Goal: Task Accomplishment & Management: Manage account settings

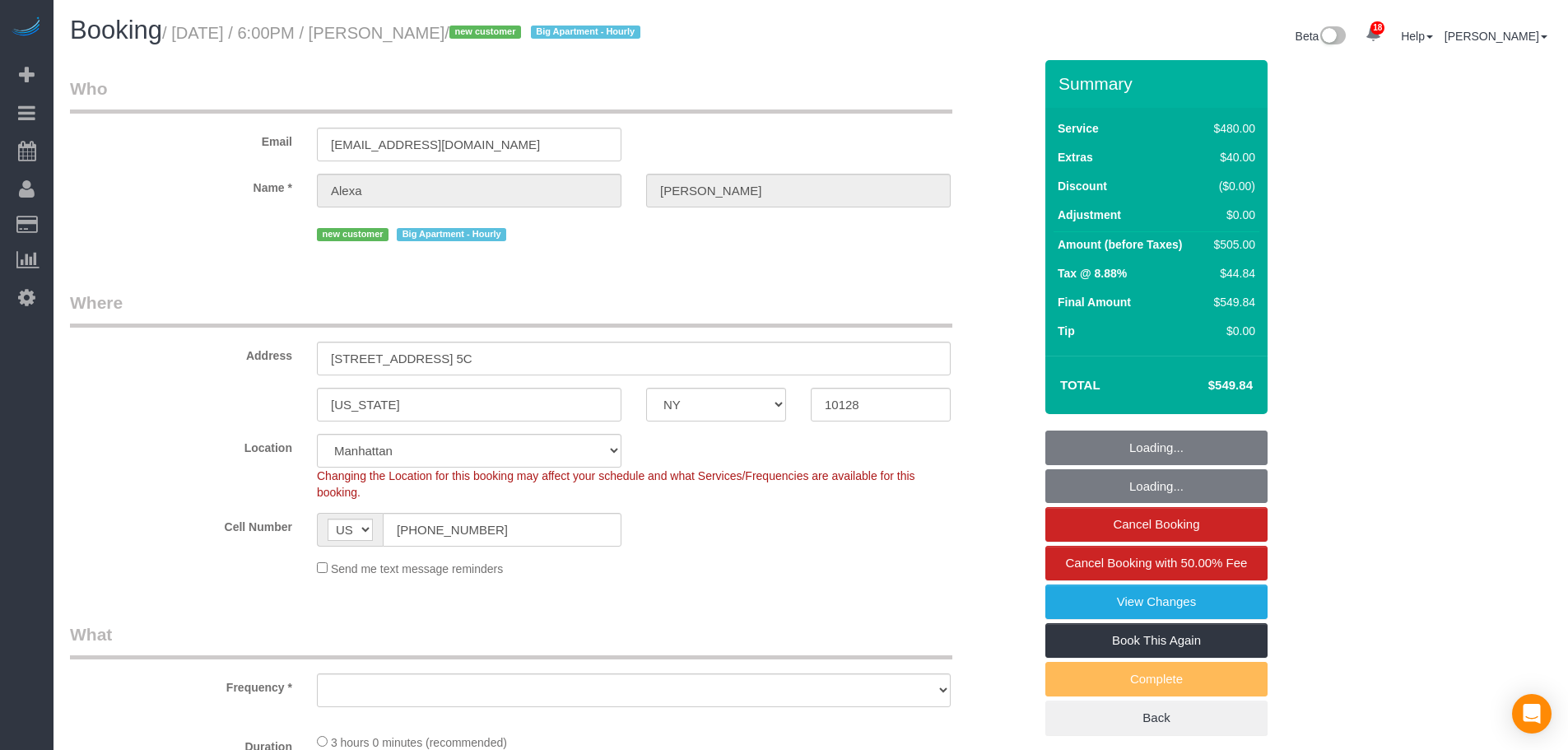
select select "NY"
select select "number:89"
select select "number:90"
select select "number:15"
select select "number:6"
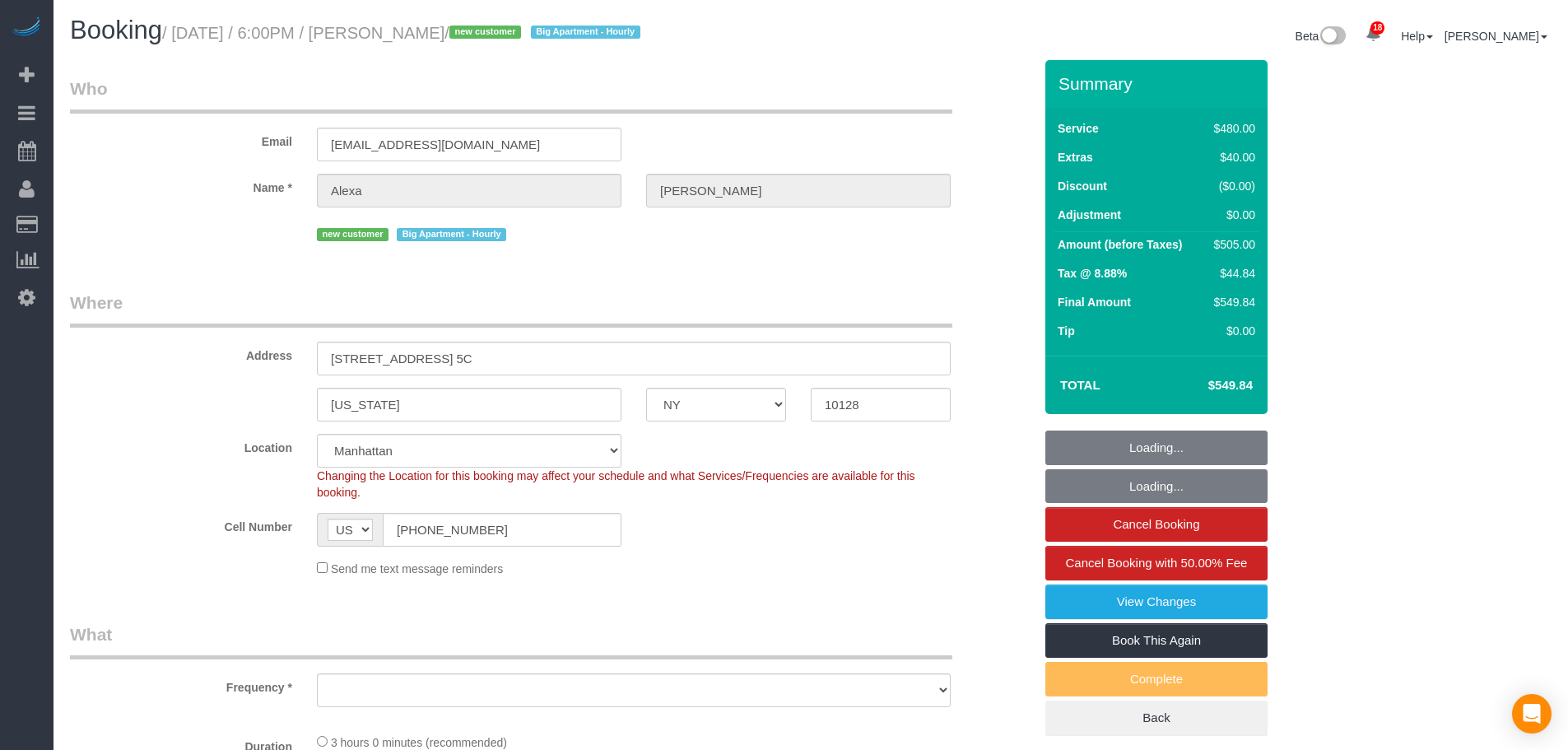
select select "string:stripe-pm_1S6y3Z4VGloSiKo7aPeEzGU9"
select select "object:941"
select select "spot1"
select select "2"
select select "180"
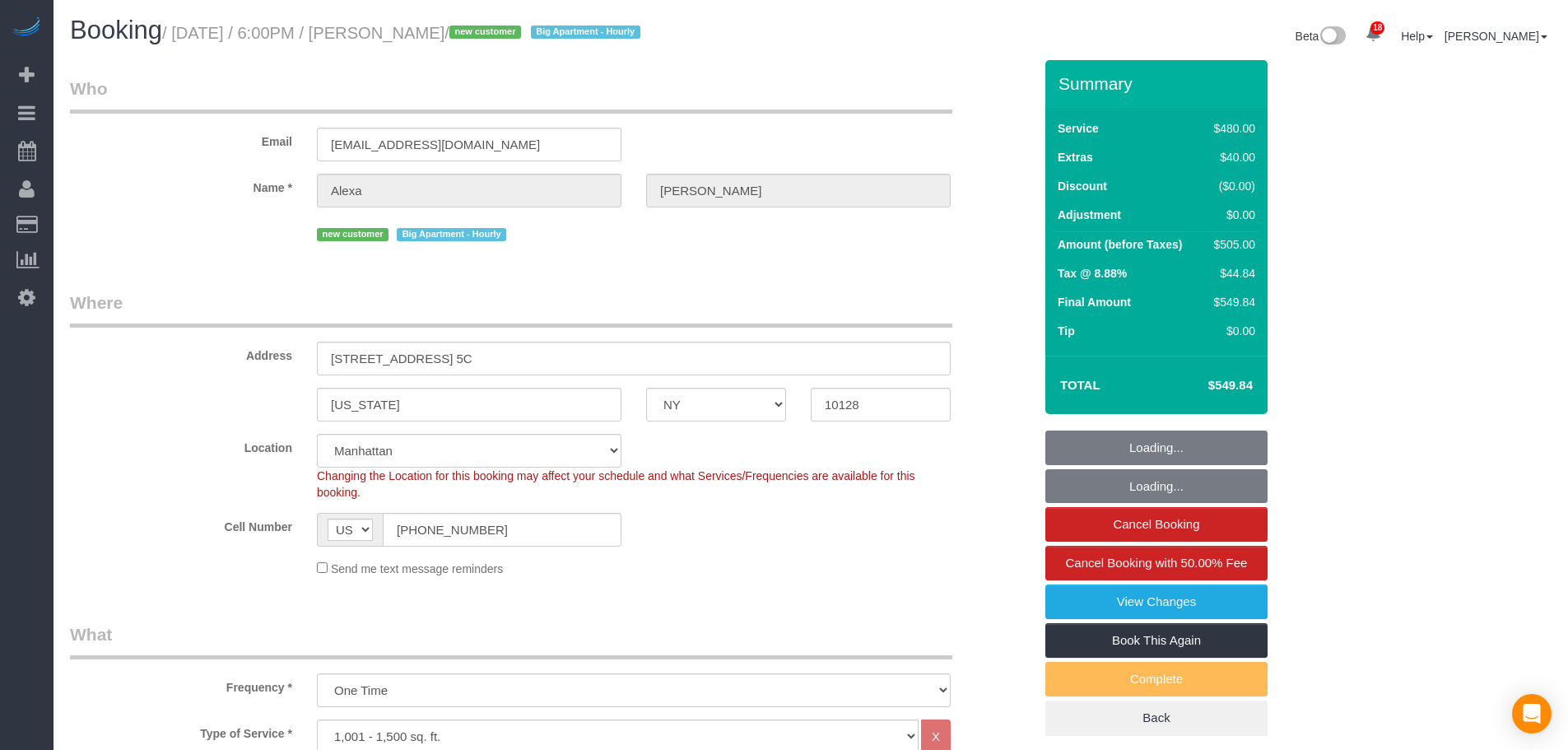
select select "object:1456"
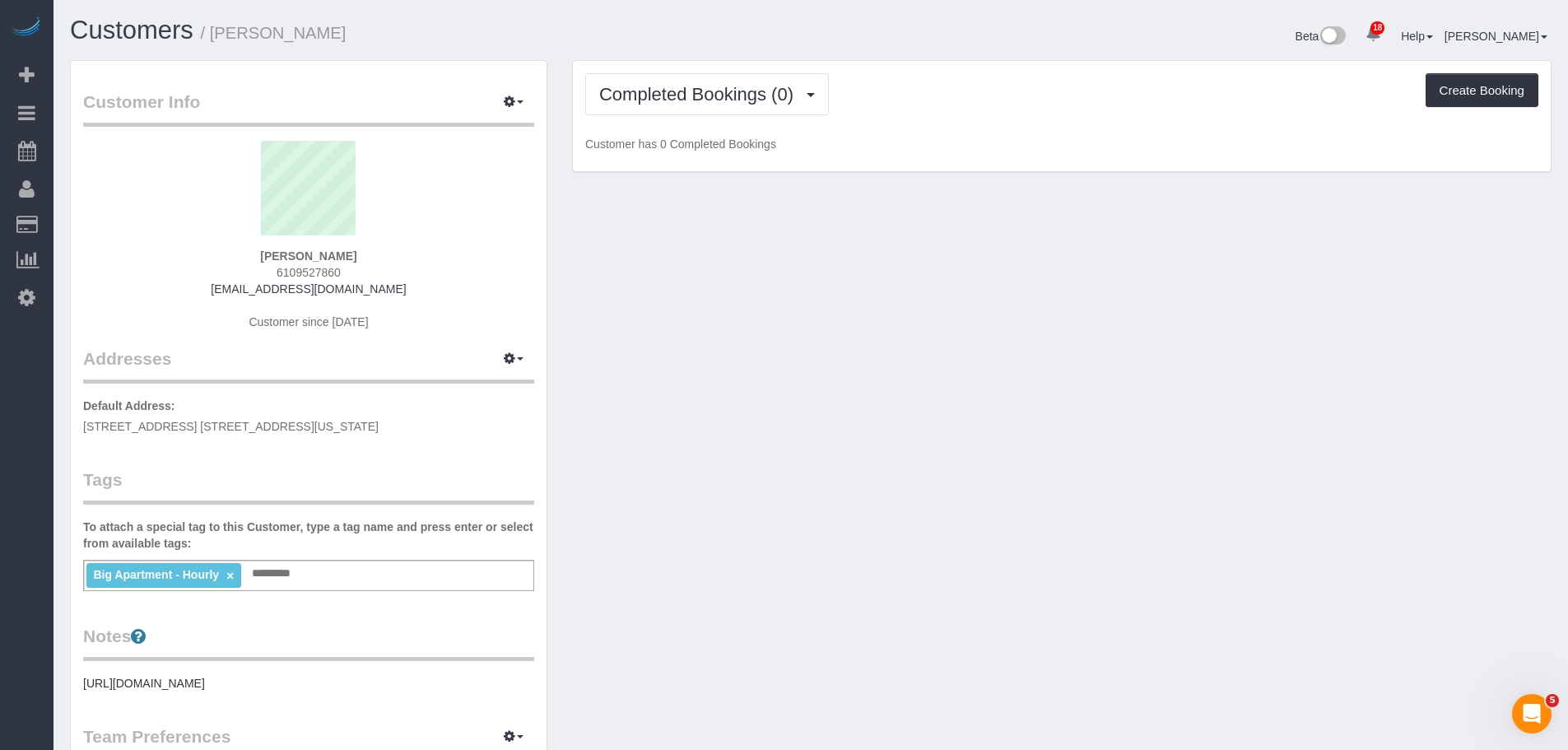
click at [872, 47] on div "Beta 18 Your Notifications You have 0 alerts × You have 5 to charge for [DATE] …" at bounding box center [1188, 38] width 753 height 44
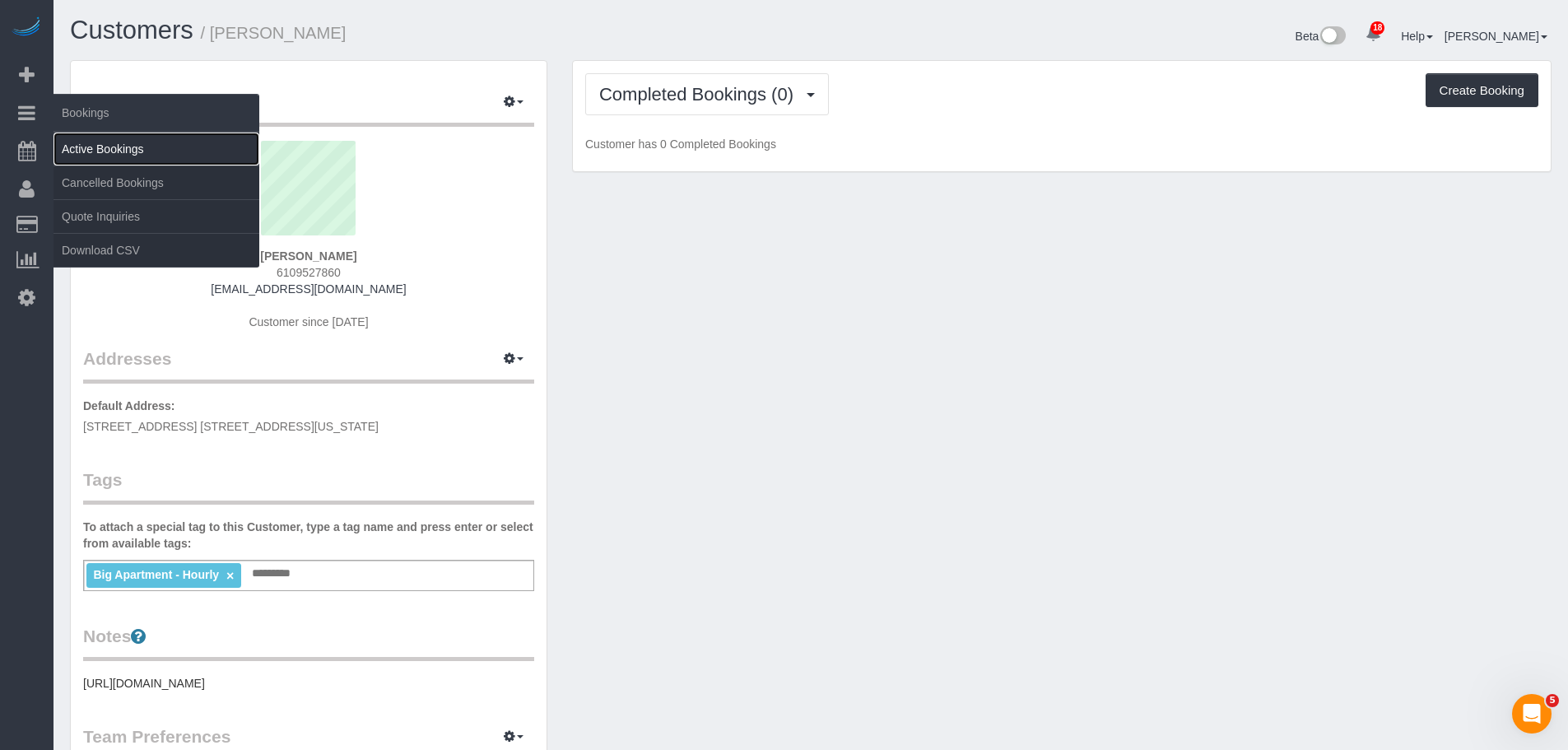
drag, startPoint x: 115, startPoint y: 151, endPoint x: 144, endPoint y: 154, distance: 29.2
click at [116, 151] on link "Active Bookings" at bounding box center [156, 149] width 206 height 33
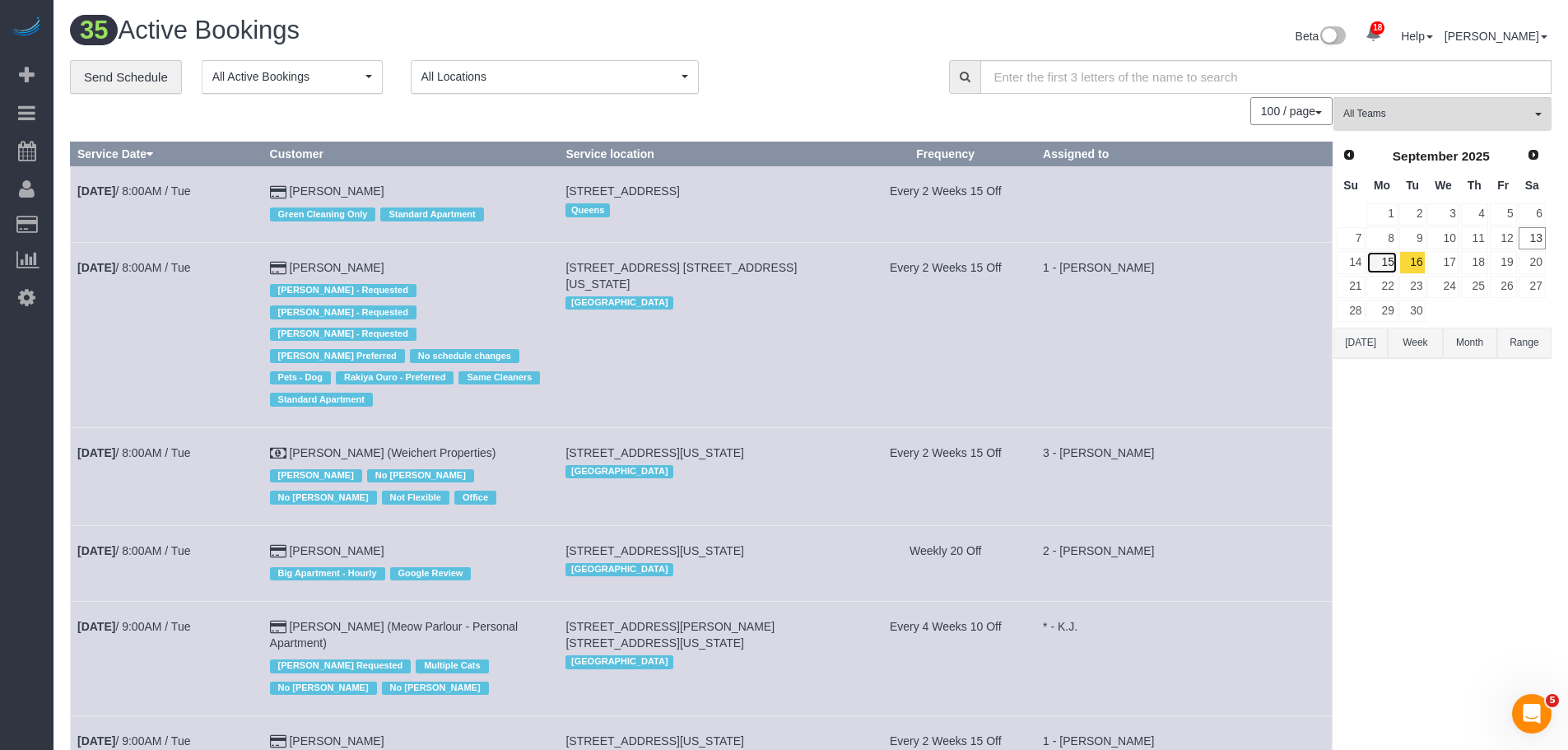
click at [1381, 266] on link "15" at bounding box center [1381, 262] width 30 height 22
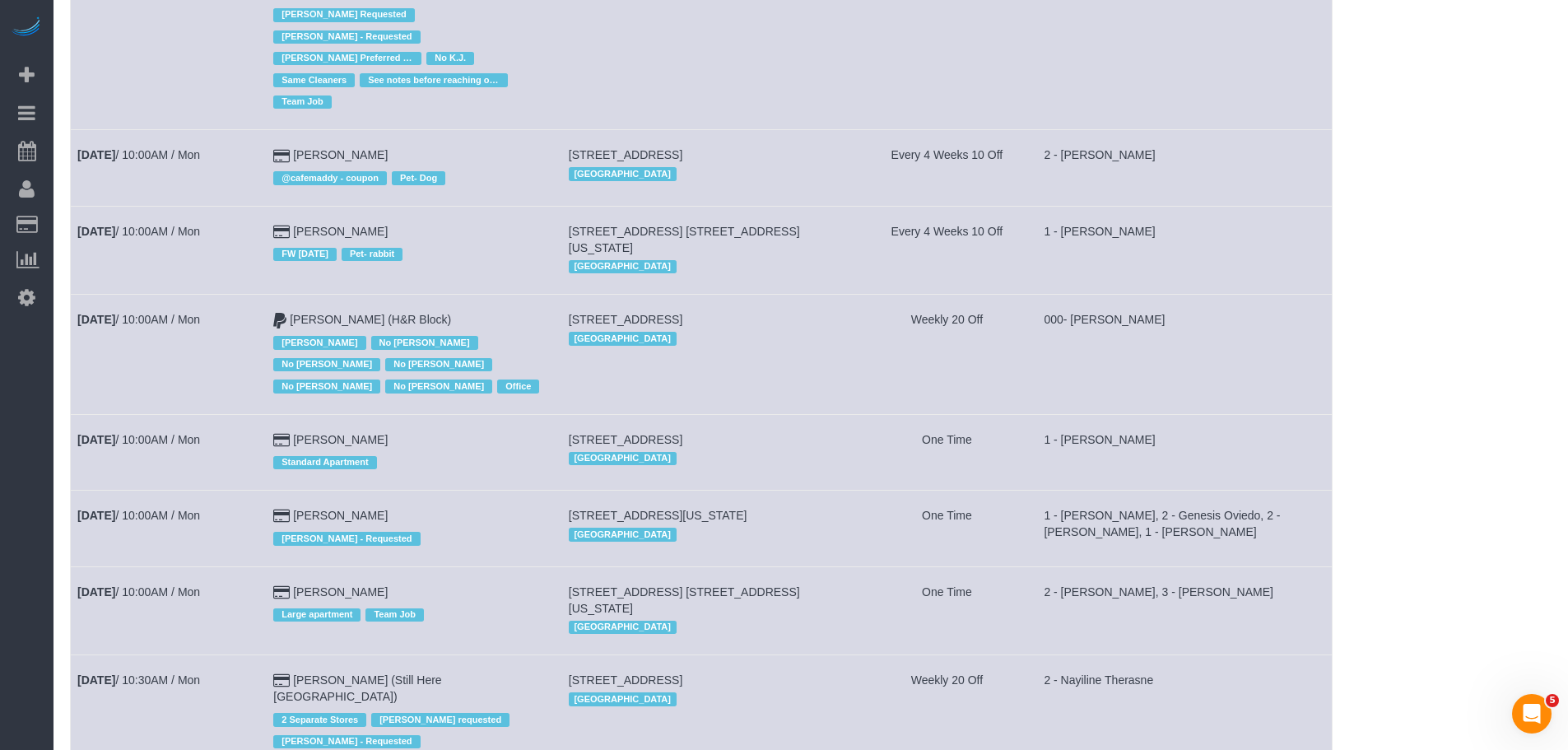
scroll to position [1317, 0]
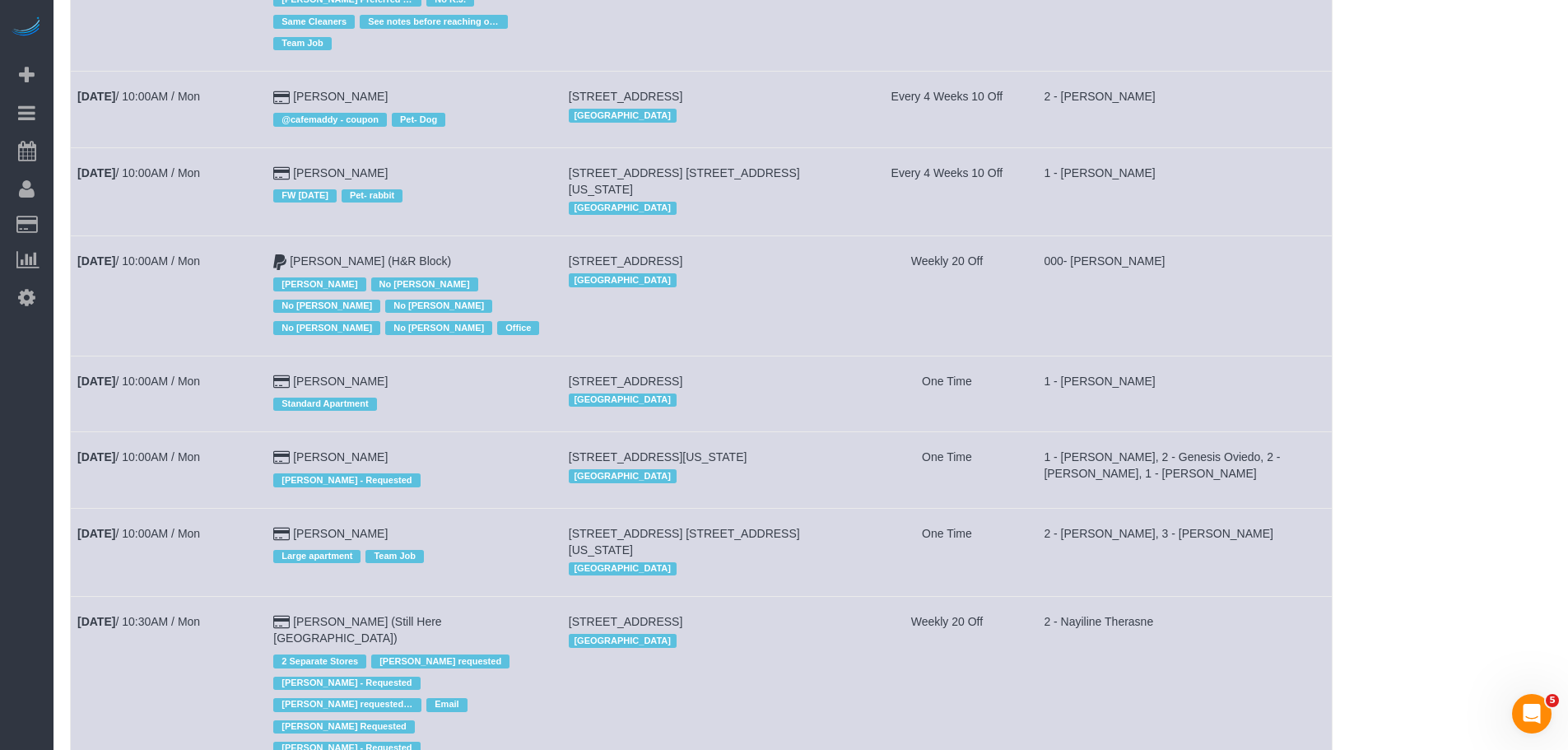
click at [1239, 245] on td "000- [PERSON_NAME]" at bounding box center [1185, 295] width 296 height 119
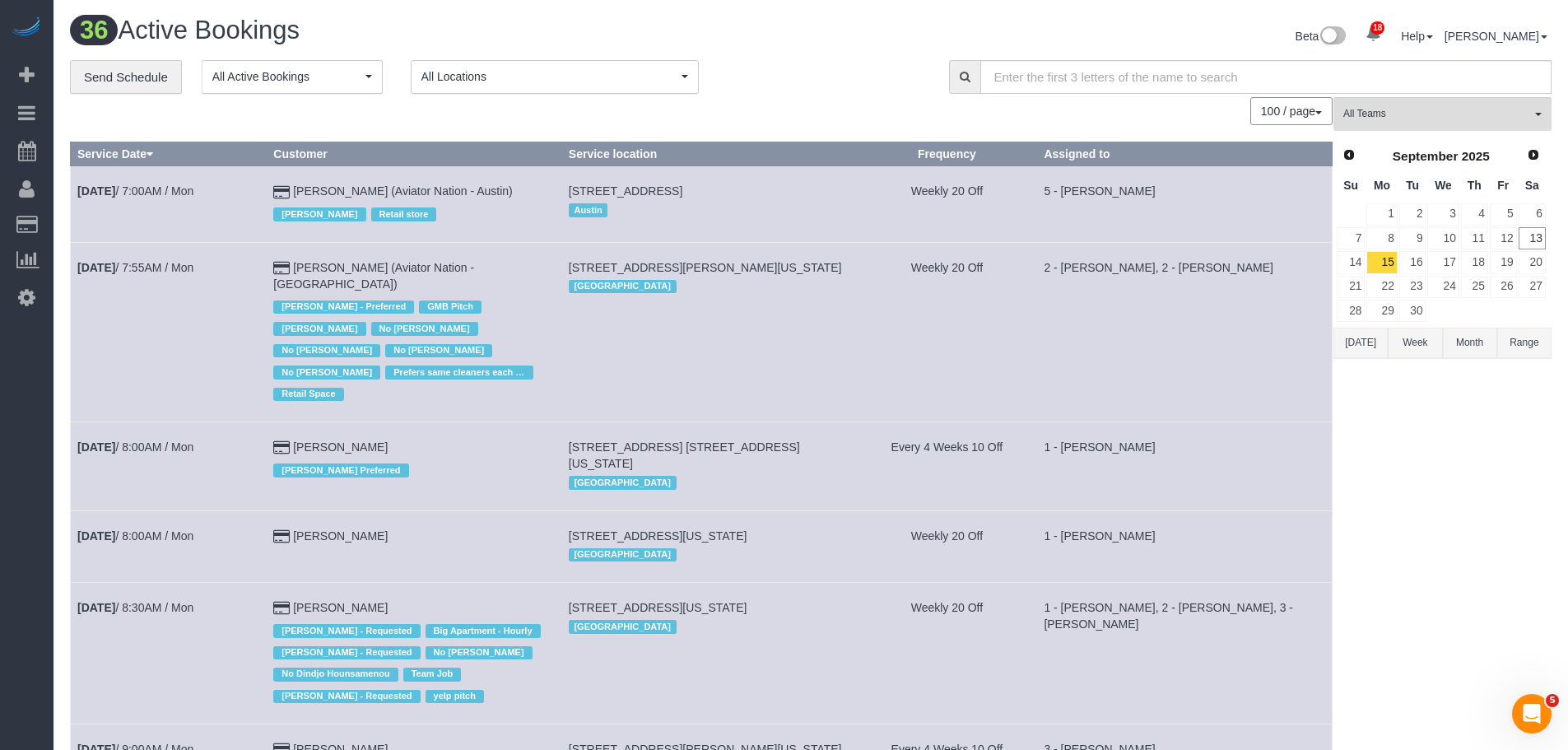
scroll to position [1380, 0]
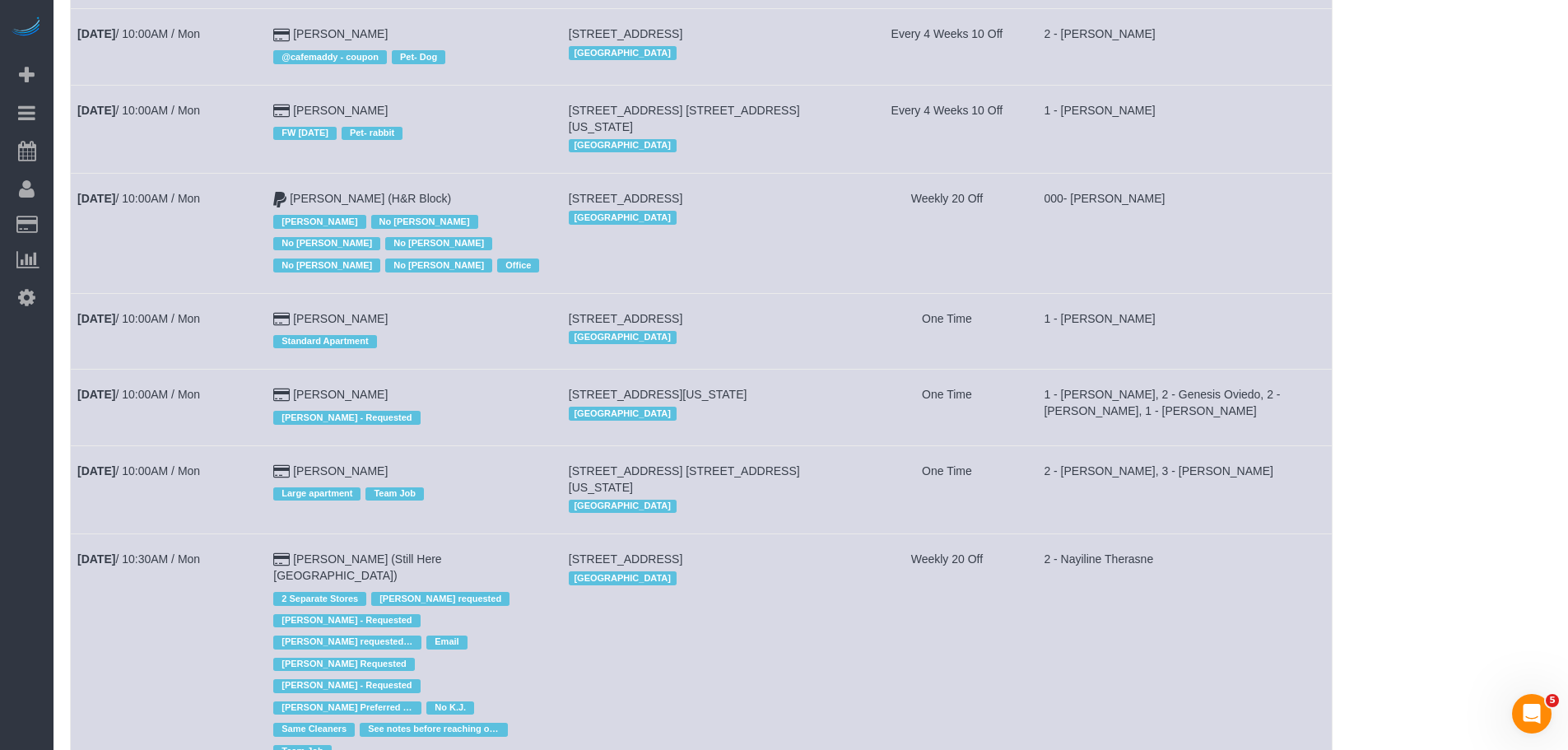
click at [743, 464] on span "151 Wooster Street, Apt. 6b, New York, NY 10012" at bounding box center [684, 478] width 231 height 30
copy td "151 Wooster Street, Apt. 6b, New York, NY 10012"
click at [746, 388] on span "27 East 93rd Street, New York, NY 10128" at bounding box center [658, 395] width 179 height 14
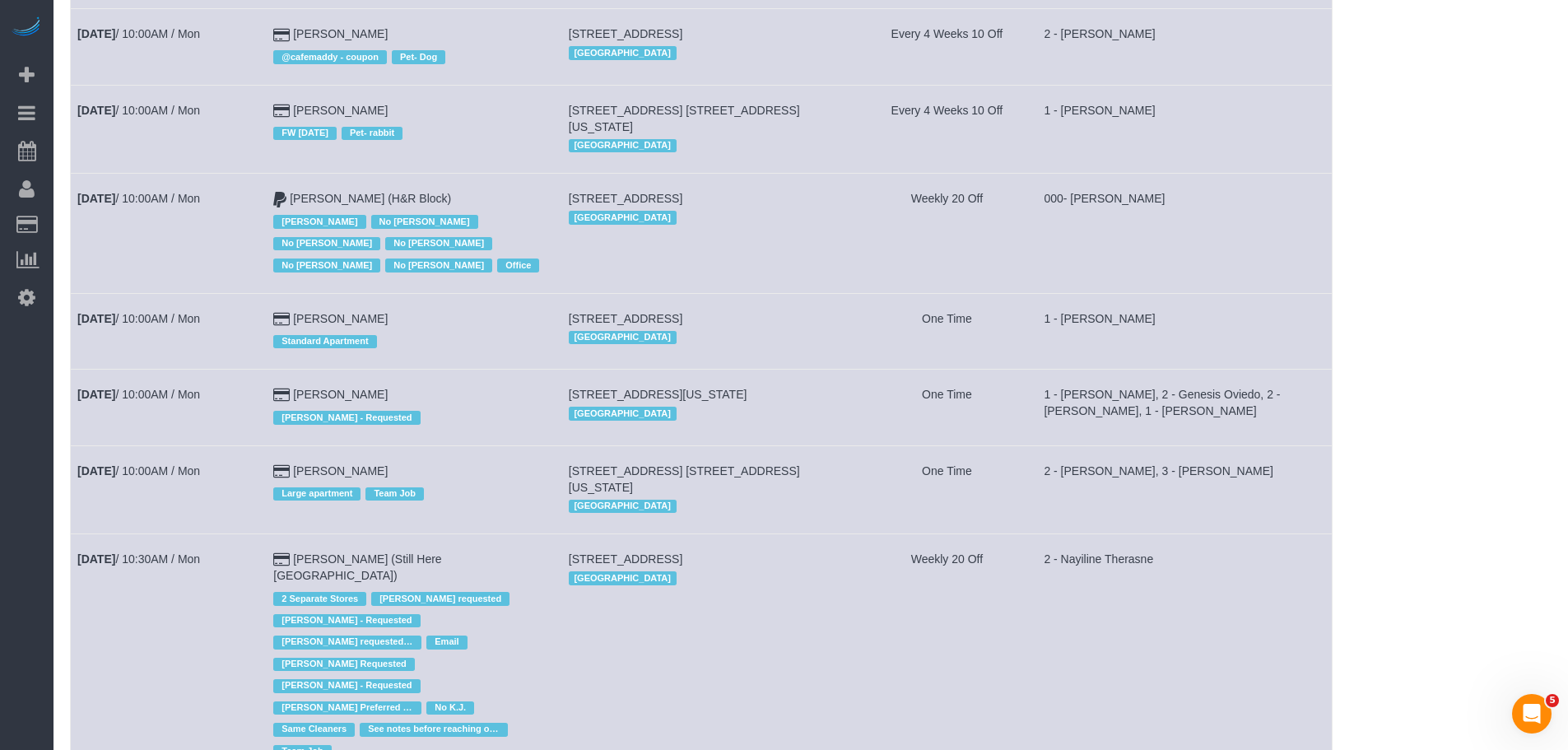
click at [746, 388] on span "27 East 93rd Street, New York, NY 10128" at bounding box center [658, 395] width 179 height 14
copy td "27 East 93rd Street, New York, NY 10128"
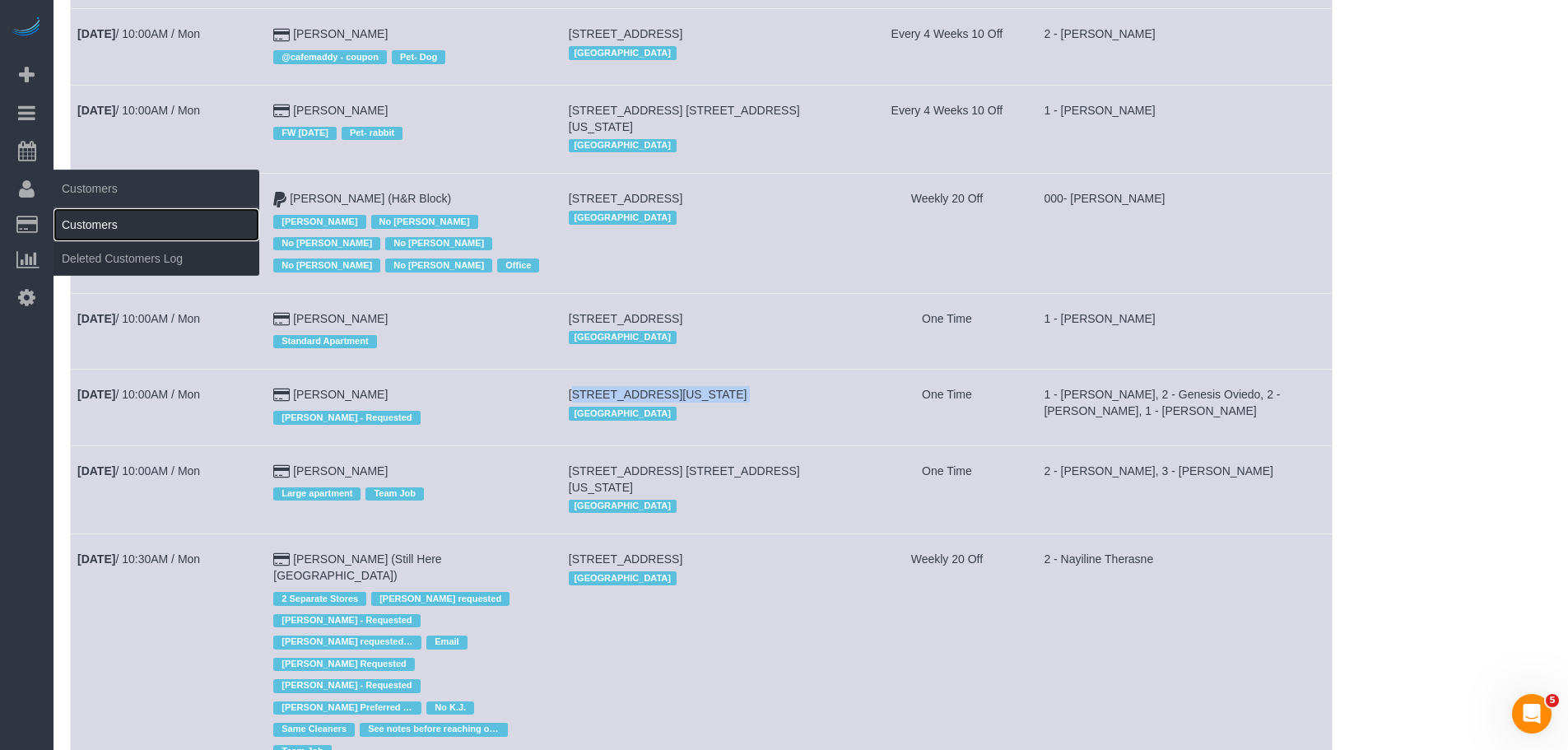
click at [102, 221] on link "Customers" at bounding box center [156, 225] width 206 height 33
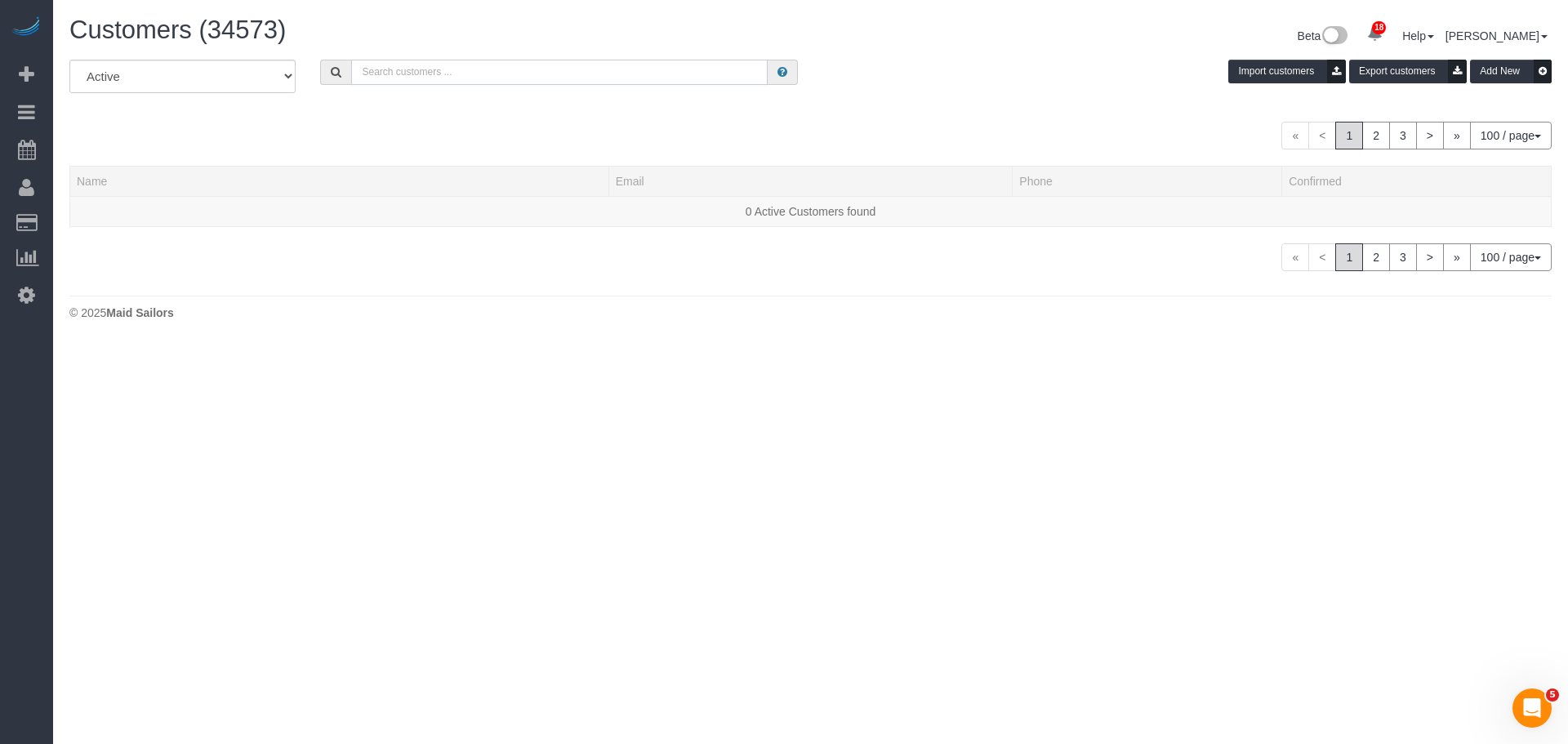
click at [480, 73] on input "text" at bounding box center [559, 72] width 417 height 25
paste input "michelledwbell@gmail.com"
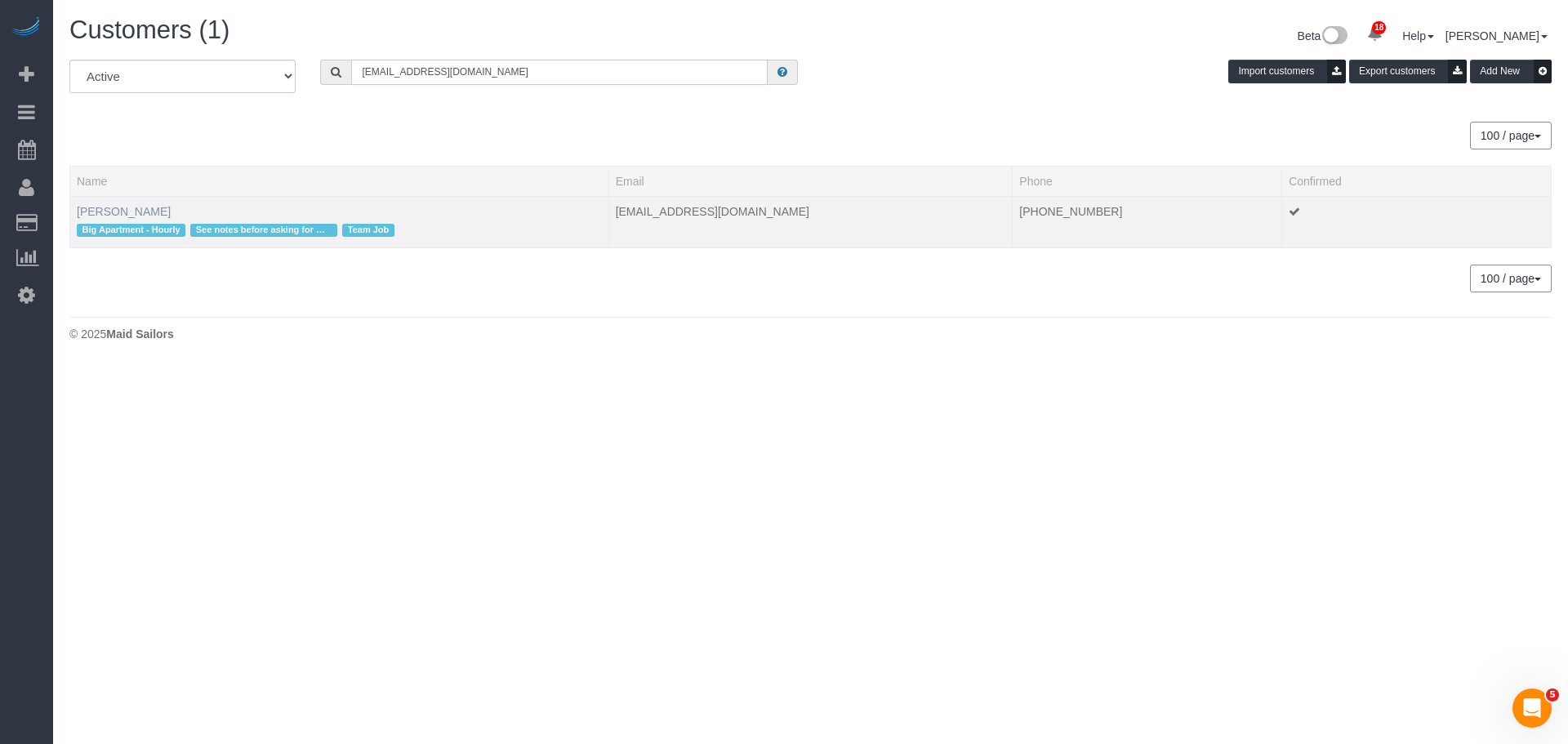
type input "michelledwbell@gmail.com"
click at [116, 210] on link "Michelle Bell" at bounding box center [124, 212] width 94 height 13
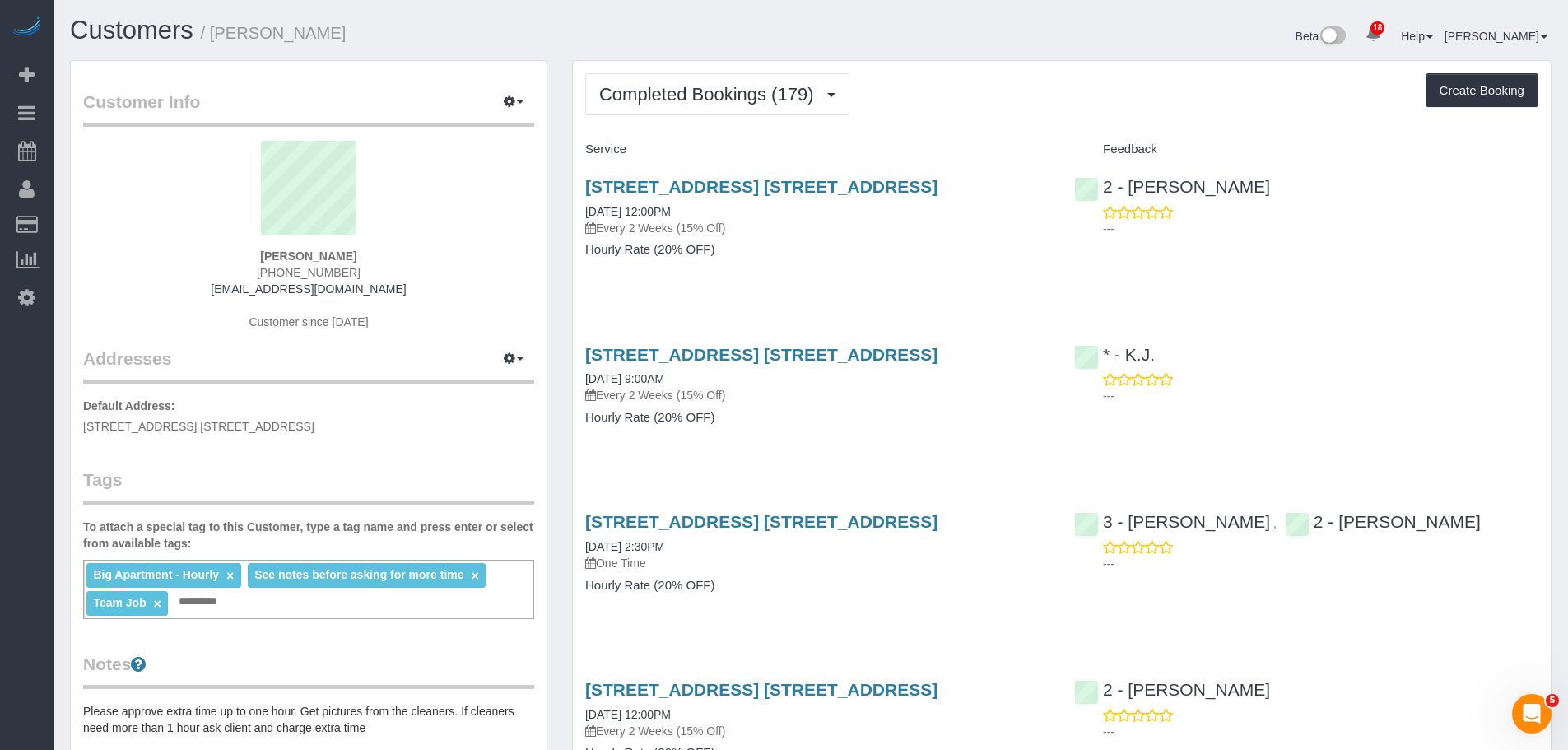
click at [1006, 144] on h4 "Service" at bounding box center [817, 149] width 464 height 14
click at [795, 103] on span "Completed Bookings (179)" at bounding box center [710, 94] width 222 height 20
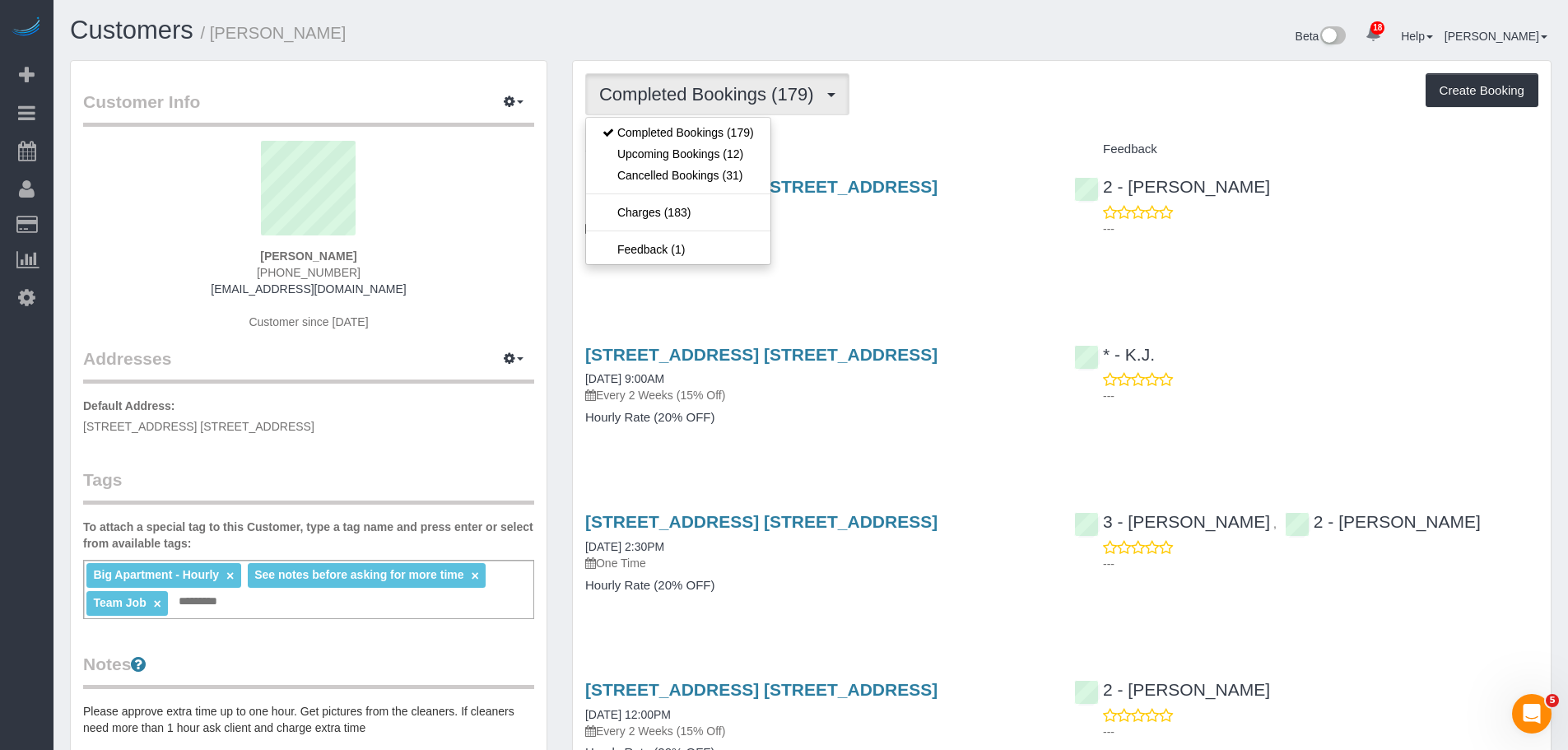
click at [1097, 112] on div "Completed Bookings (179) Completed Bookings (179) Upcoming Bookings (12) Cancel…" at bounding box center [1062, 93] width 953 height 42
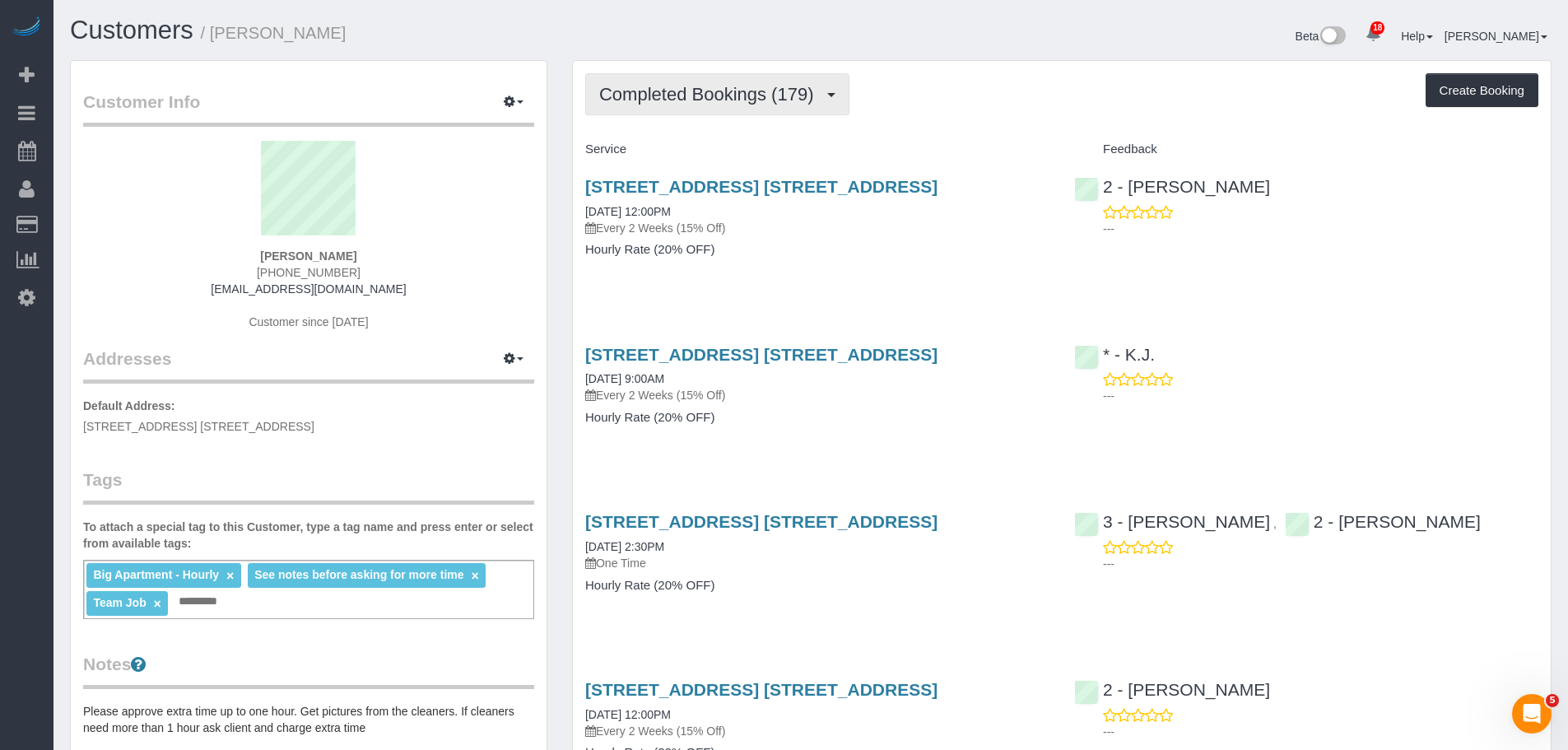
click at [765, 95] on span "Completed Bookings (179)" at bounding box center [710, 94] width 222 height 20
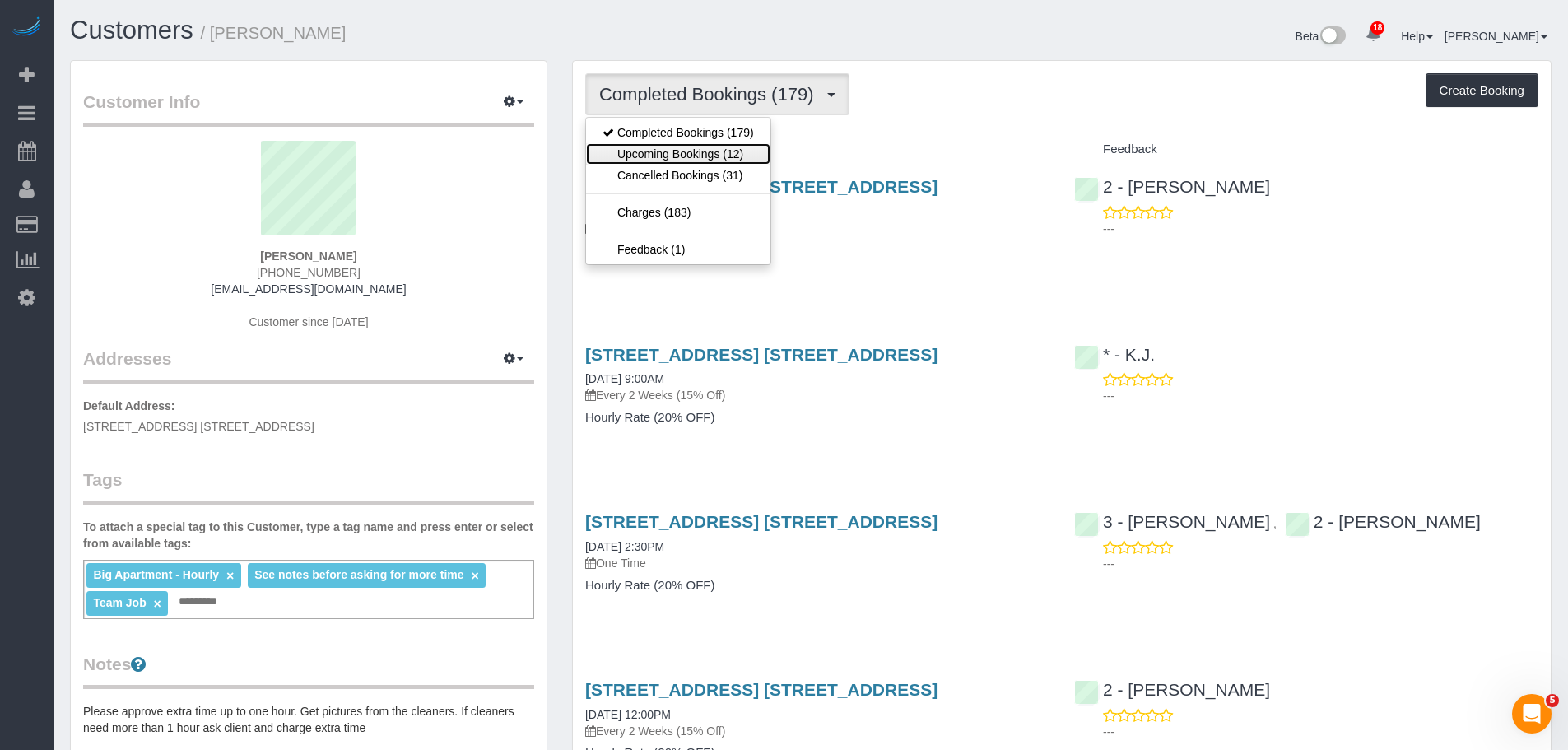
click at [735, 154] on link "Upcoming Bookings (12)" at bounding box center [678, 154] width 184 height 21
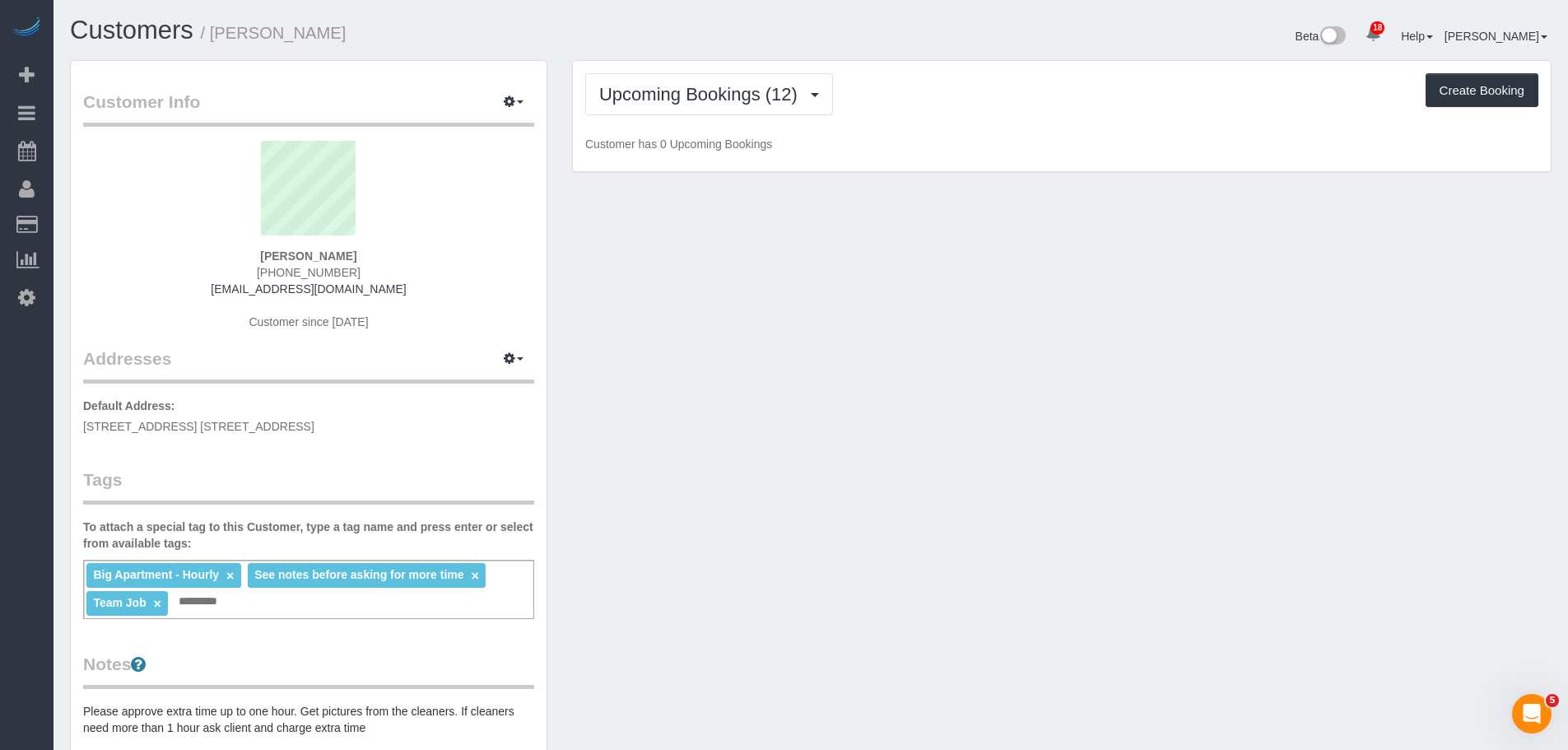
click at [992, 148] on p "Customer has 0 Upcoming Bookings" at bounding box center [1062, 144] width 953 height 16
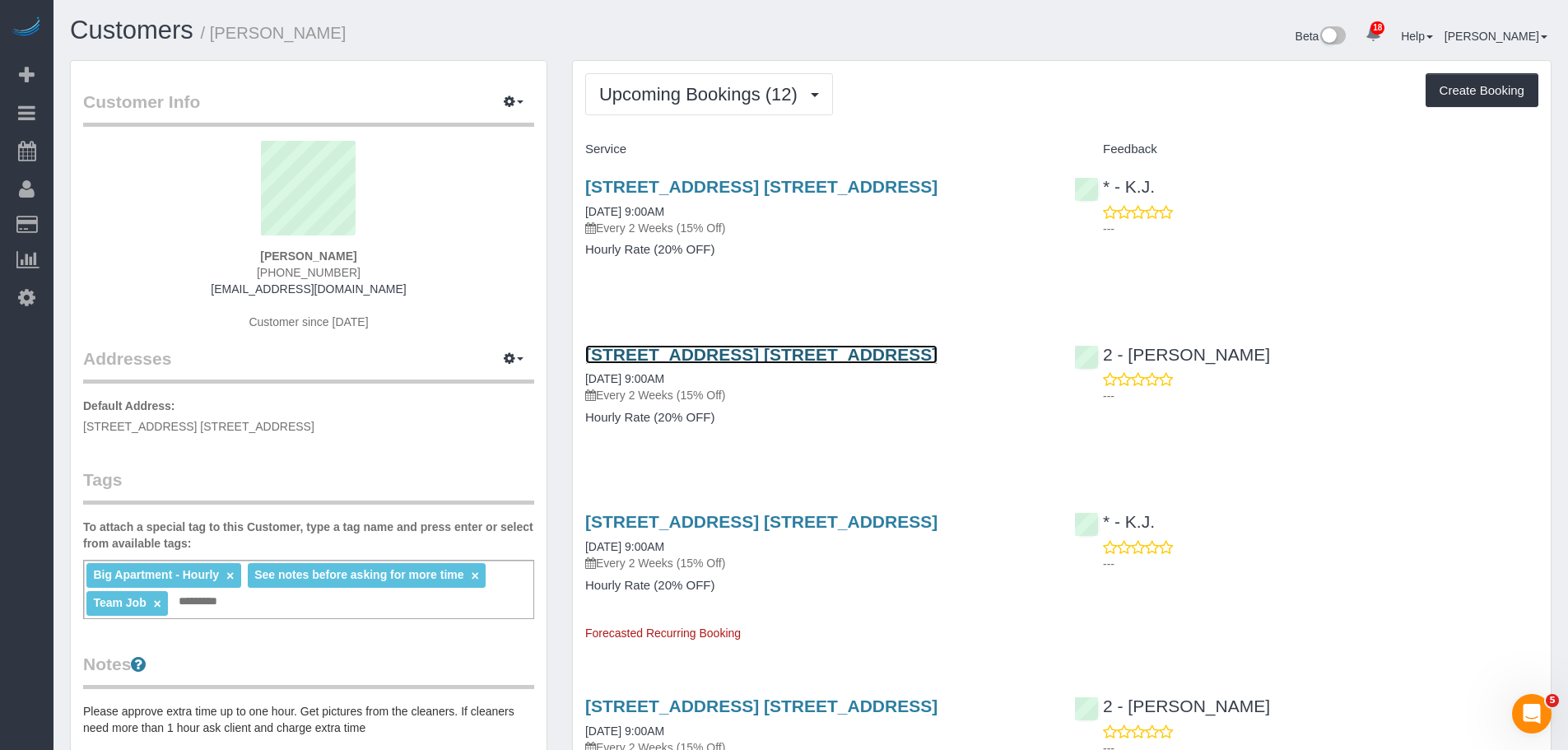
click at [887, 354] on link "205 Water Street, Apt. 7fg, Brooklyn, NY 11201" at bounding box center [761, 354] width 352 height 19
drag, startPoint x: 865, startPoint y: 190, endPoint x: 968, endPoint y: 171, distance: 104.7
click at [877, 53] on div "Beta 18 Your Notifications You have 0 alerts × You have 5 to charge for 09/12/2…" at bounding box center [1188, 38] width 753 height 44
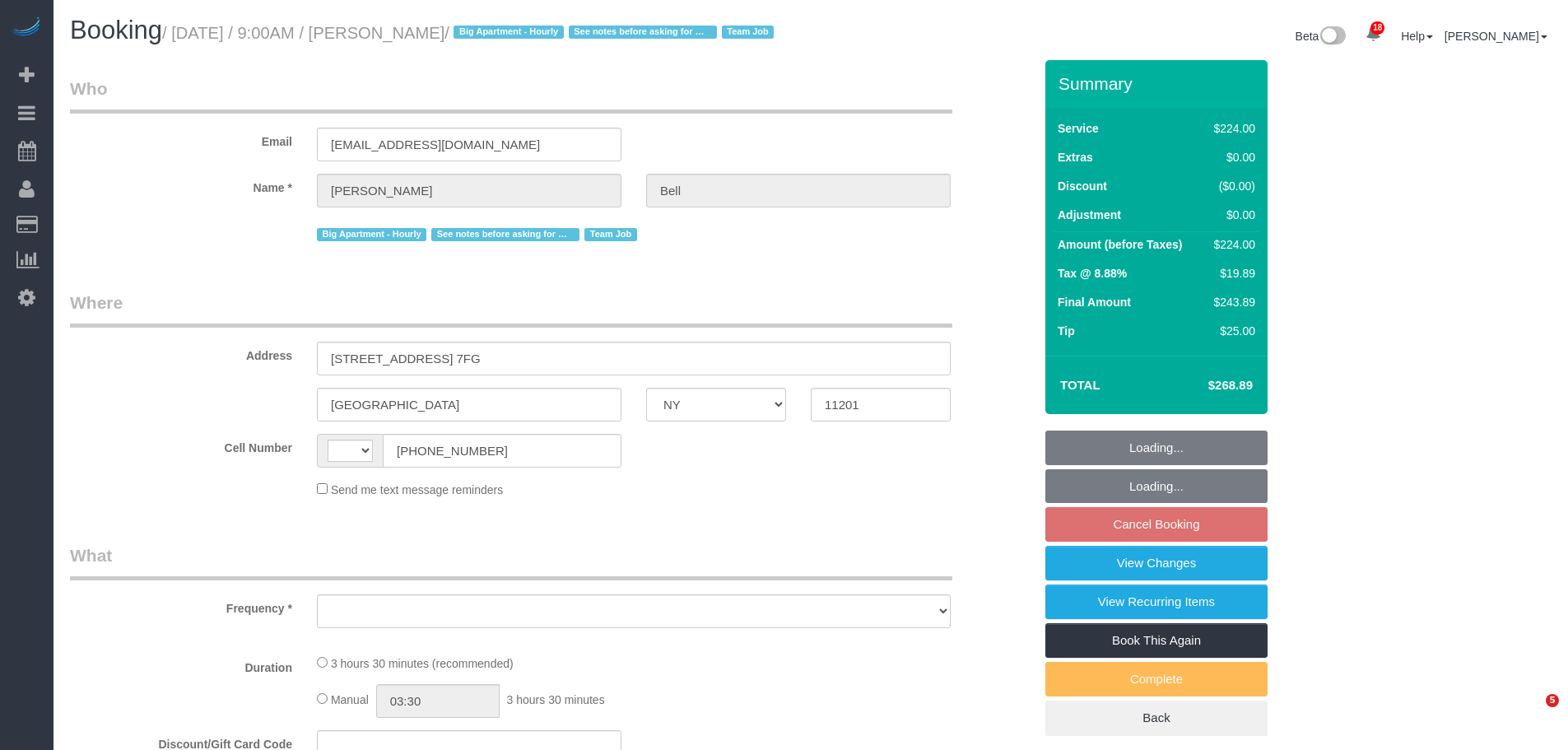
select select "NY"
select select "object:545"
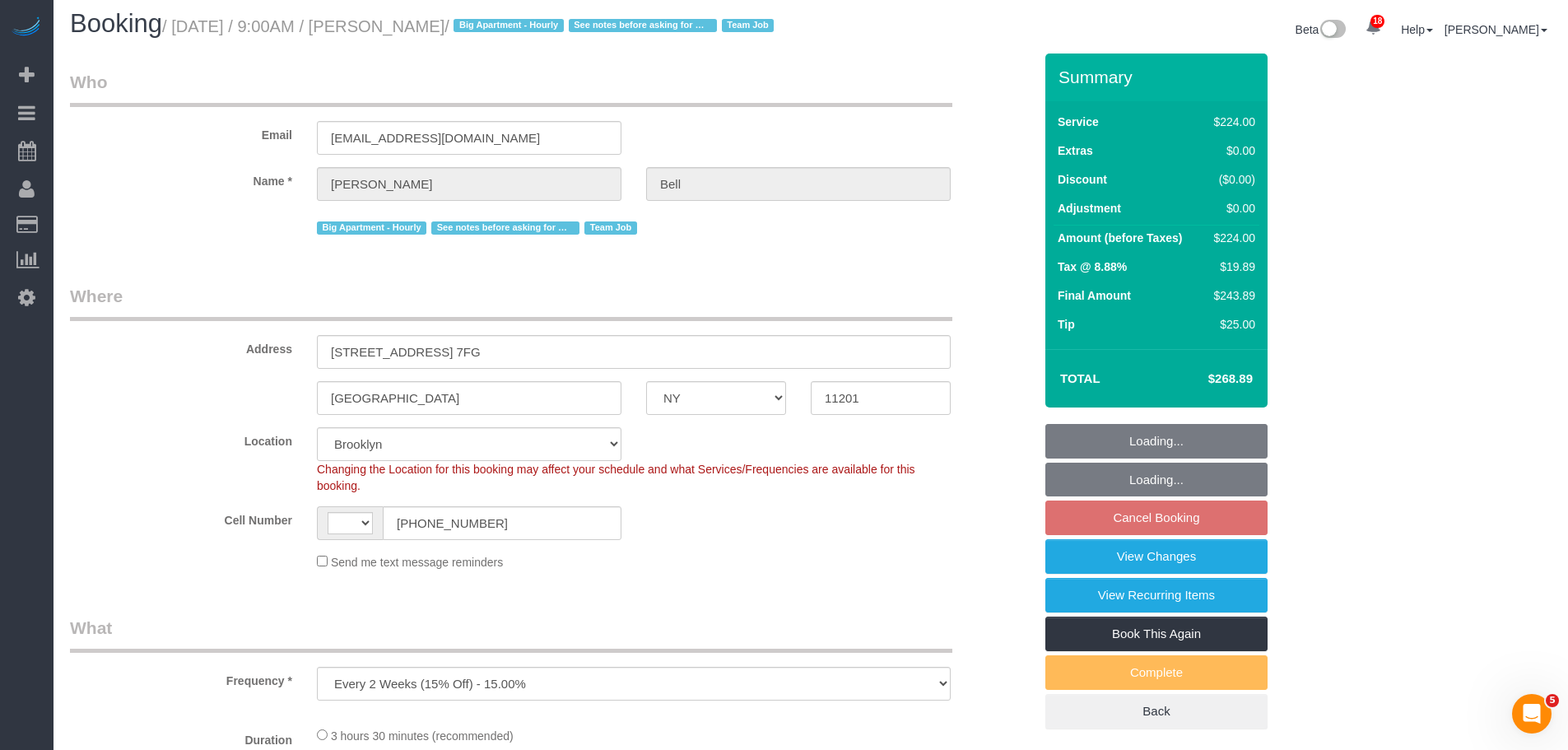
select select "string:US"
select select "string:stripe-pm_1KXFUA4VGloSiKo7ffajs4Qi"
select select "210"
select select "spot2"
select select "number:89"
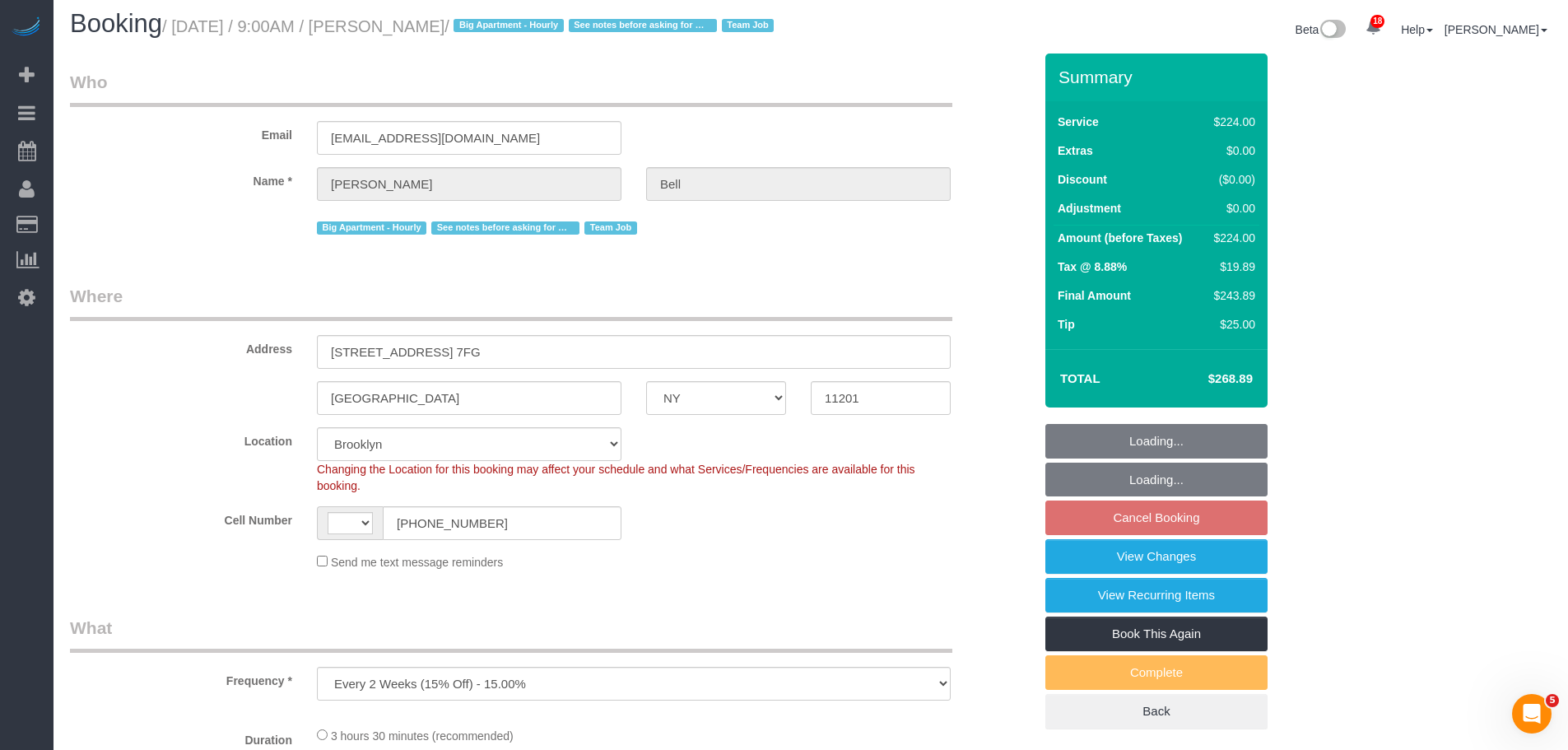
select select "number:90"
select select "number:15"
select select "number:5"
select select "number:21"
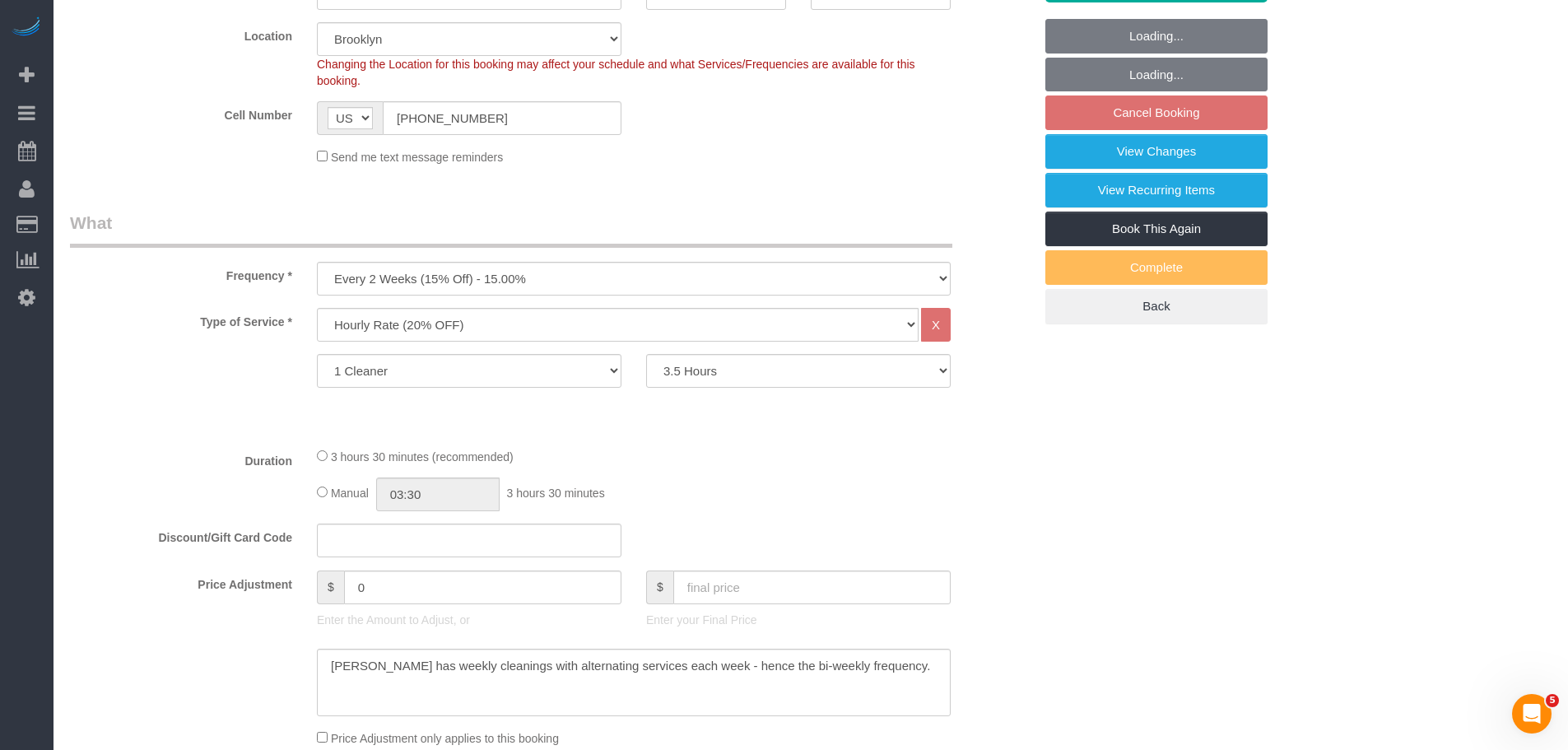
select select "object:1111"
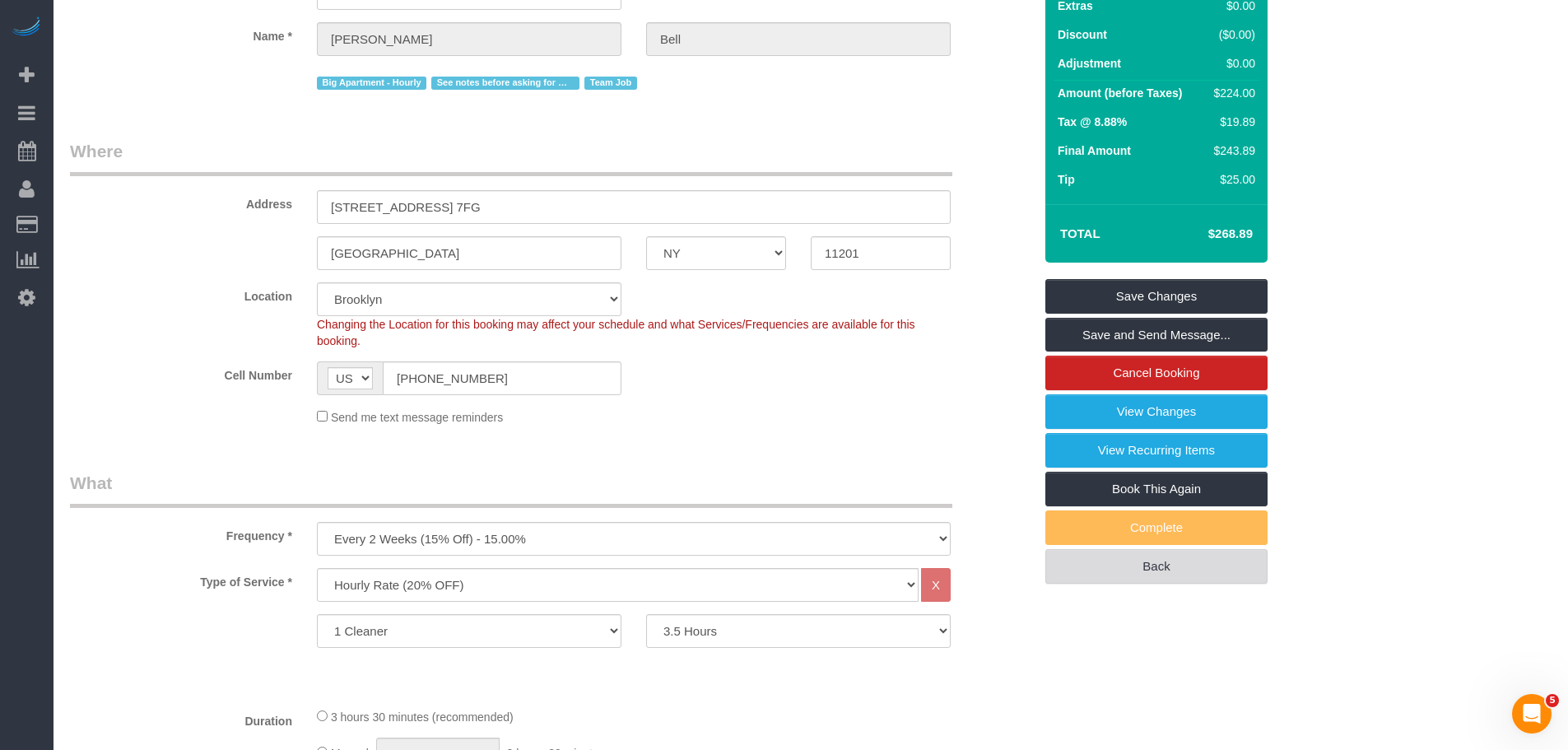
scroll to position [165, 0]
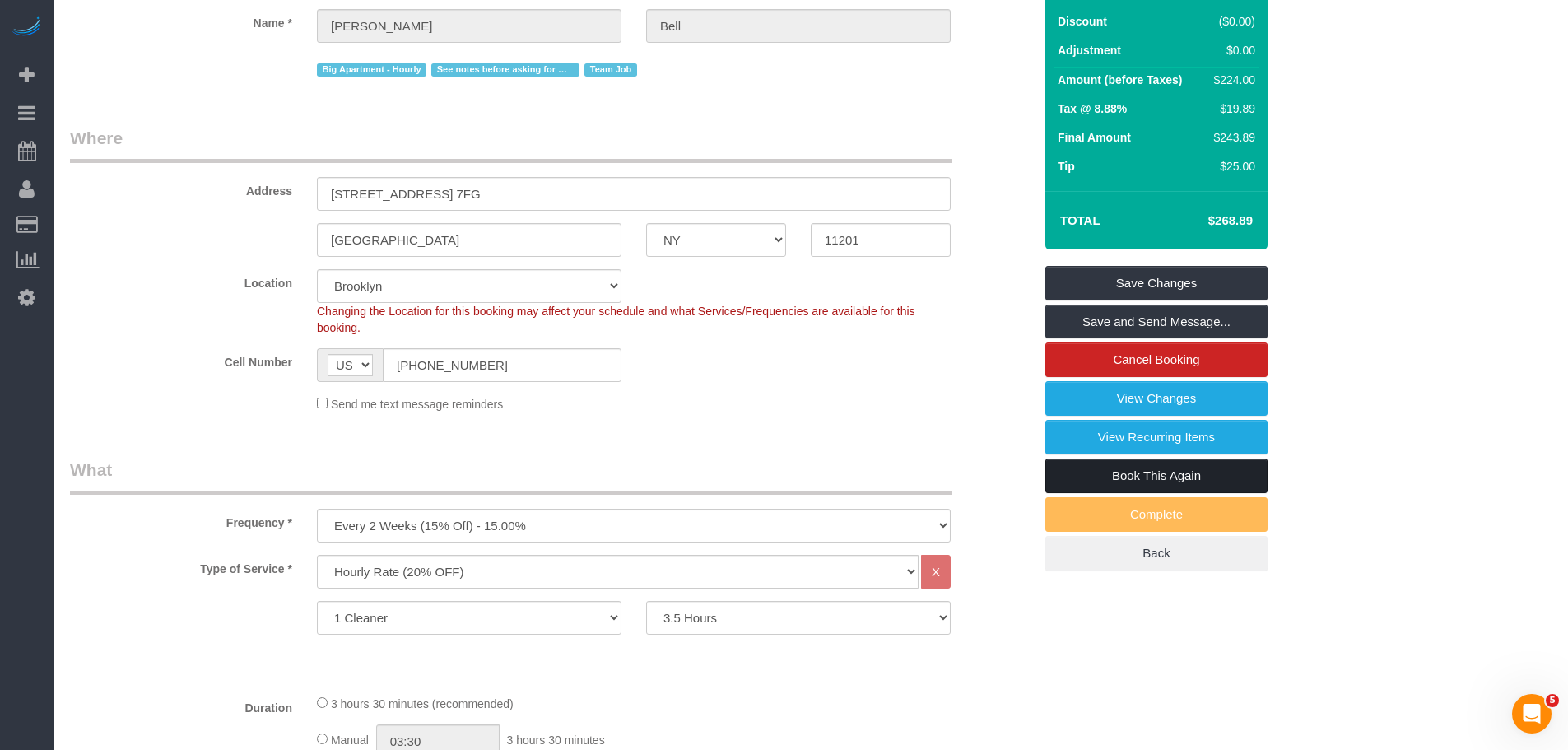
click at [1196, 493] on link "Book This Again" at bounding box center [1156, 476] width 222 height 35
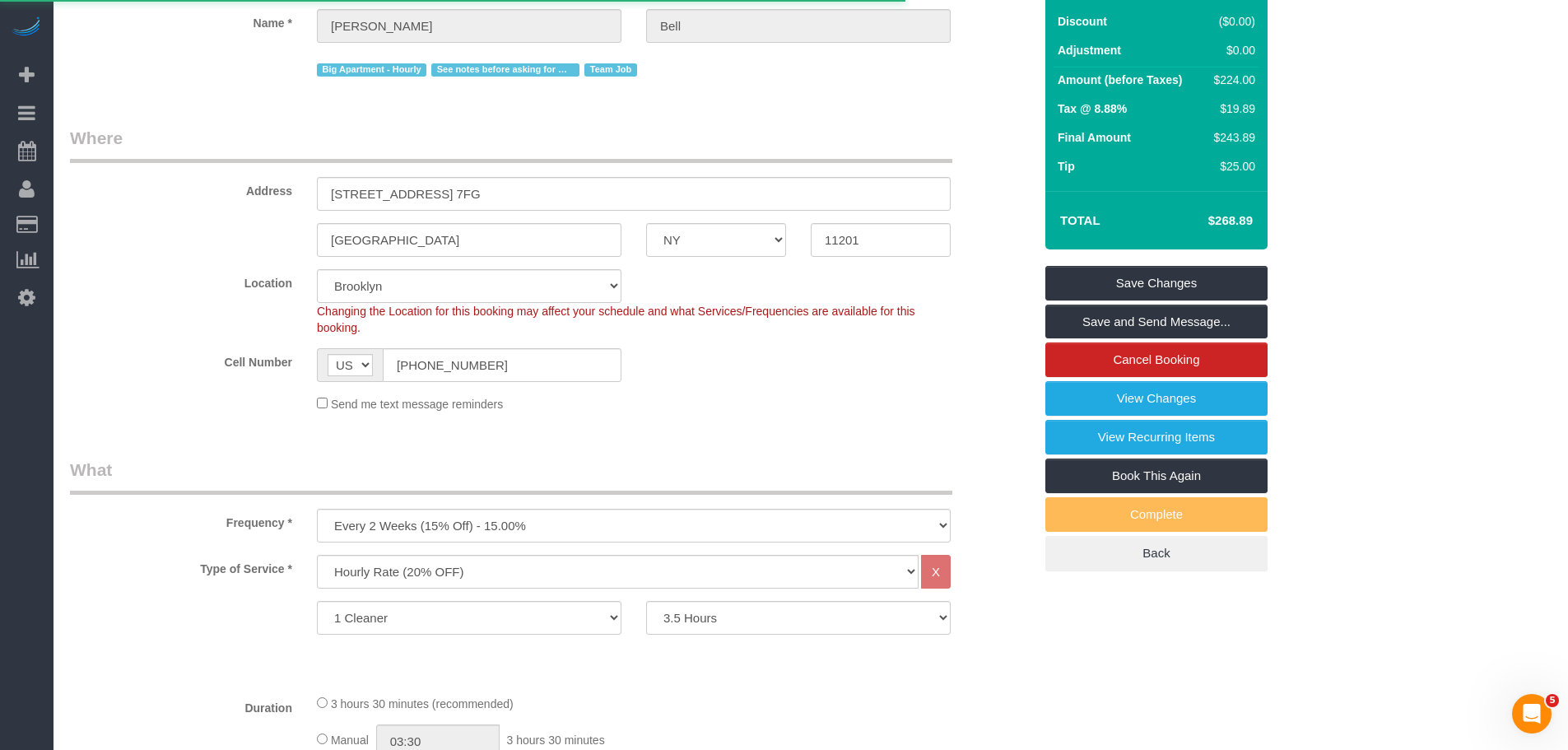
select select "NY"
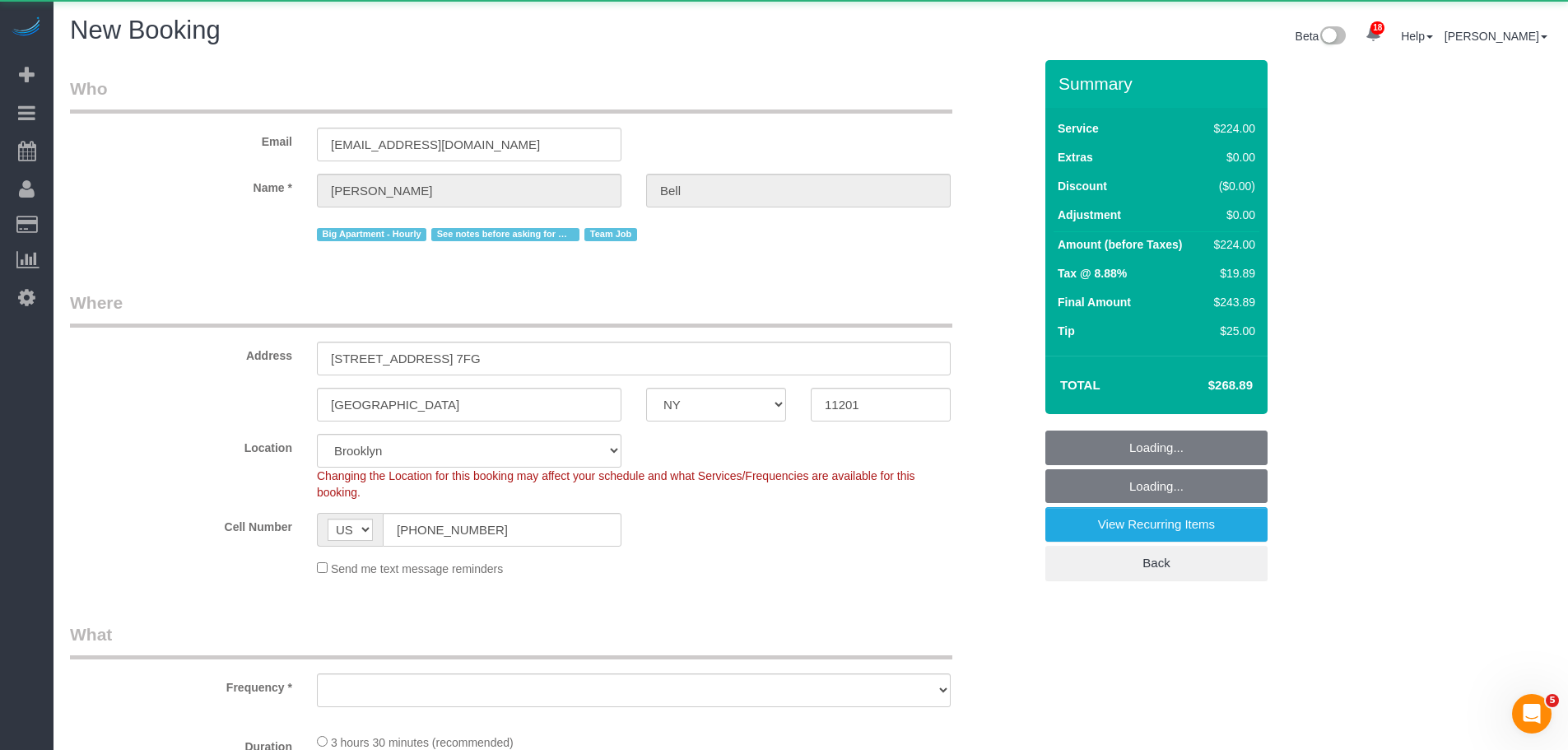
select select "string:stripe-pm_1KXFUA4VGloSiKo7ffajs4Qi"
select select "number:89"
select select "number:90"
select select "number:15"
select select "number:5"
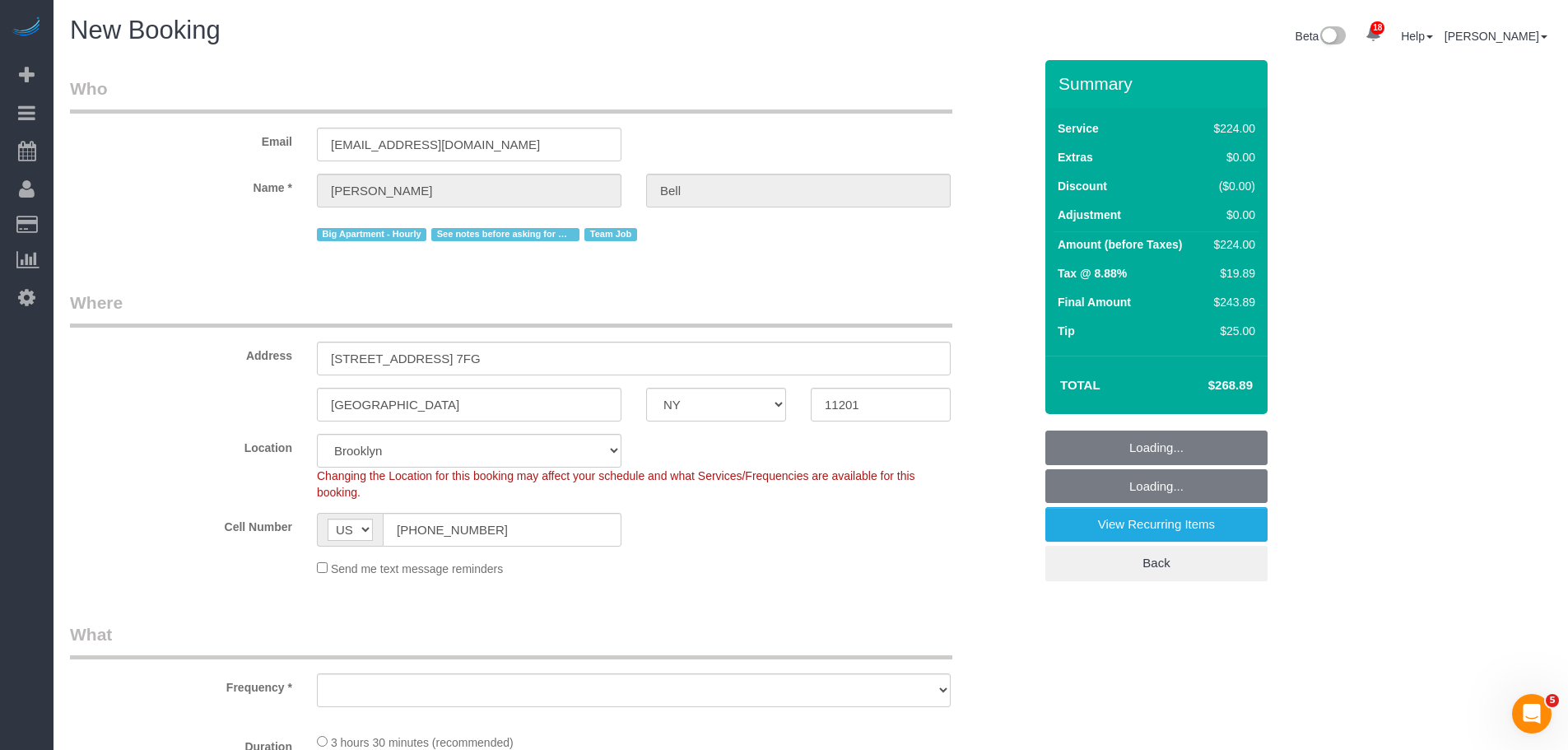
select select "object:2690"
select select "210"
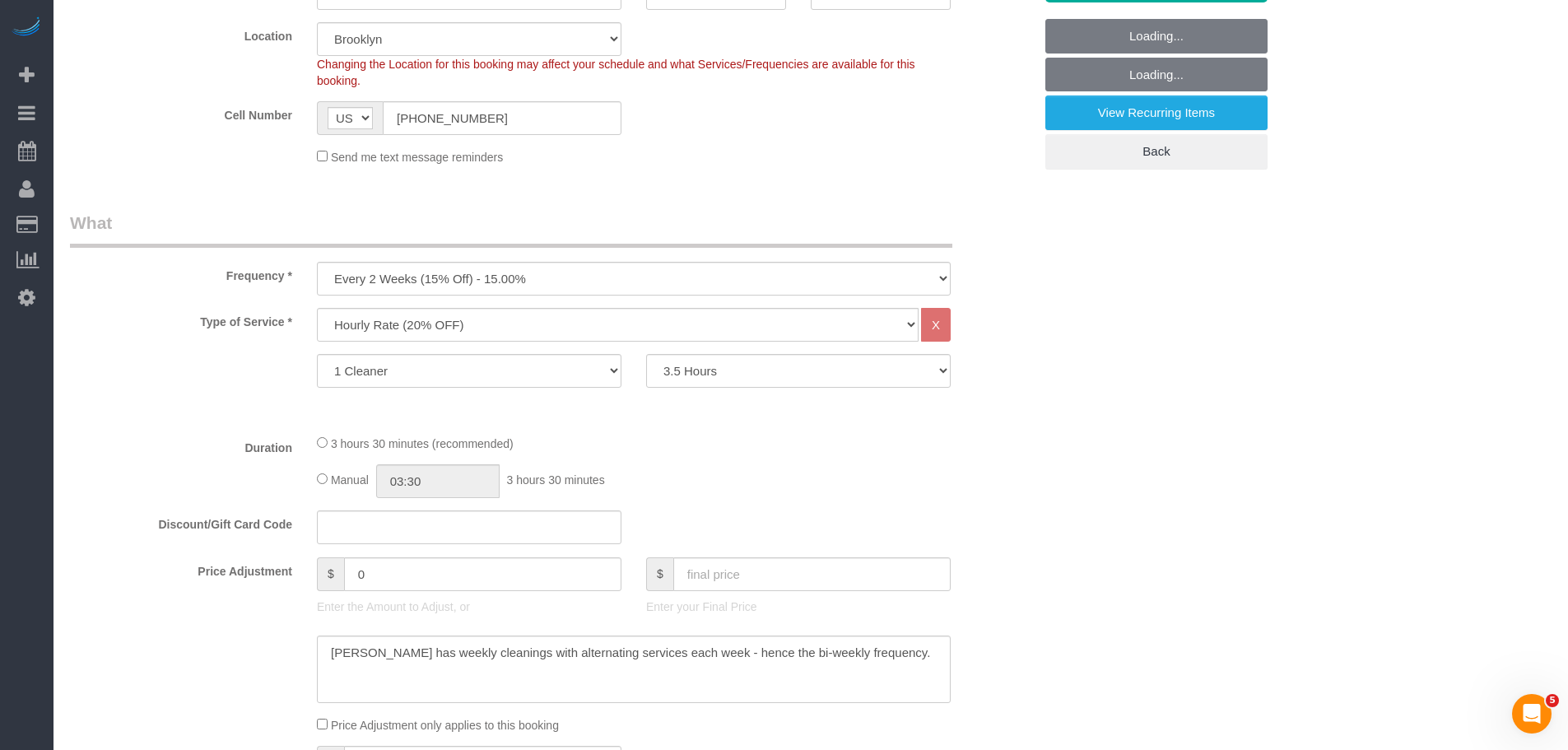
select select "object:2843"
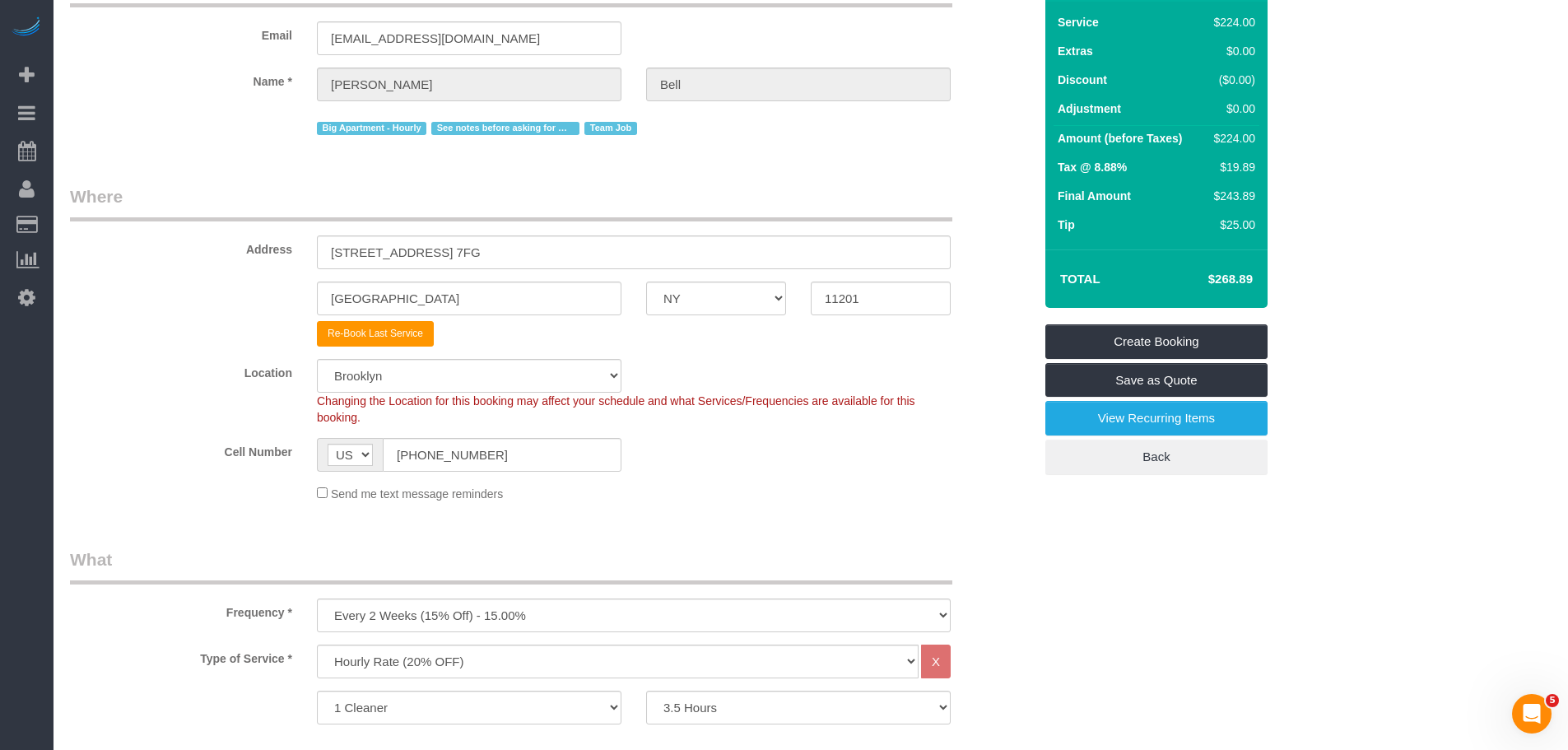
scroll to position [246, 0]
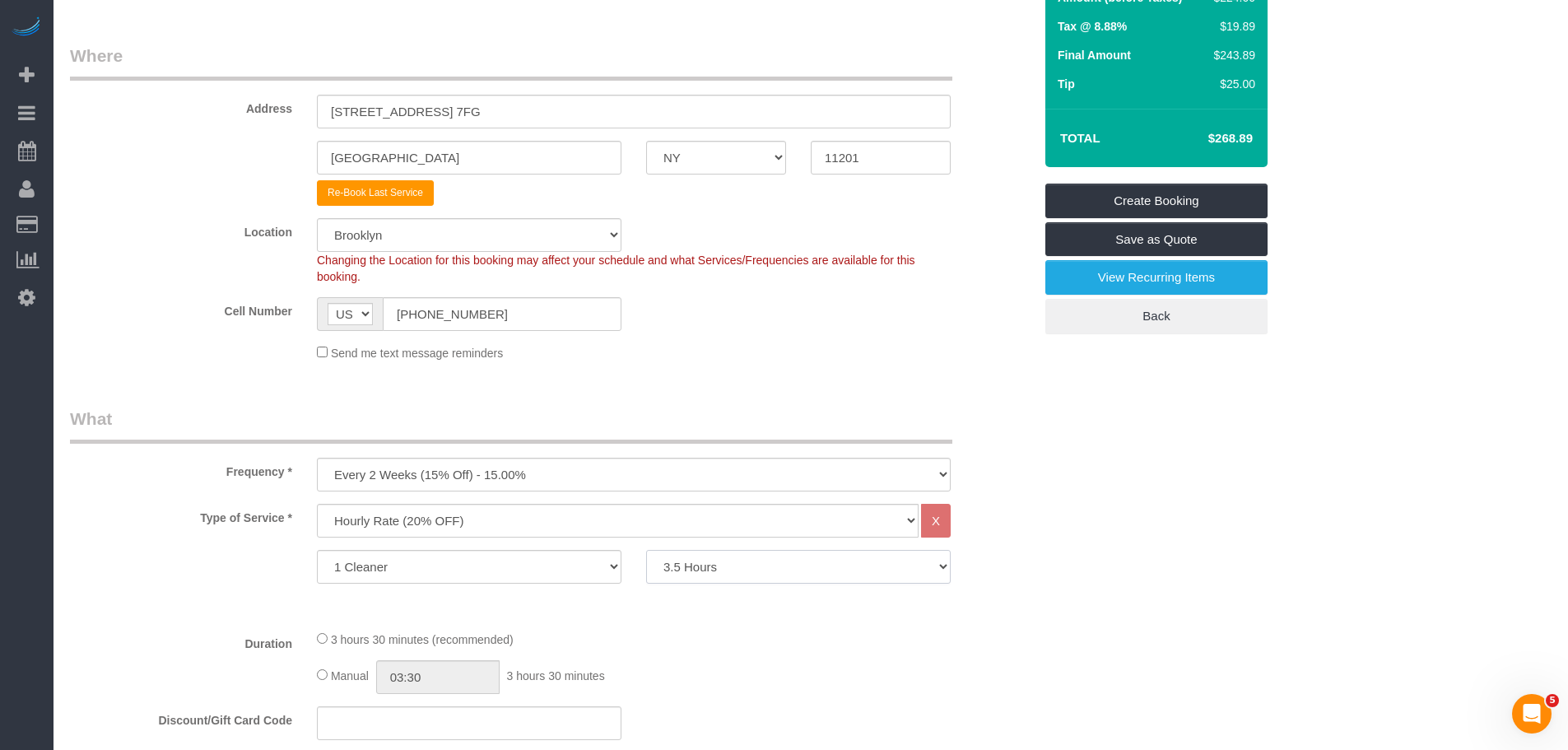
click at [696, 565] on select "1 Hour 1.5 Hour 2 Hours 2.5 Hours 3 Hours 3.5 Hours 4 Hours 4.5 Hours 5 Hours 5…" at bounding box center [799, 567] width 305 height 34
select select "180"
click at [646, 550] on select "1 Hour 1.5 Hour 2 Hours 2.5 Hours 3 Hours 3.5 Hours 4 Hours 4.5 Hours 5 Hours 5…" at bounding box center [799, 567] width 305 height 34
click at [945, 361] on div "Send me text message reminders" at bounding box center [634, 352] width 659 height 18
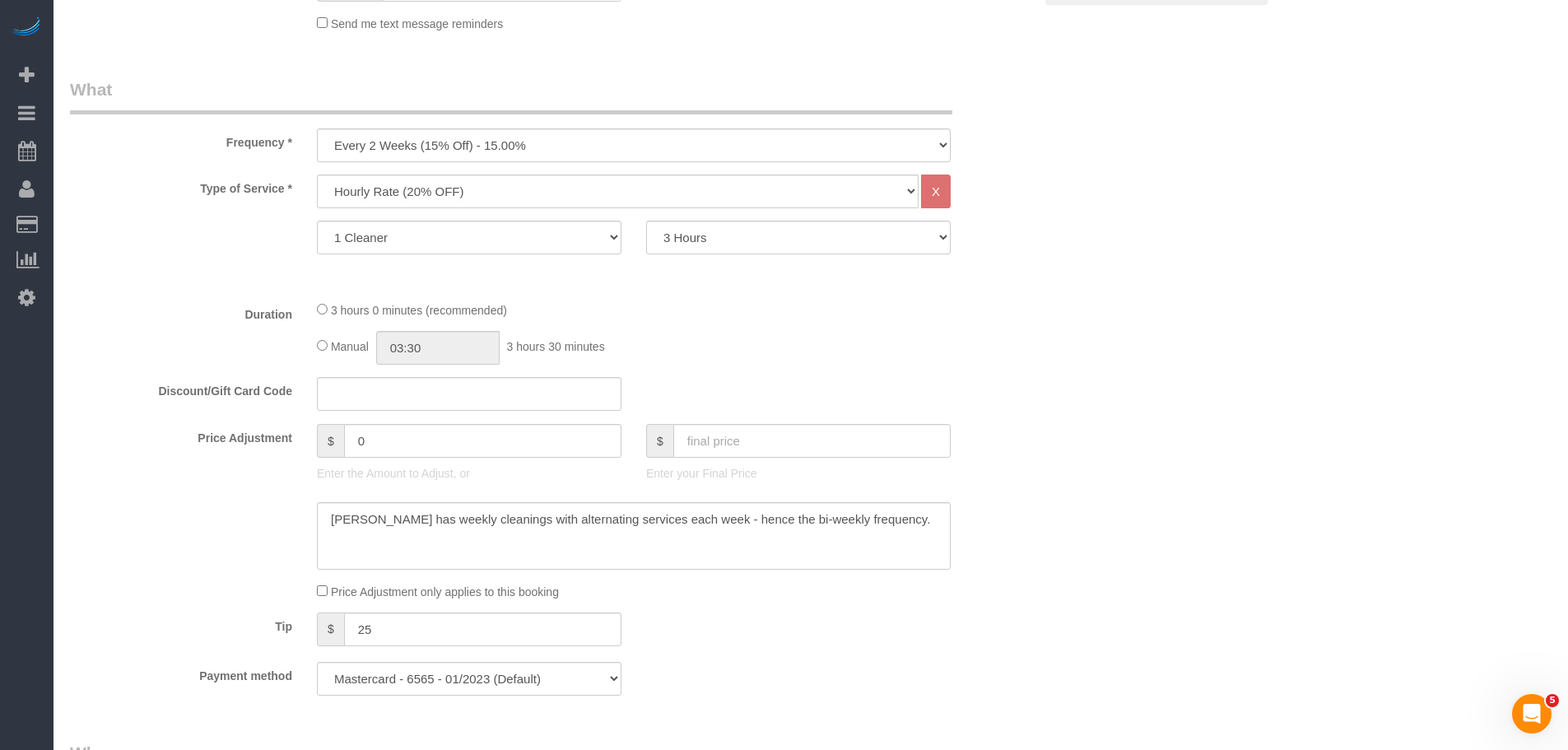
scroll to position [988, 0]
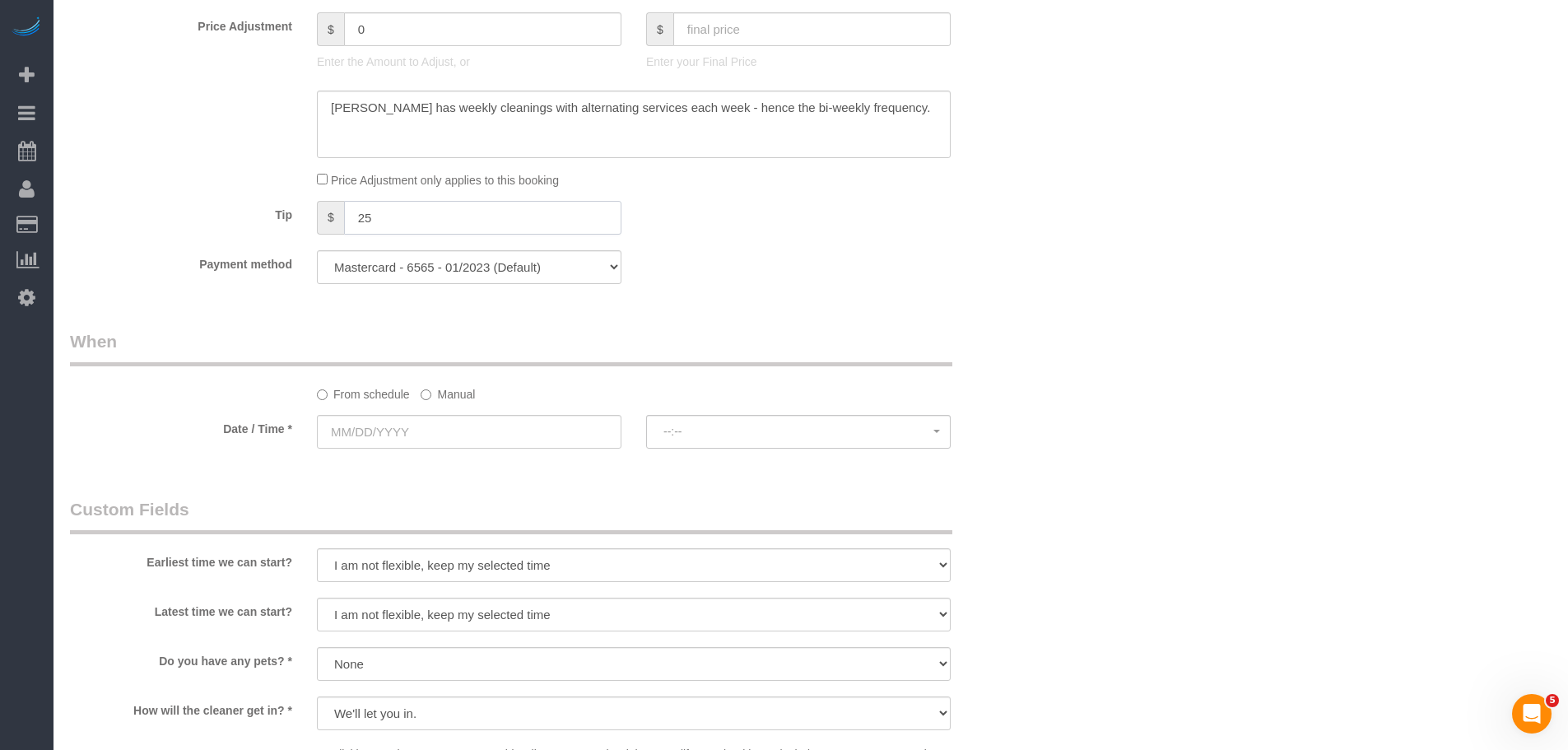
drag, startPoint x: 226, startPoint y: 219, endPoint x: 154, endPoint y: 227, distance: 72.4
click at [160, 226] on div "Tip $ 25" at bounding box center [551, 219] width 988 height 37
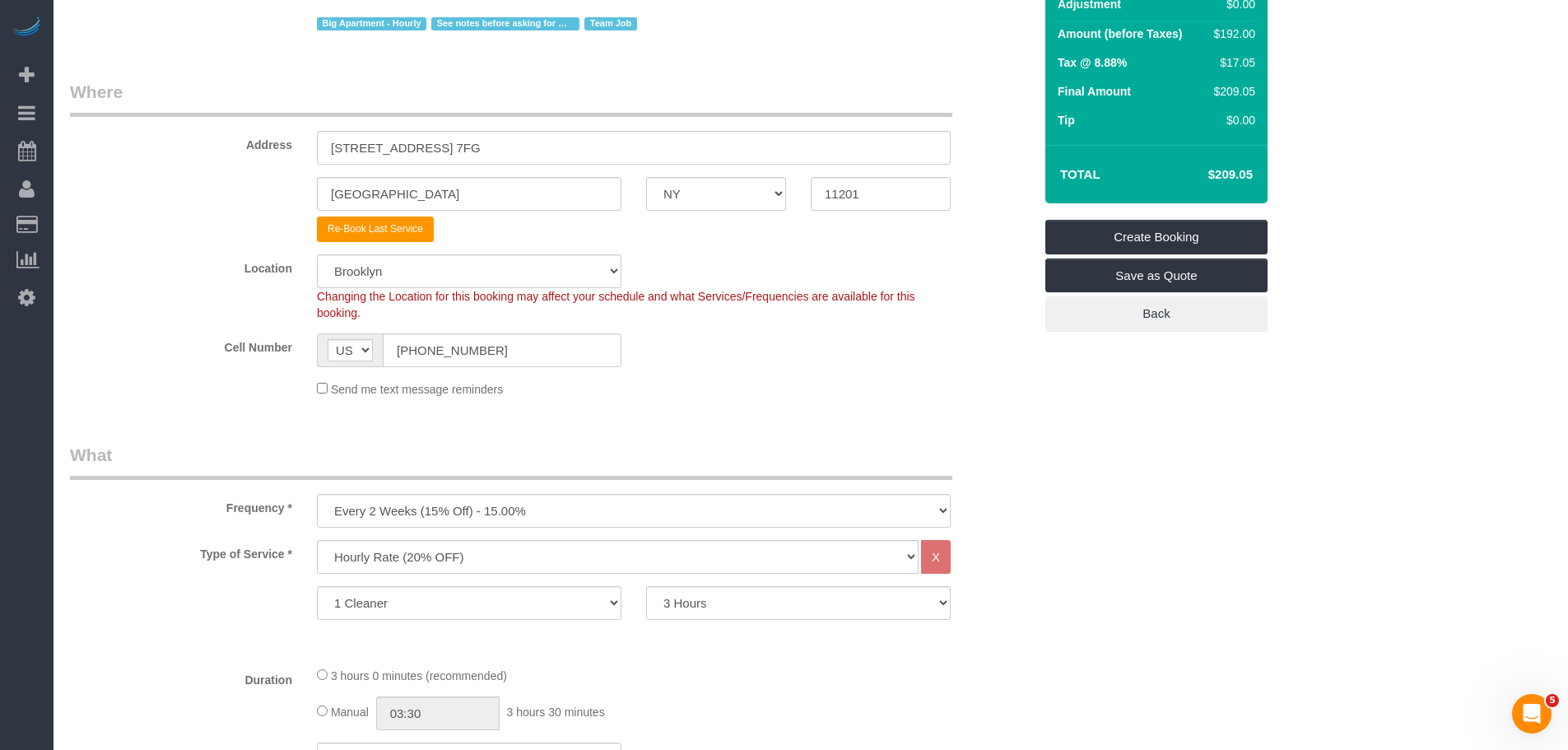
scroll to position [411, 0]
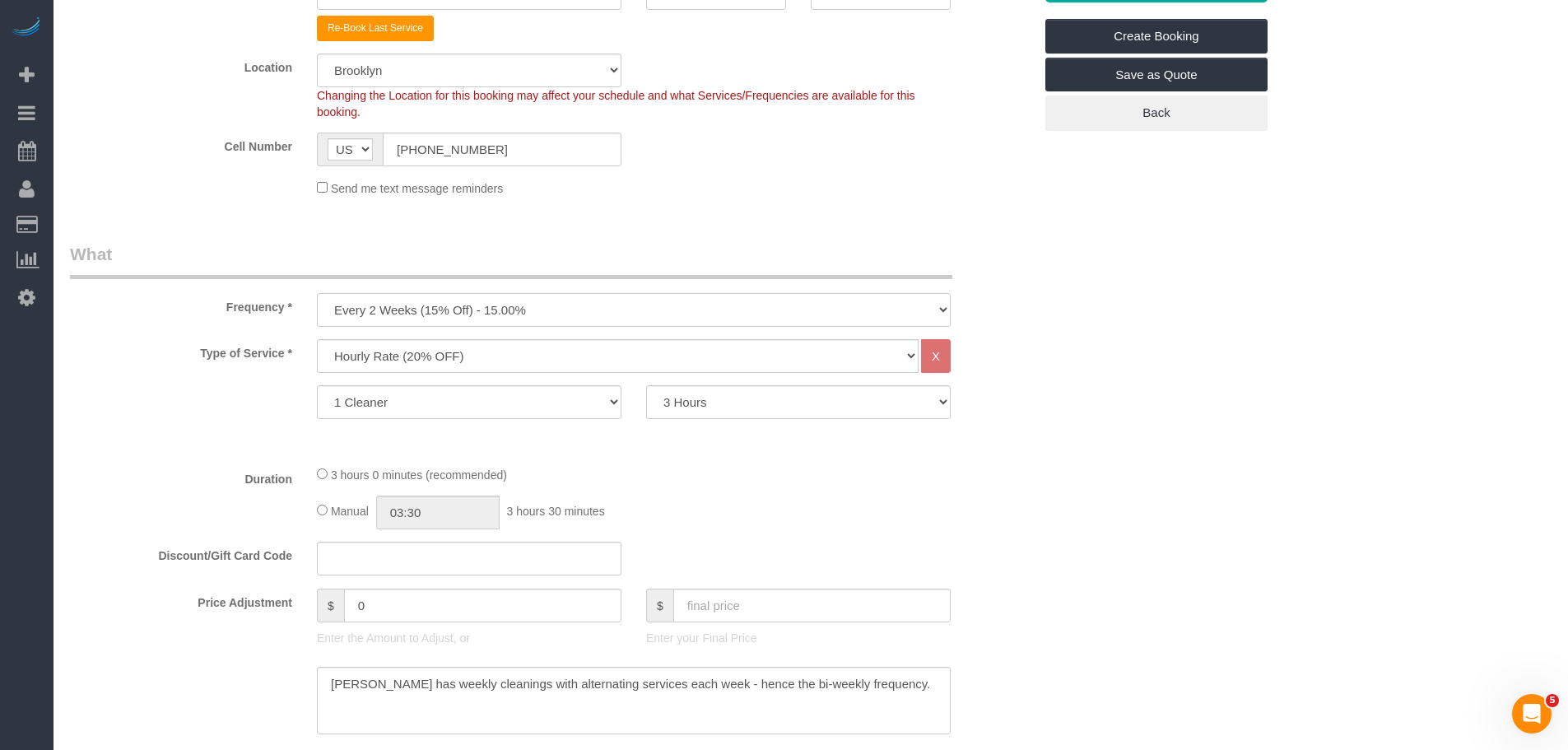
click at [570, 298] on select "One Time Weekly (20% Off) - 20.00% Every 2 Weeks (15% Off) - 15.00% Every 4 Wee…" at bounding box center [634, 310] width 634 height 34
select select "object:2844"
click at [317, 293] on select "One Time Weekly (20% Off) - 20.00% Every 2 Weeks (15% Off) - 15.00% Every 4 Wee…" at bounding box center [634, 310] width 634 height 34
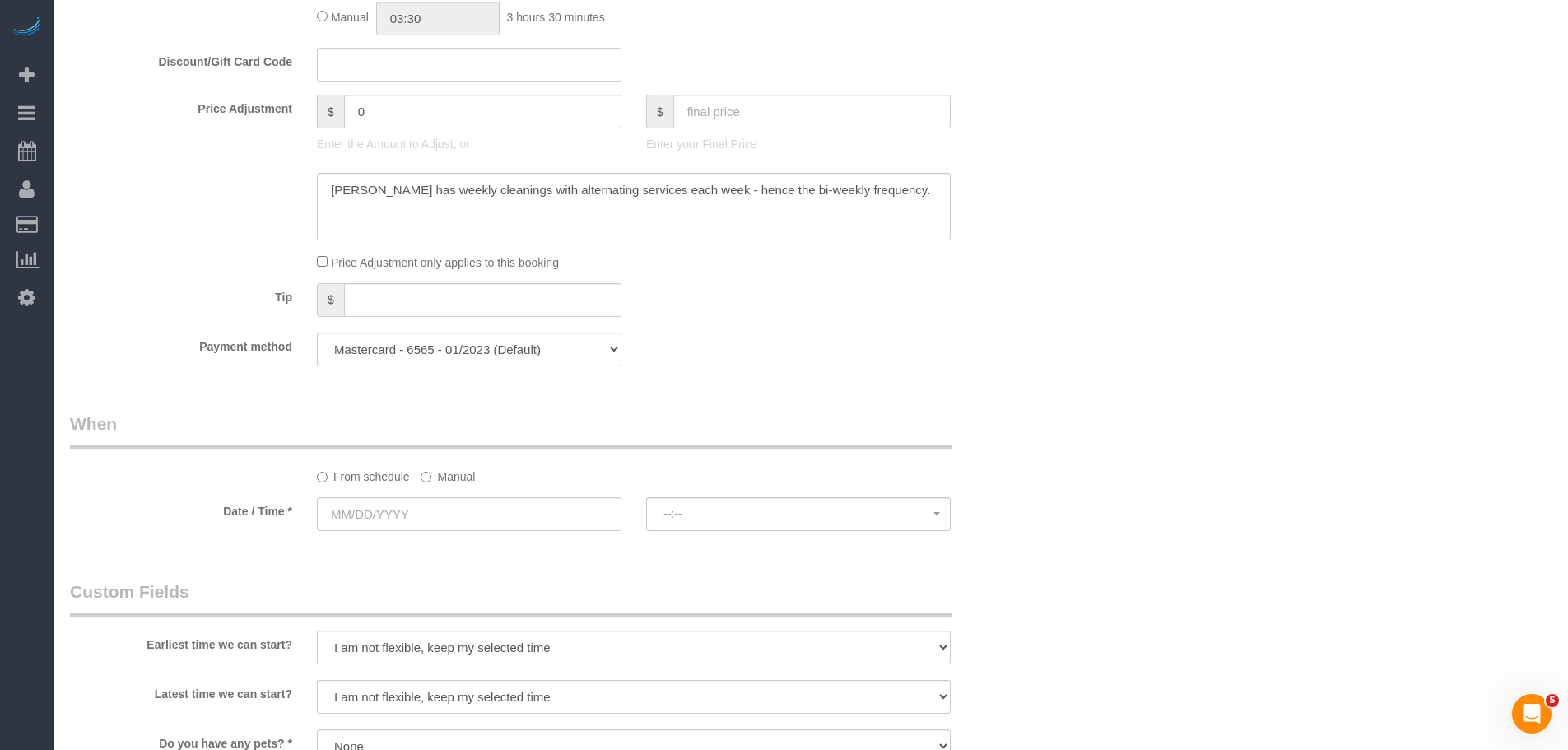
scroll to position [1070, 0]
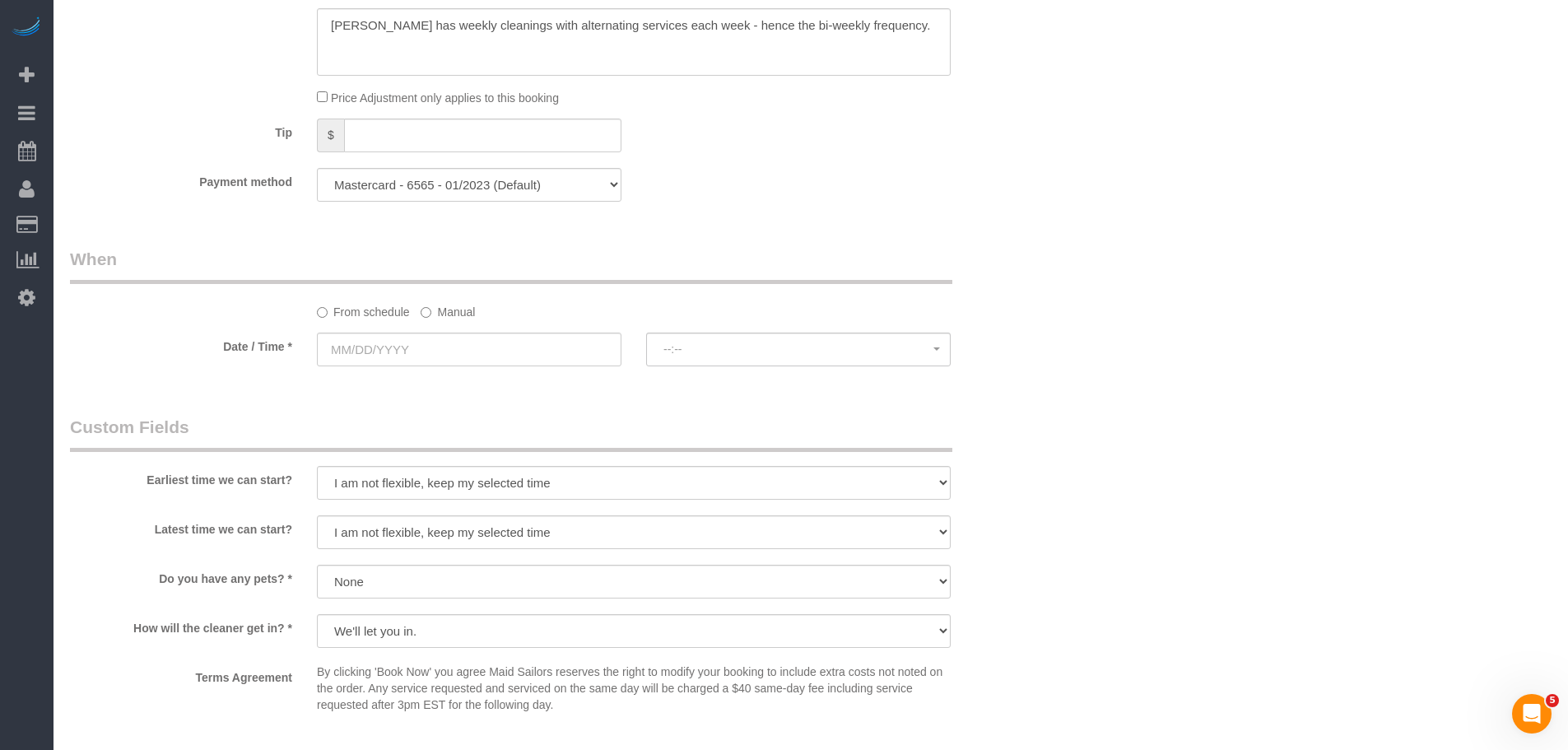
click at [453, 314] on label "Manual" at bounding box center [447, 309] width 54 height 22
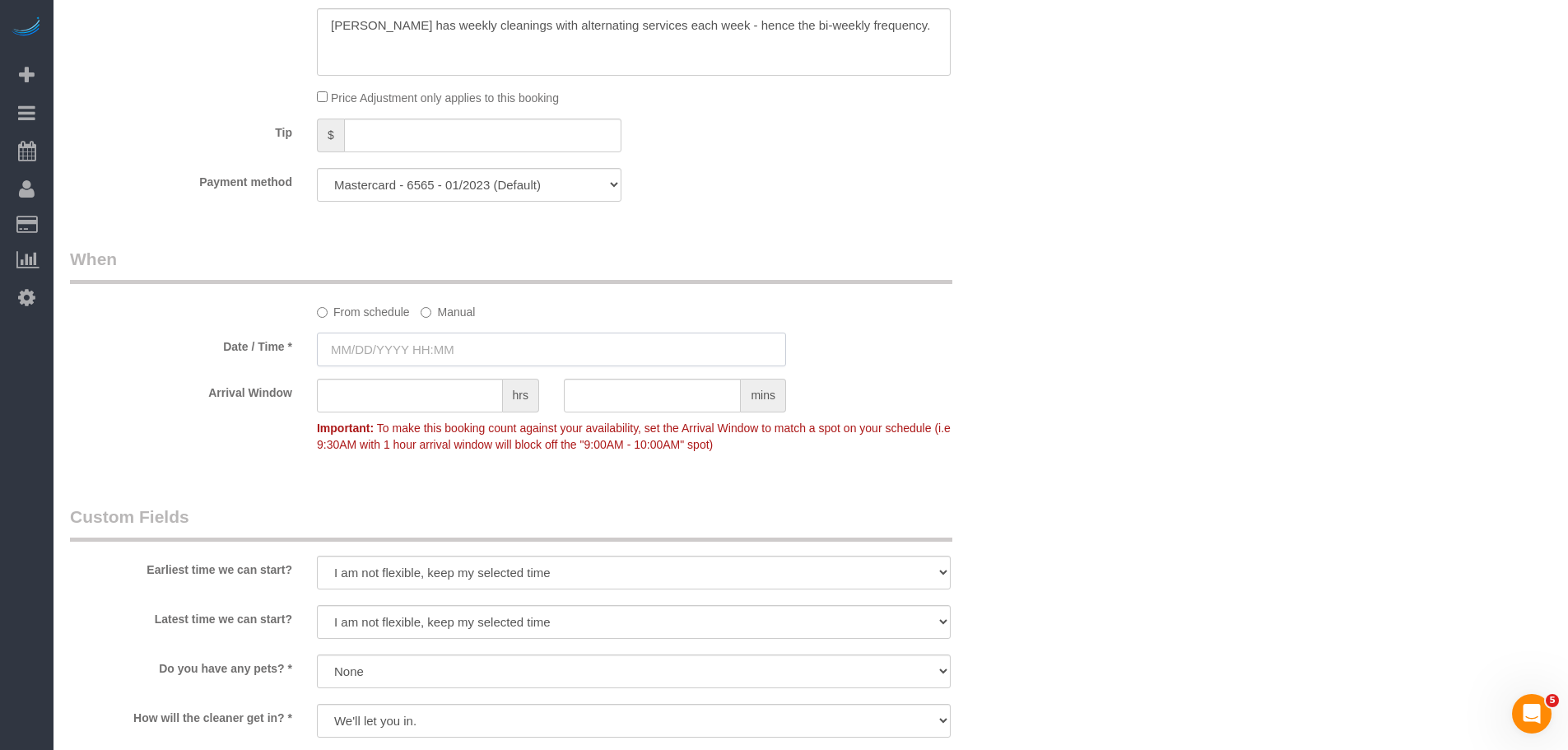
click at [442, 350] on input "text" at bounding box center [552, 349] width 470 height 34
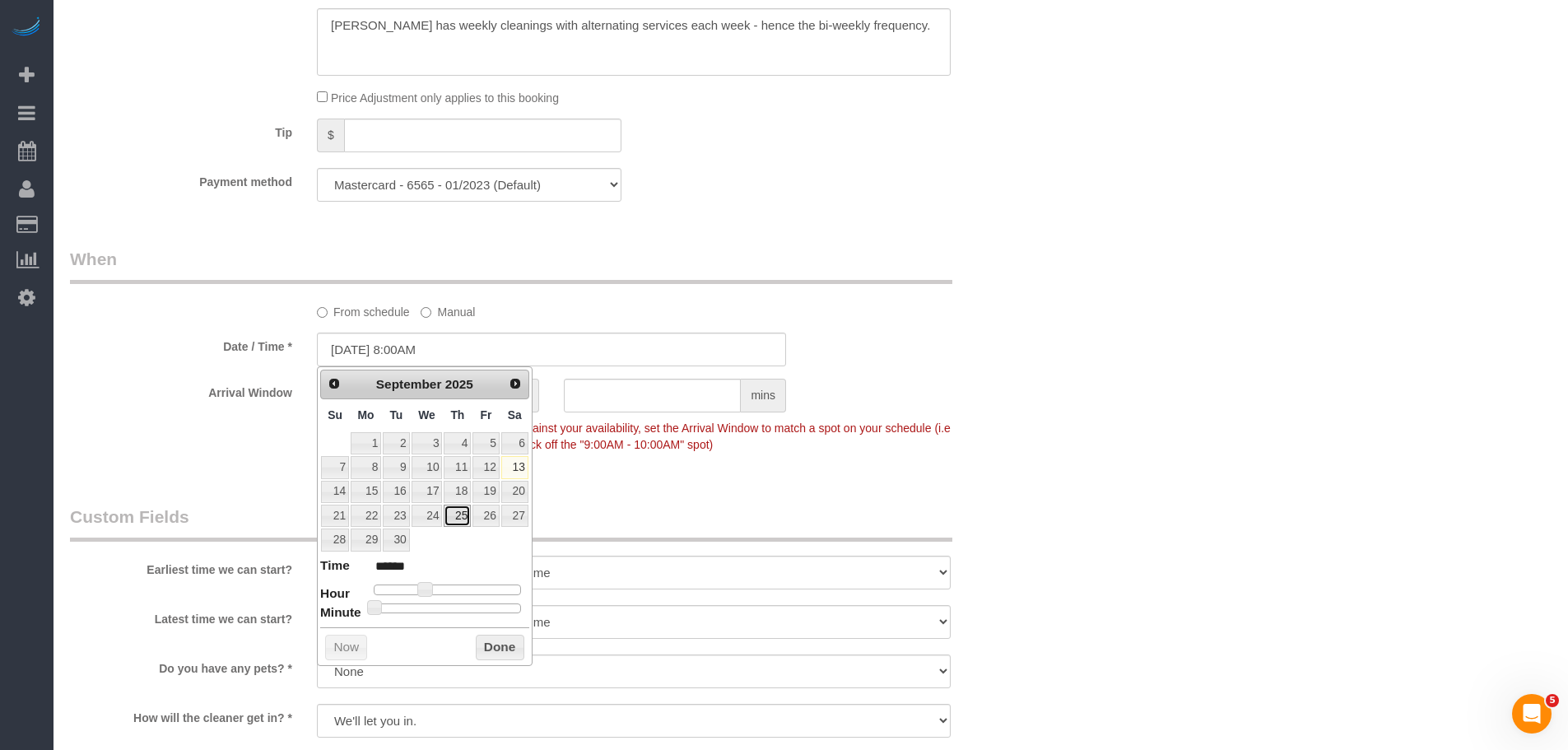
click at [456, 513] on link "25" at bounding box center [457, 515] width 27 height 22
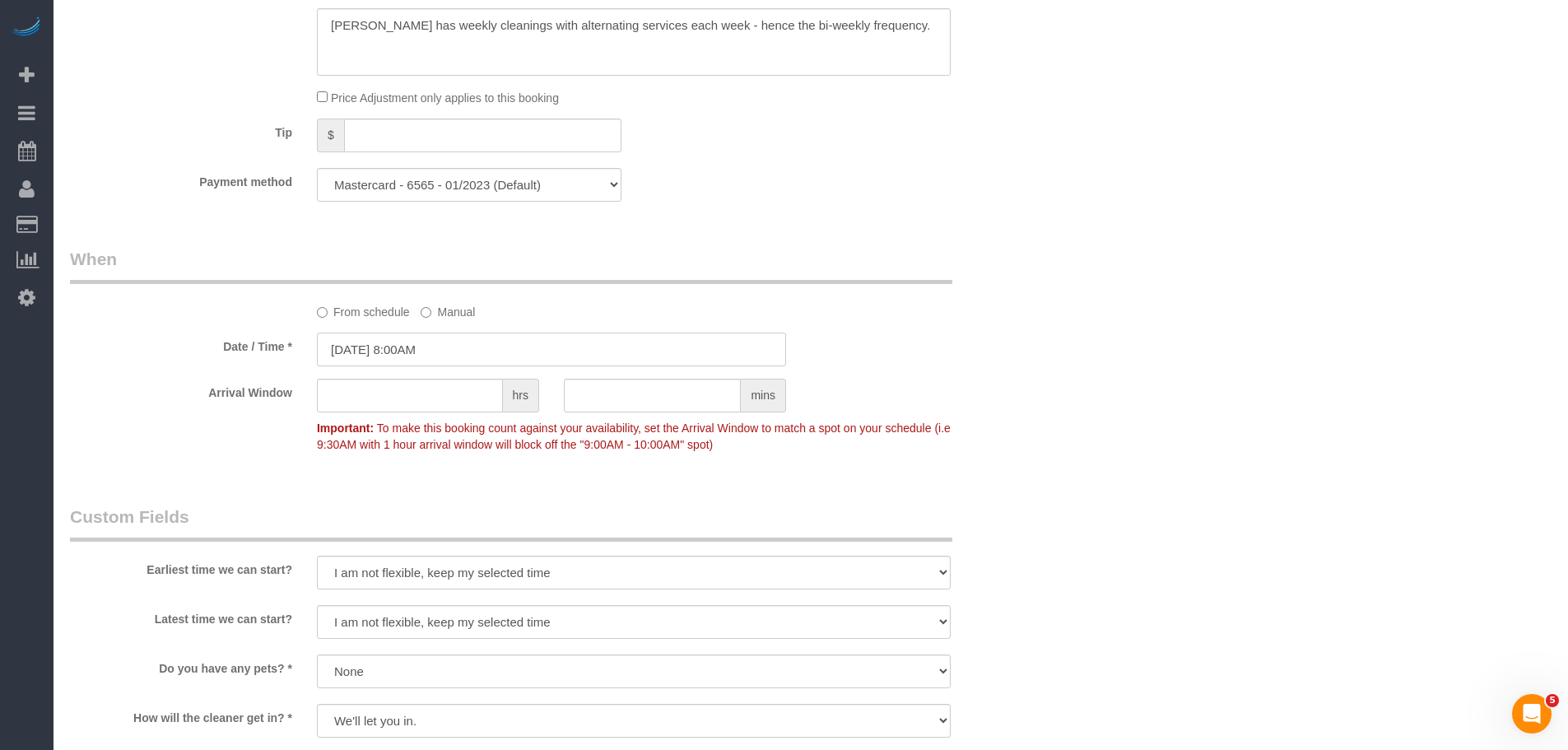
click at [467, 350] on input "09/25/2025 8:00AM" at bounding box center [552, 349] width 470 height 34
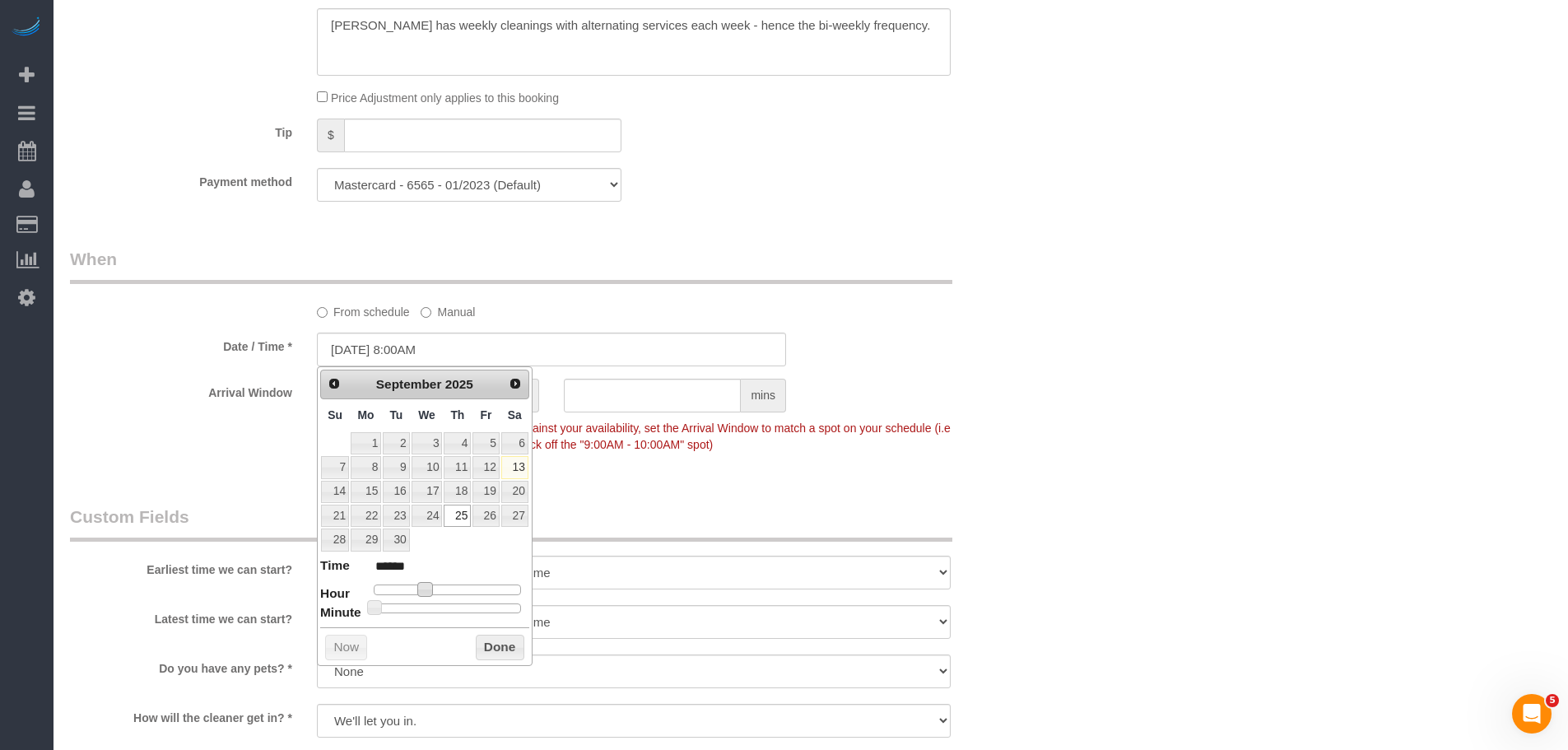
click at [430, 589] on span at bounding box center [424, 589] width 15 height 15
type input "09/25/2025 9:00AM"
type input "******"
click at [486, 643] on button "Done" at bounding box center [500, 647] width 49 height 26
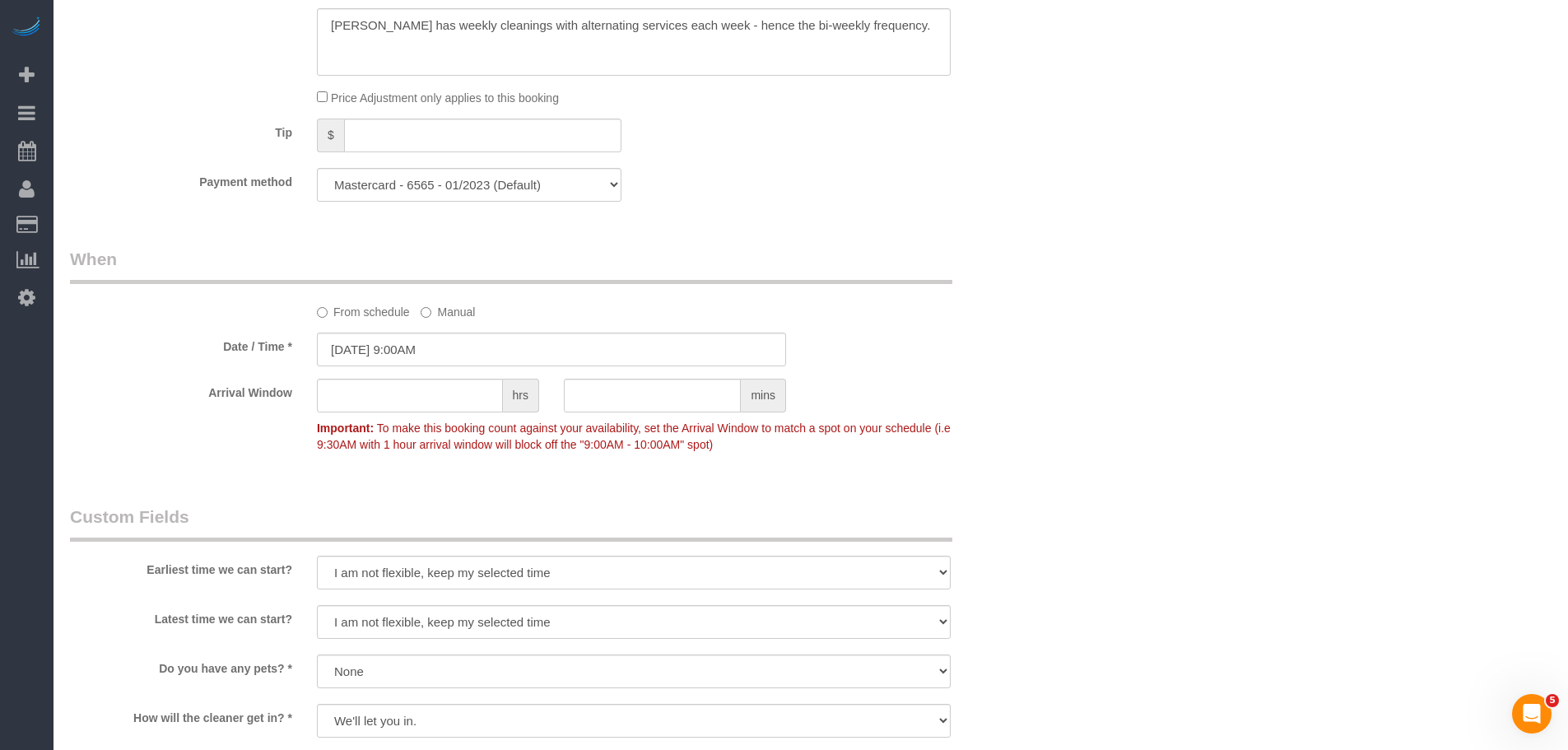
drag, startPoint x: 1164, startPoint y: 279, endPoint x: 1059, endPoint y: 339, distance: 120.9
click at [1165, 279] on div "Who Email michelledwbell@gmail.com Name * Michelle Bell Big Apartment - Hourly …" at bounding box center [810, 185] width 1482 height 2392
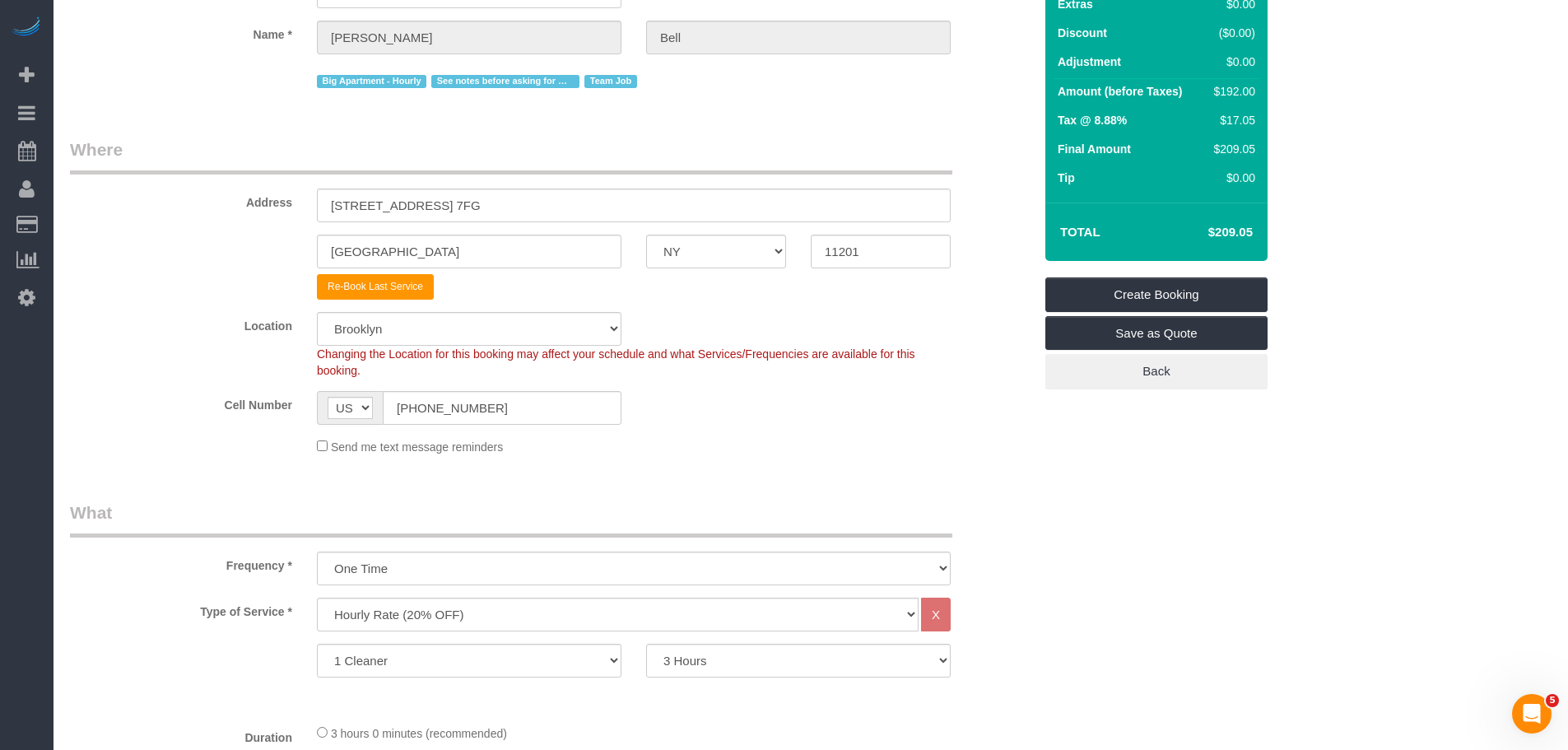
scroll to position [0, 0]
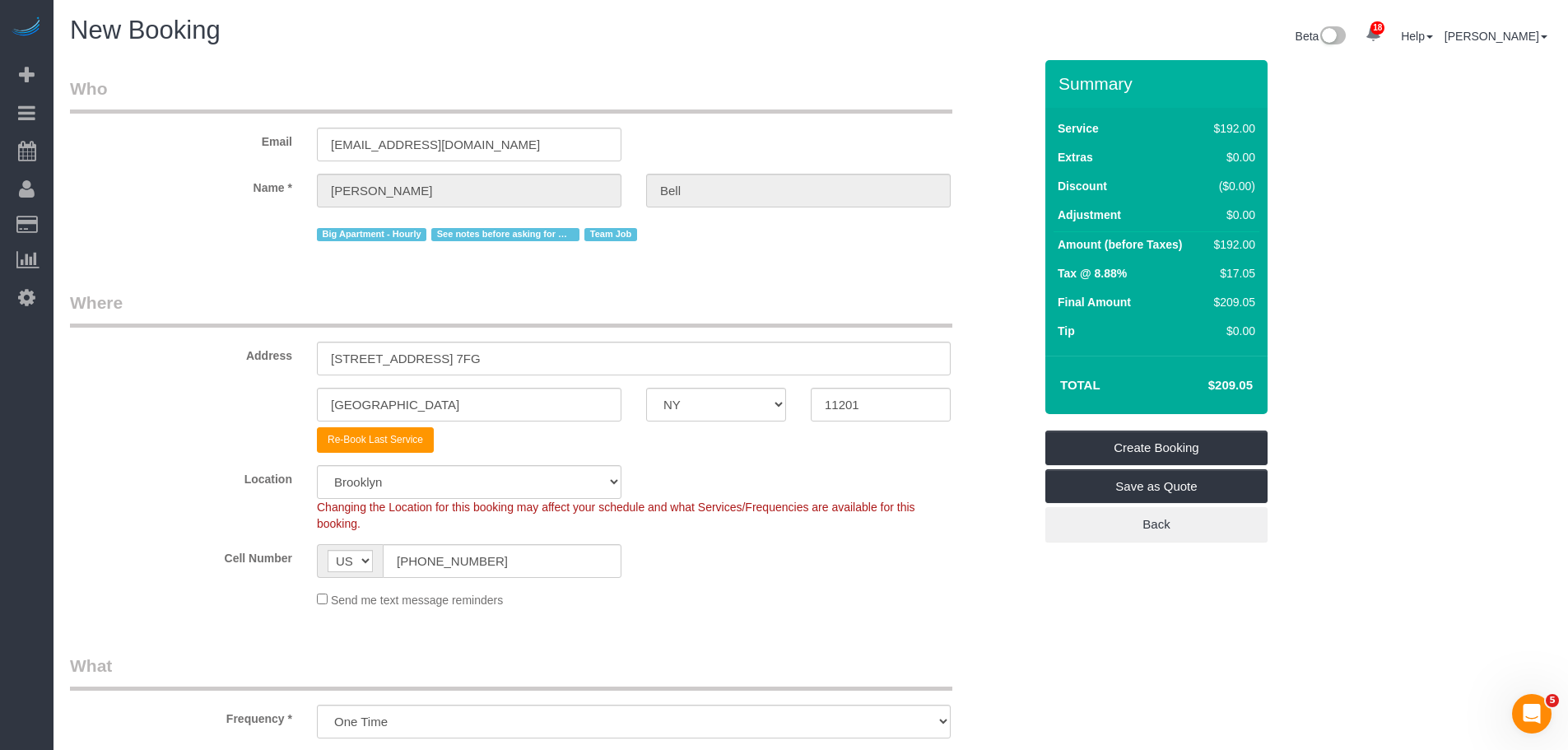
click at [856, 89] on legend "Who" at bounding box center [510, 95] width 882 height 37
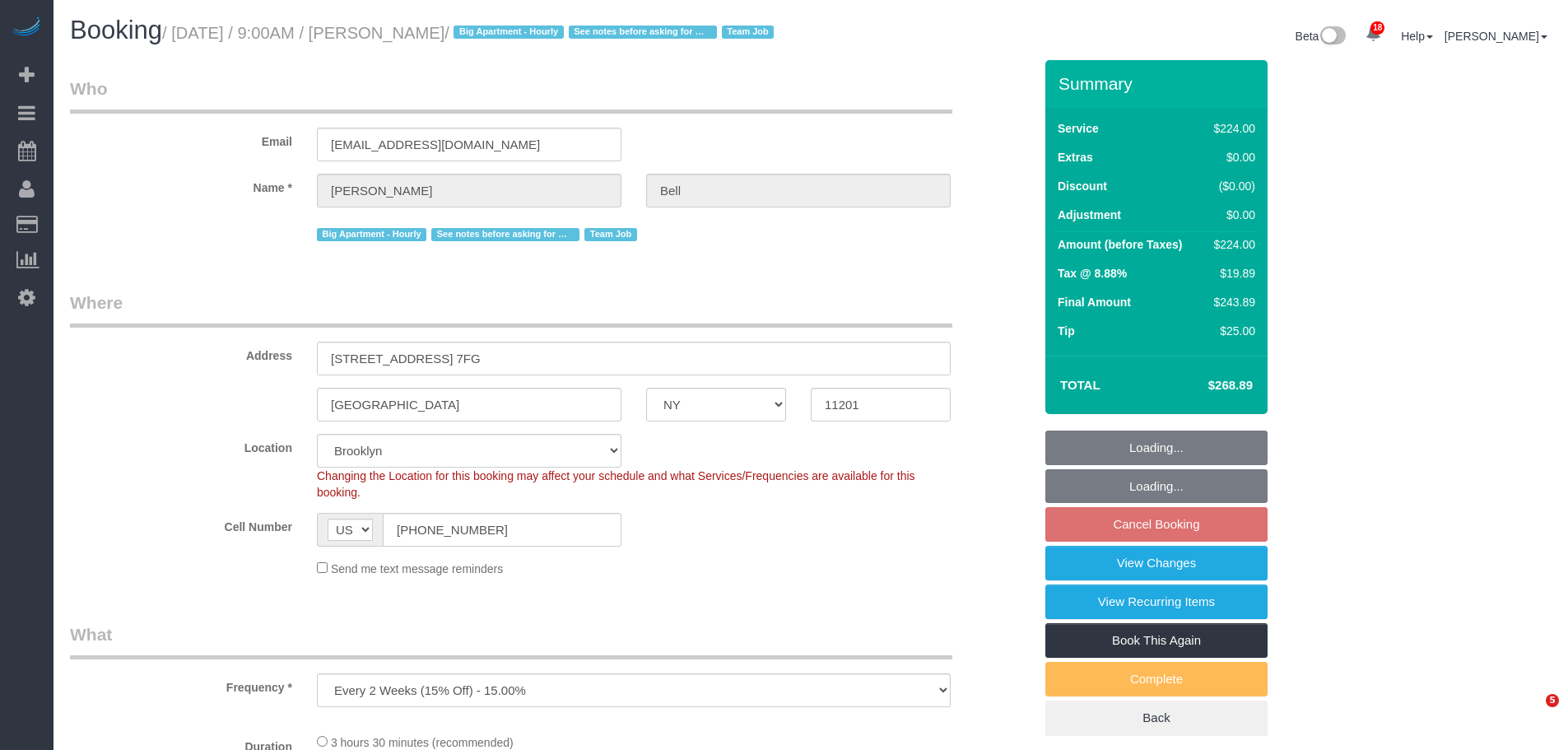
select select "NY"
select select "spot2"
select select "number:89"
select select "number:90"
select select "number:15"
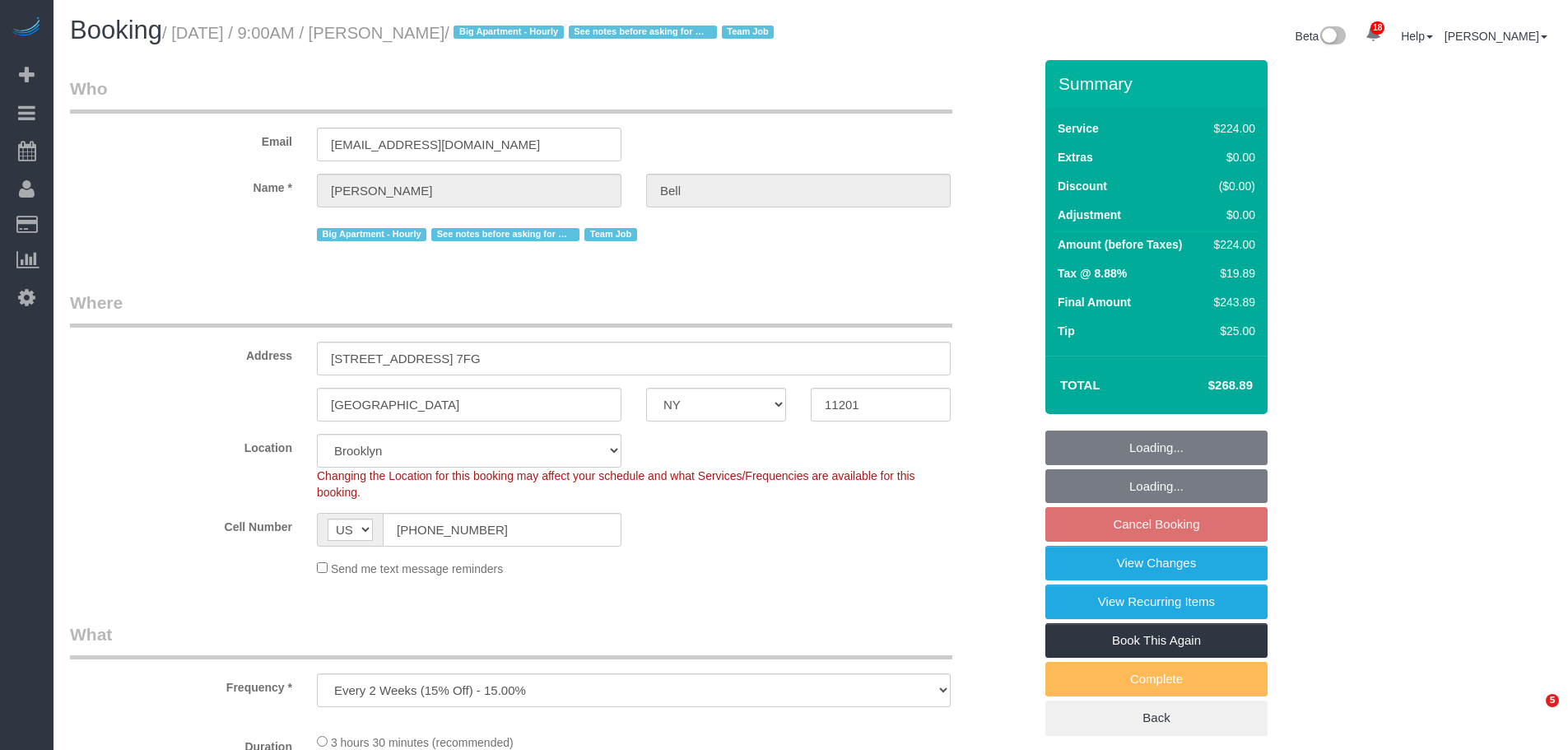
select select "number:5"
select select "number:21"
select select "object:1349"
select select "210"
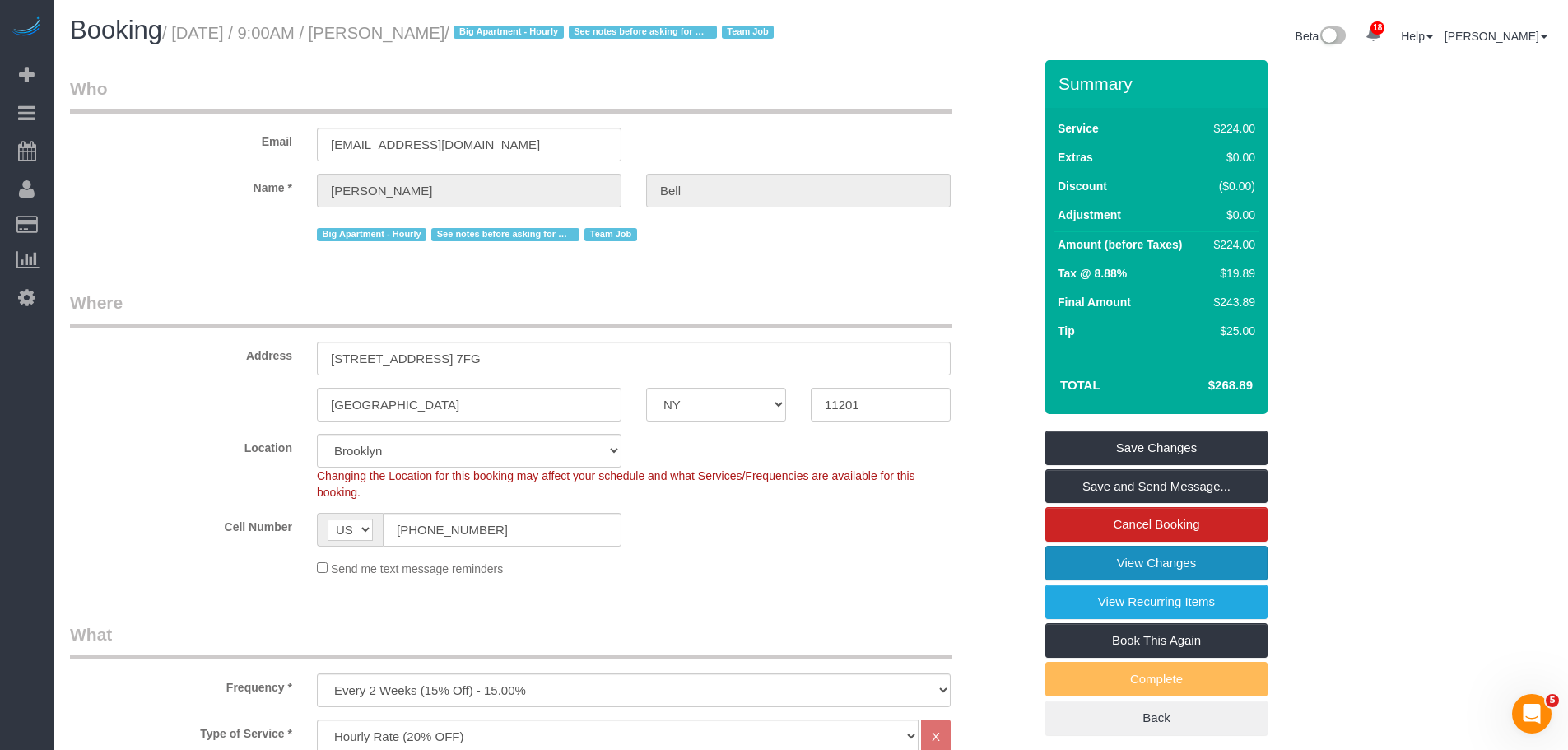
click at [1187, 580] on link "View Changes" at bounding box center [1156, 563] width 222 height 35
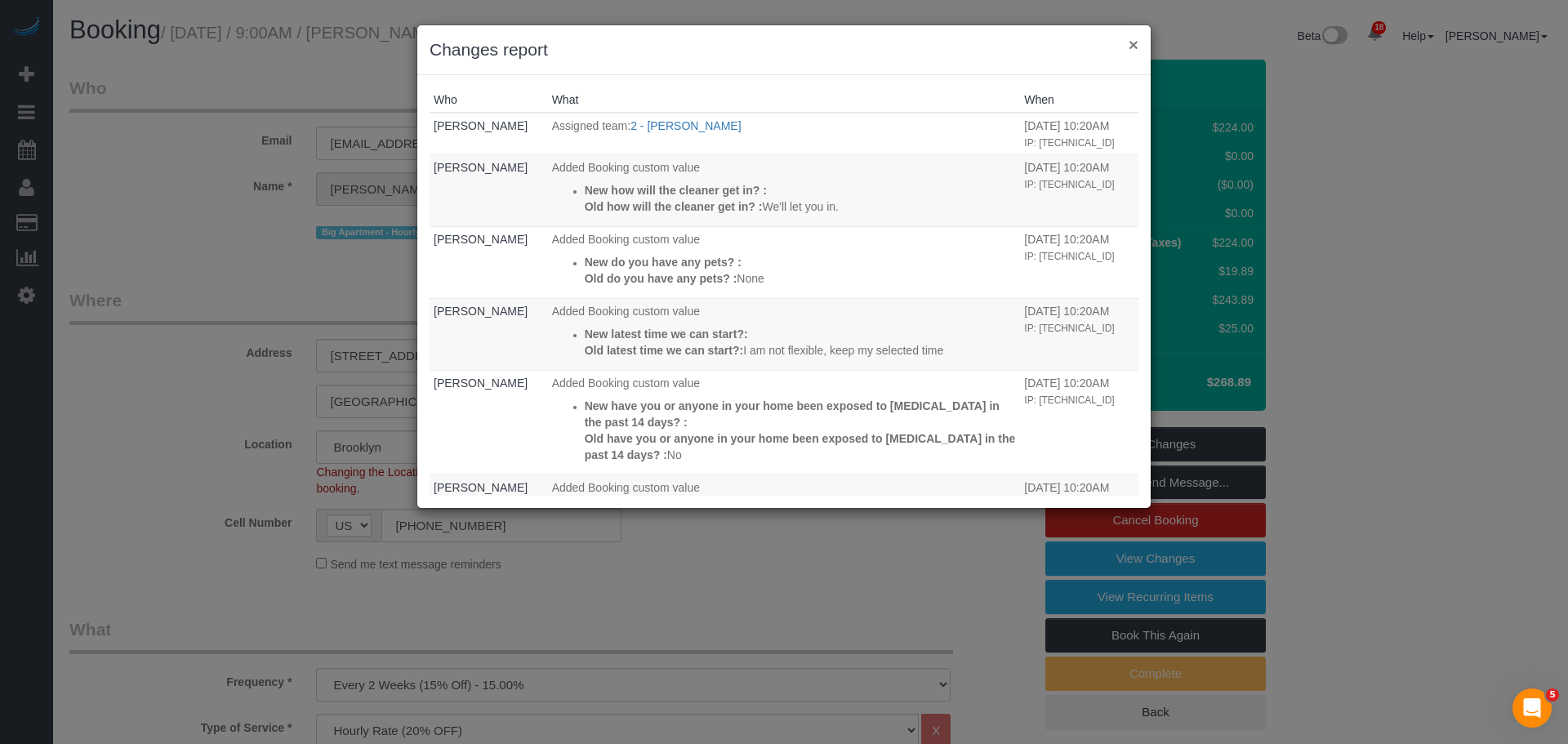
click at [1132, 40] on button "×" at bounding box center [1133, 44] width 10 height 17
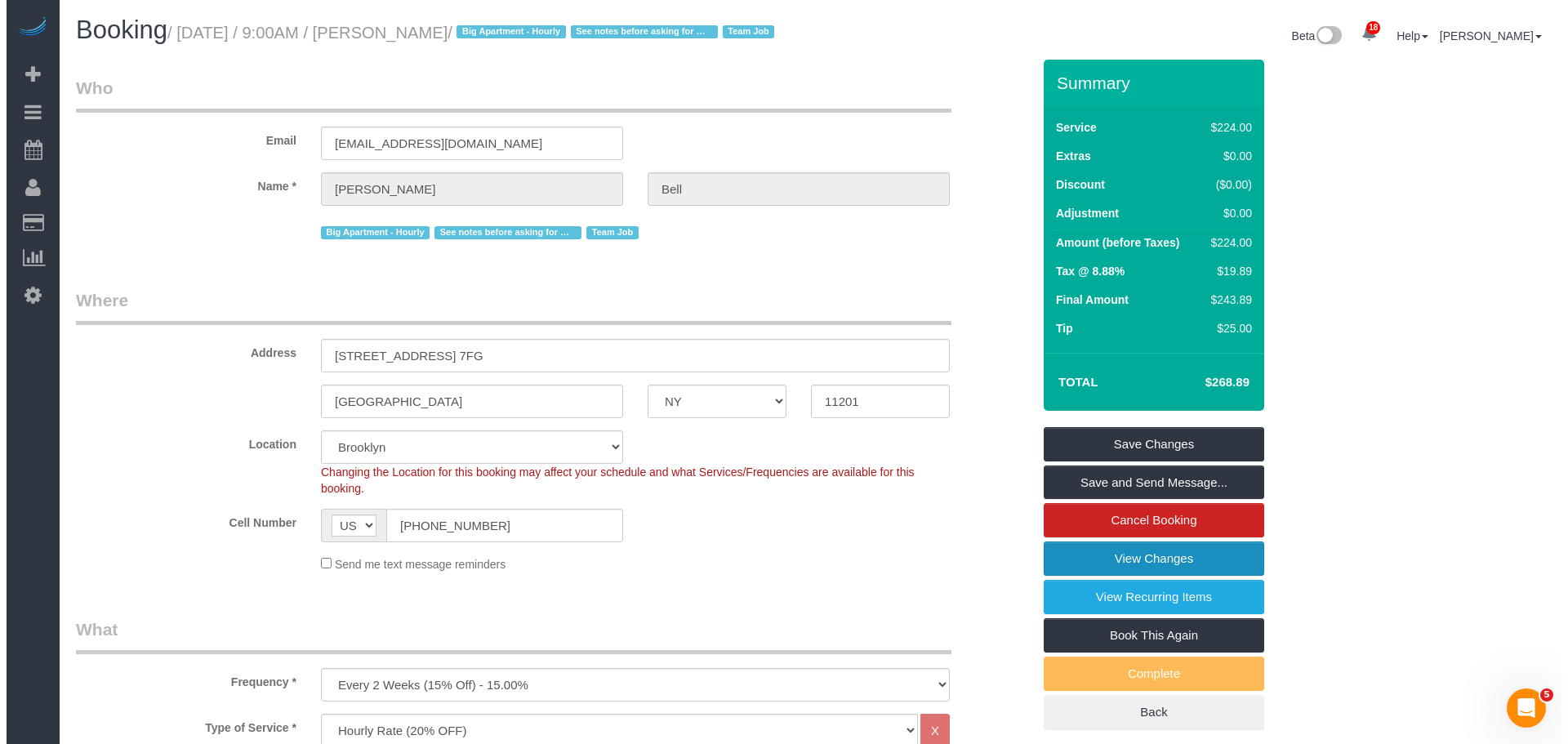
scroll to position [490, 0]
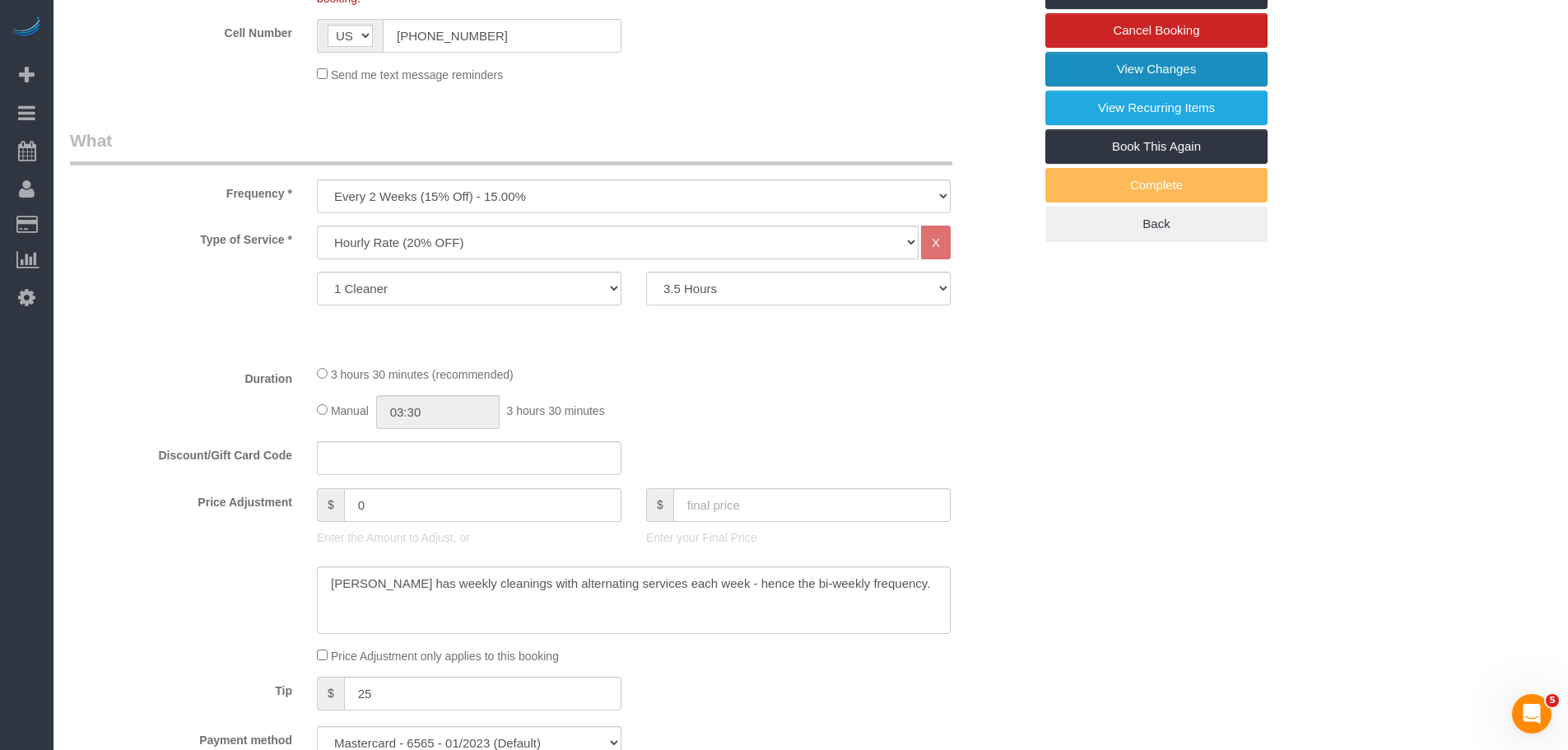
click at [1187, 86] on link "View Changes" at bounding box center [1156, 69] width 222 height 35
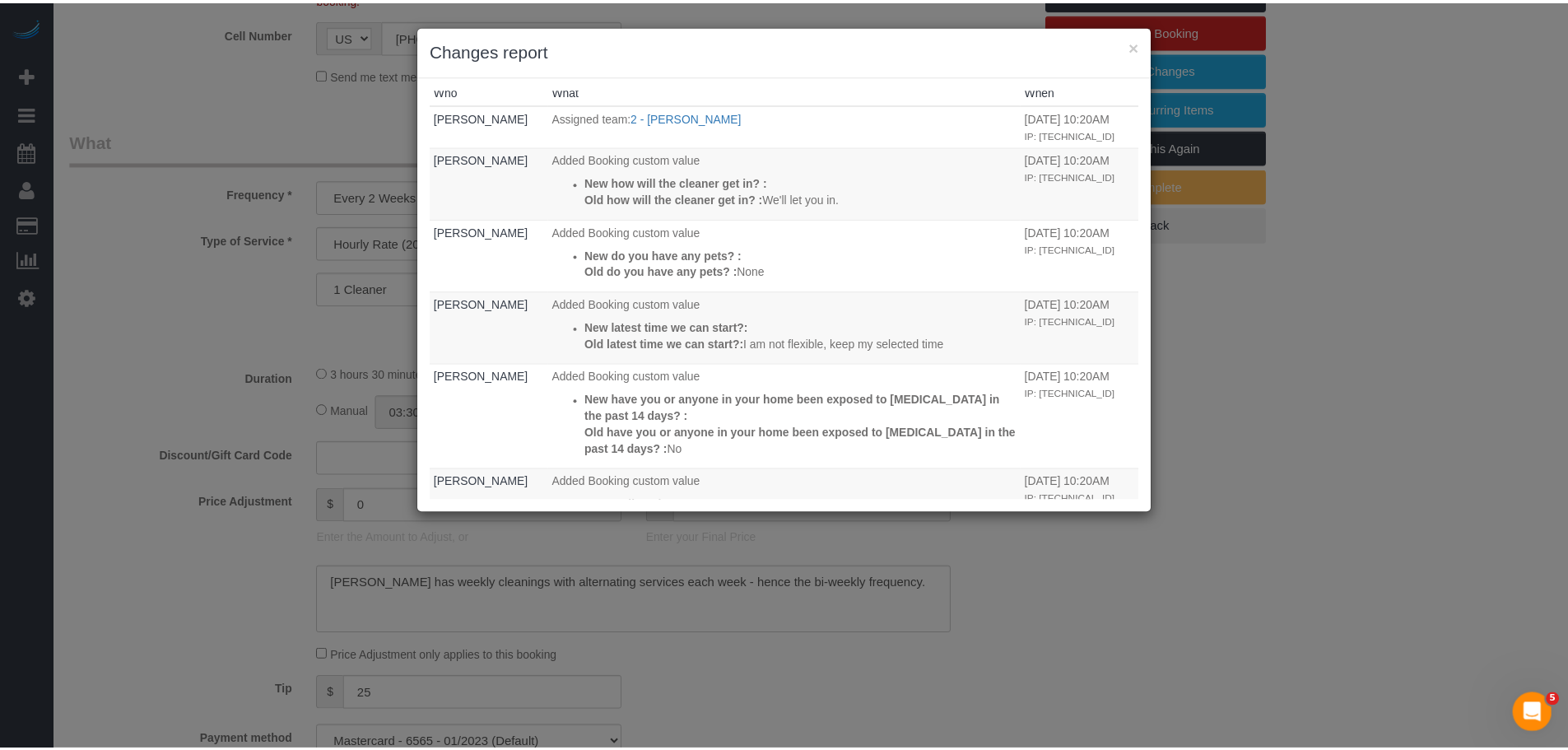
scroll to position [0, 0]
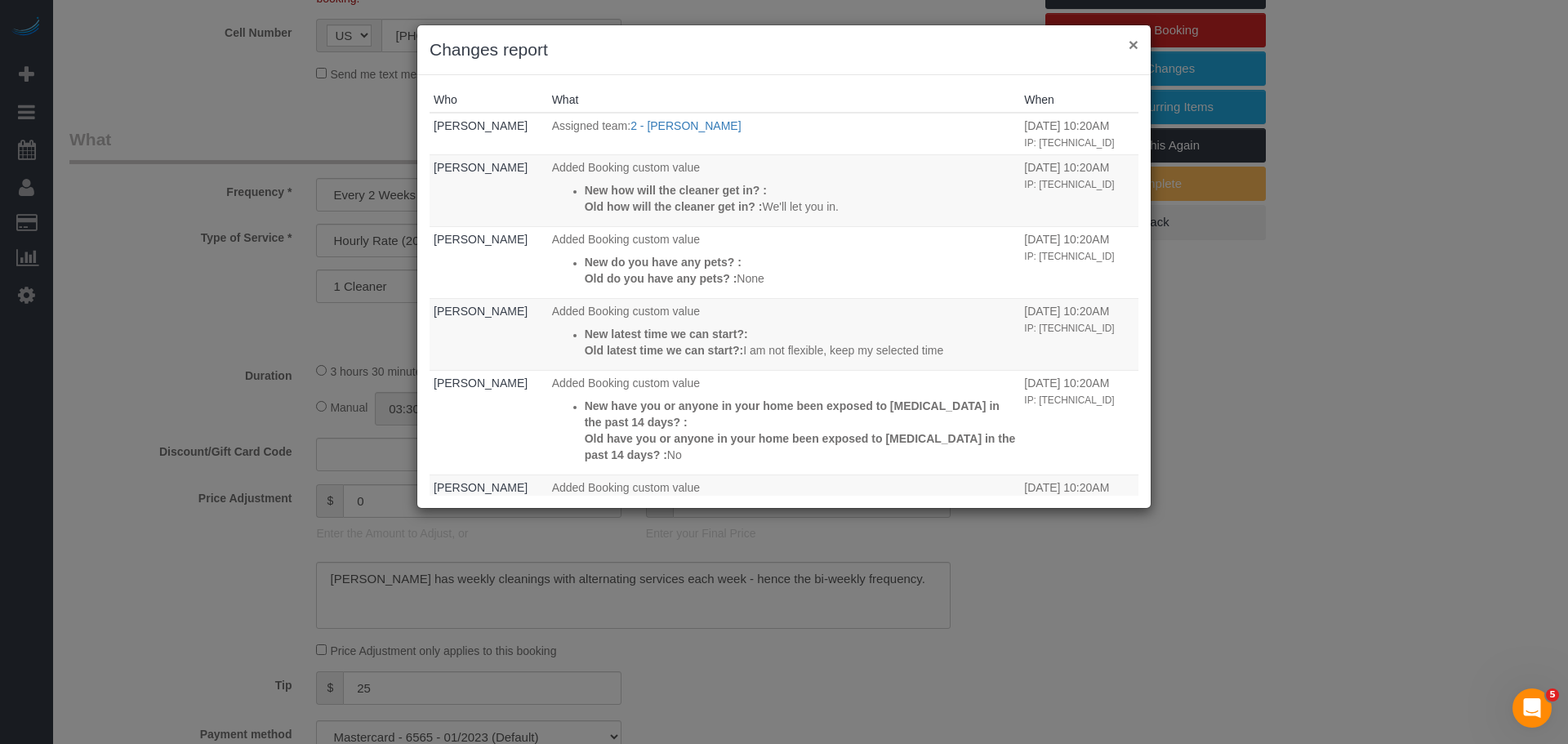
click at [1128, 38] on button "×" at bounding box center [1133, 44] width 10 height 17
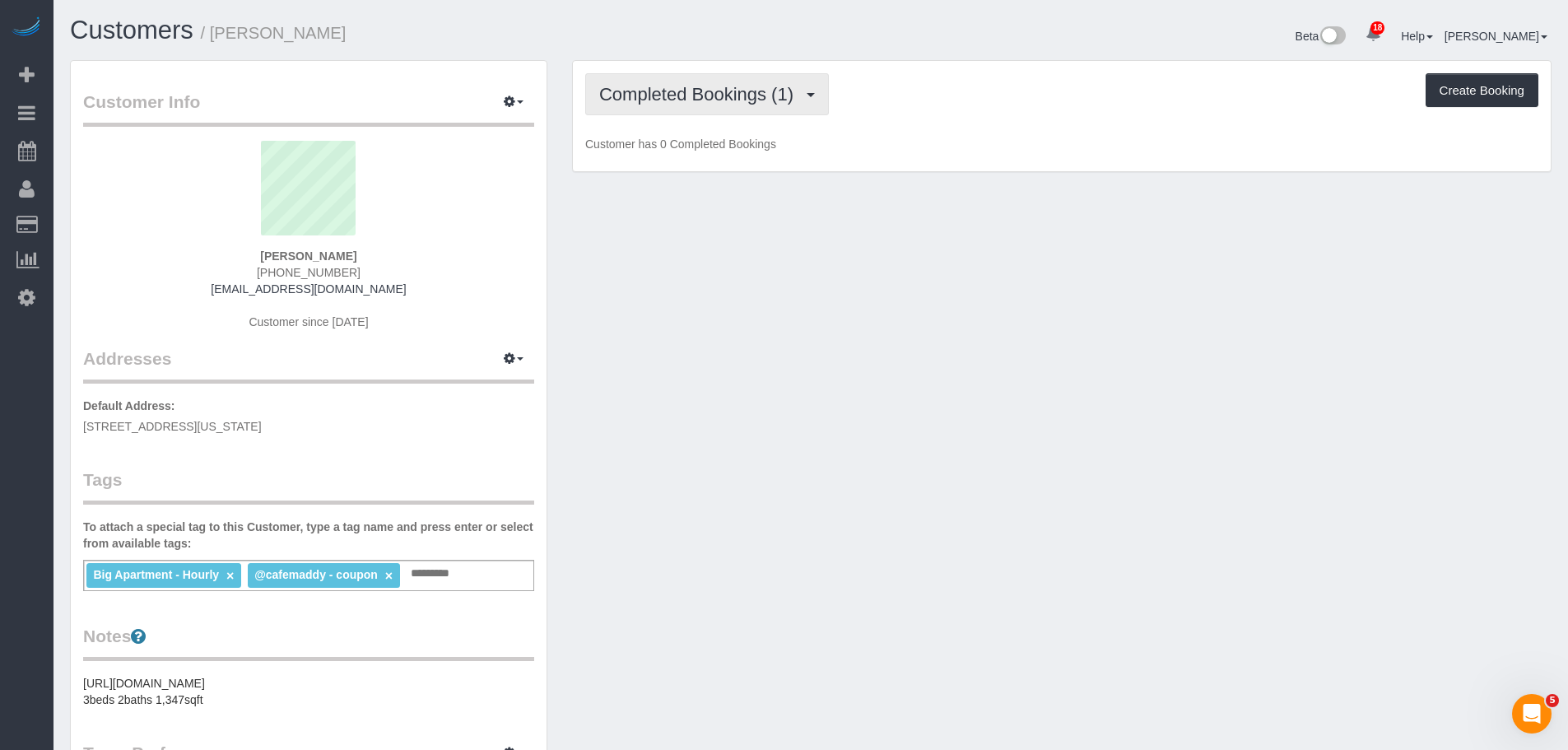
click at [746, 84] on span "Completed Bookings (1)" at bounding box center [701, 94] width 203 height 20
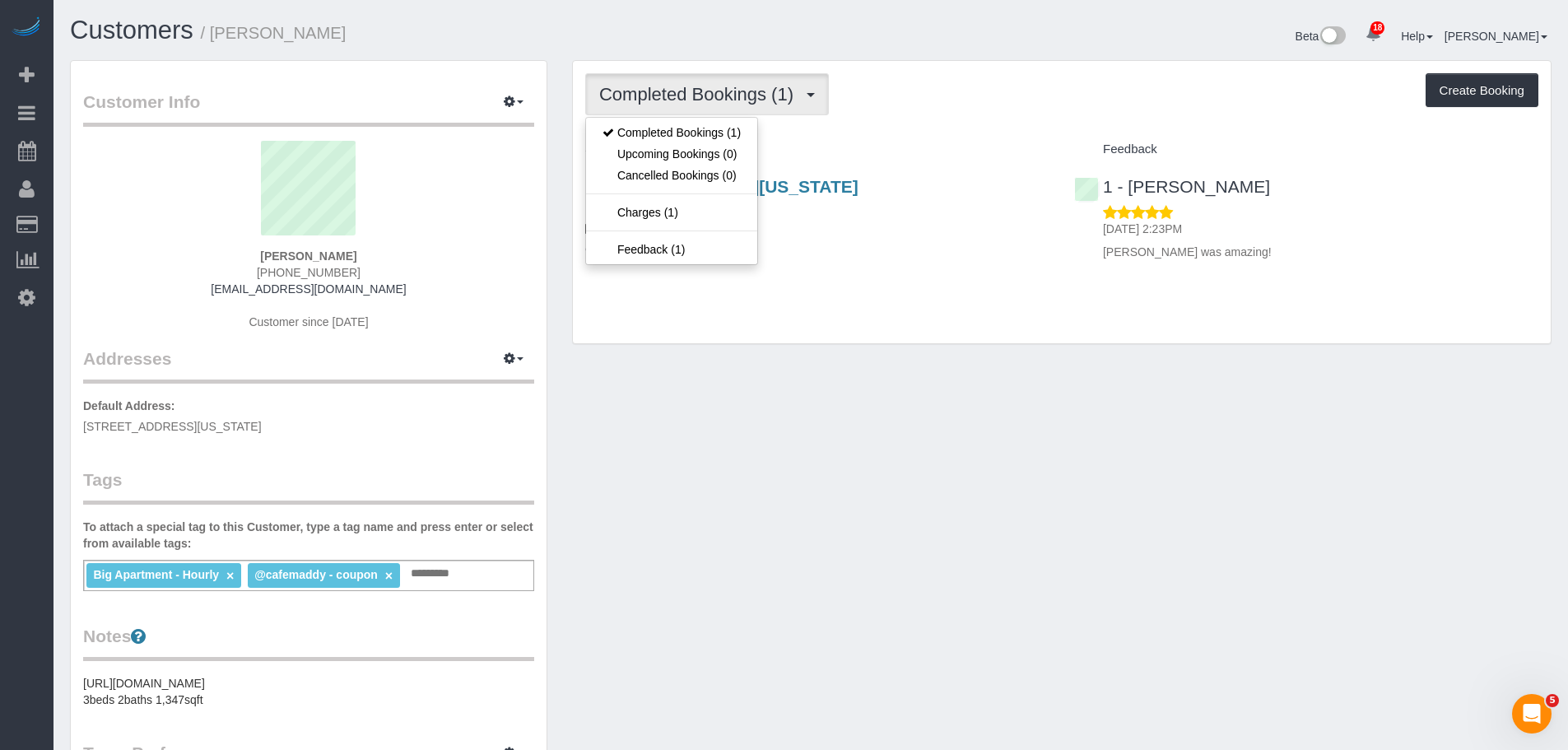
click at [964, 97] on div "Completed Bookings (1) Completed Bookings (1) Upcoming Bookings (0) Cancelled B…" at bounding box center [1062, 93] width 953 height 42
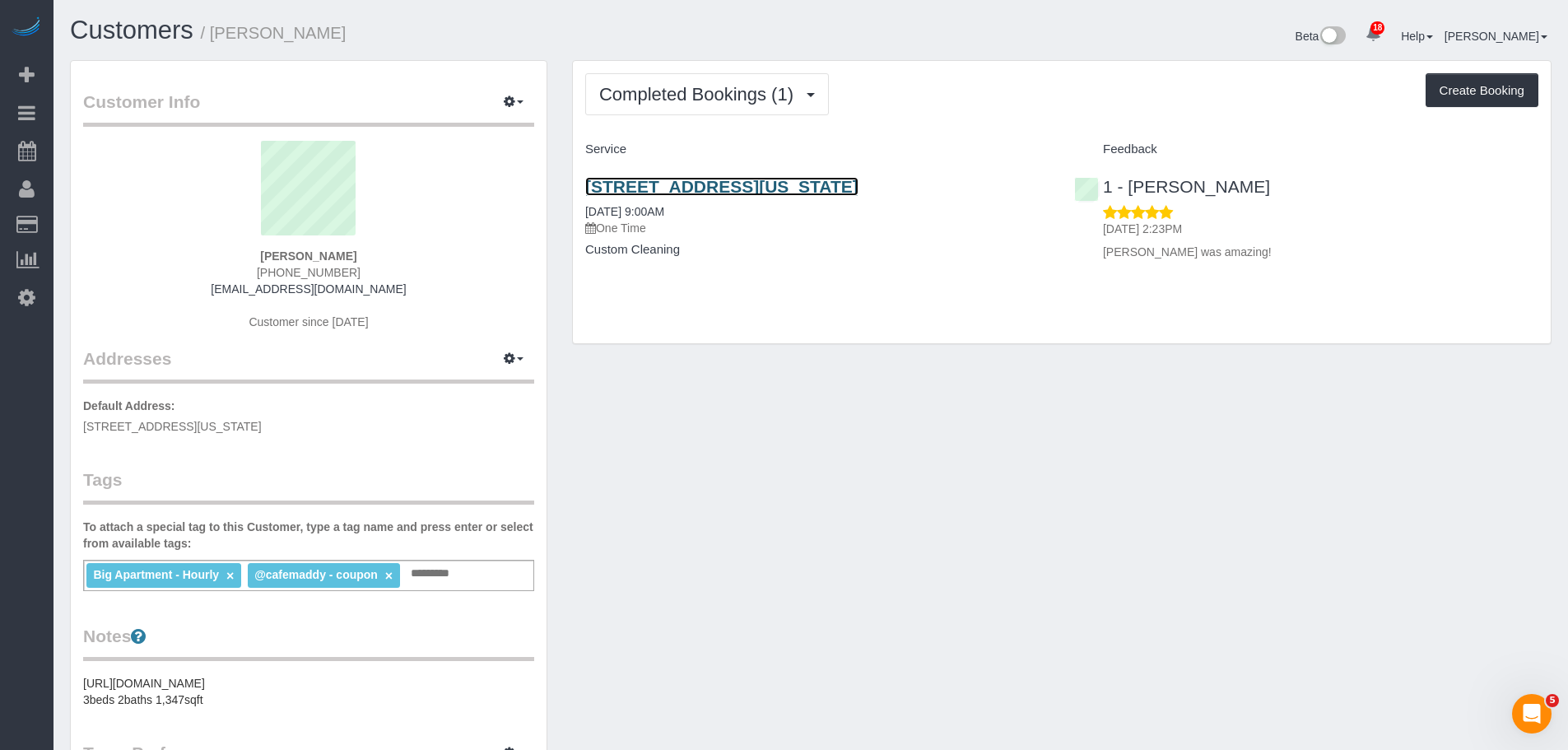
click at [741, 187] on link "[STREET_ADDRESS][US_STATE]" at bounding box center [722, 186] width 274 height 19
click at [445, 579] on input "text" at bounding box center [435, 573] width 56 height 21
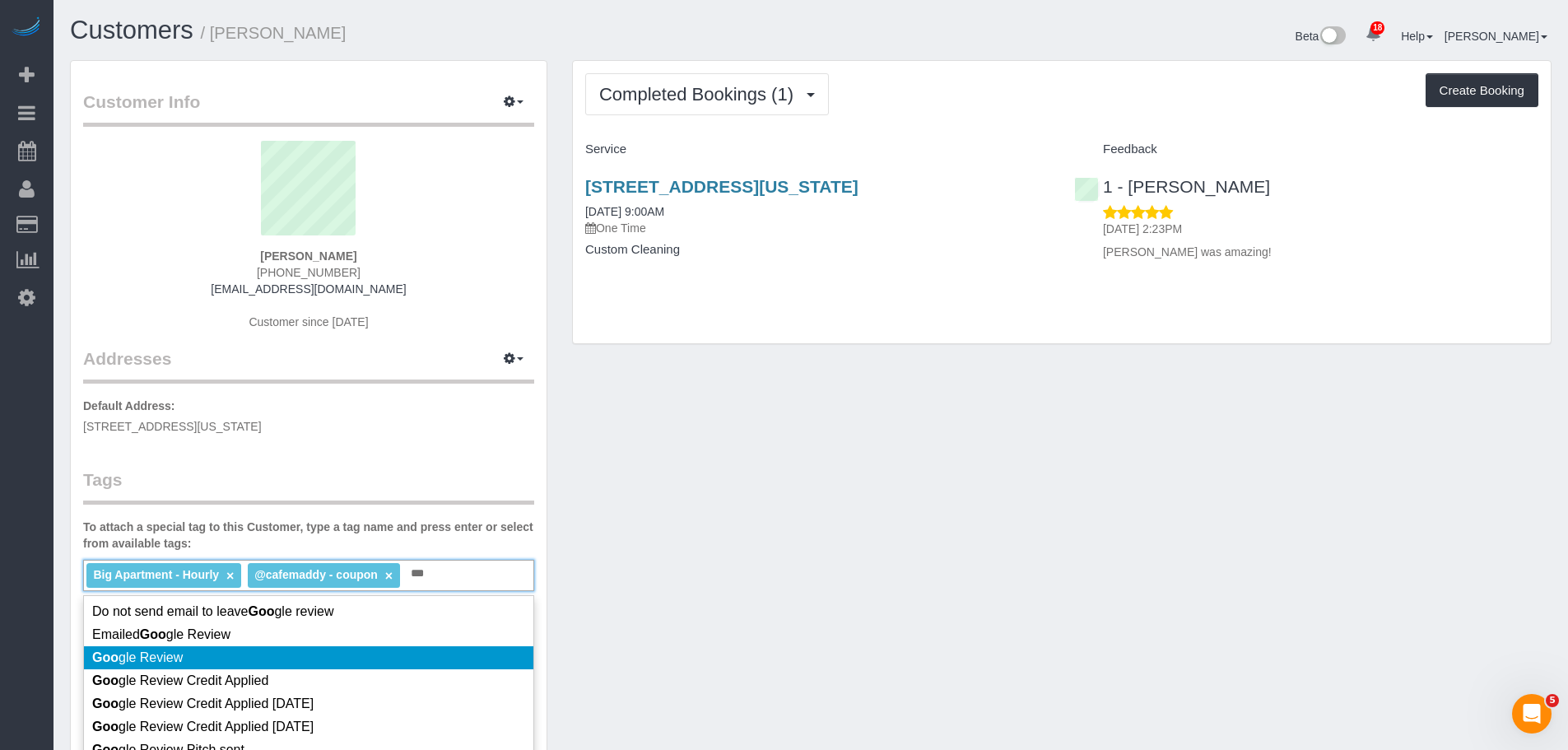
type input "***"
click at [397, 659] on li "Goo gle Review" at bounding box center [309, 658] width 449 height 23
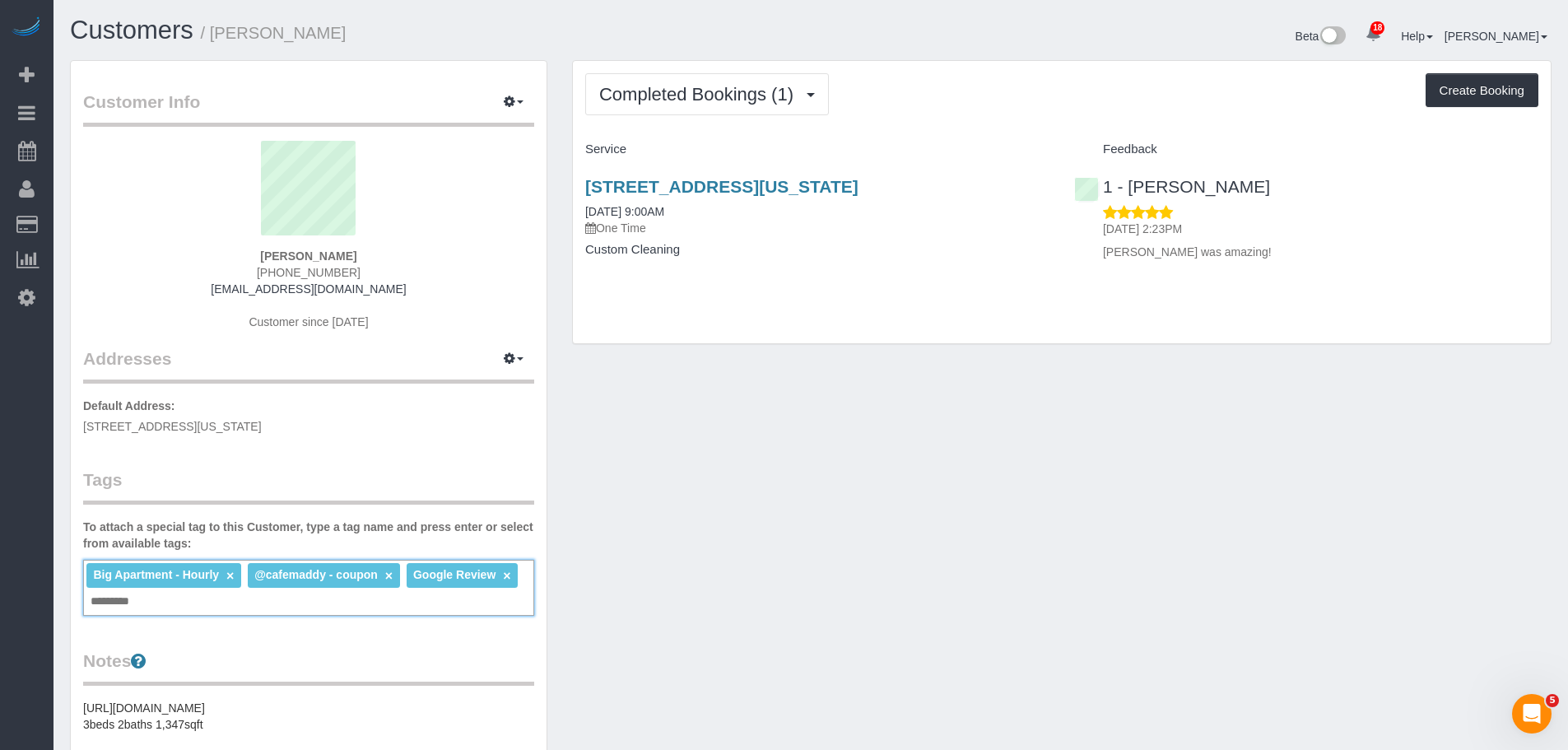
click at [963, 553] on div "Customer Info Edit Contact Info Send Message Email Preferences Special Sales Ta…" at bounding box center [810, 626] width 1506 height 1131
click at [822, 428] on div "Customer Info Edit Contact Info Send Message Email Preferences Special Sales Ta…" at bounding box center [810, 626] width 1506 height 1131
click at [1029, 445] on div "Customer Info Edit Contact Info Send Message Email Preferences Special Sales Ta…" at bounding box center [810, 626] width 1506 height 1131
click at [962, 420] on div "Customer Info Edit Contact Info Send Message Email Preferences Special Sales Ta…" at bounding box center [810, 626] width 1506 height 1131
click at [692, 465] on div "Customer Info Edit Contact Info Send Message Email Preferences Special Sales Ta…" at bounding box center [810, 626] width 1506 height 1131
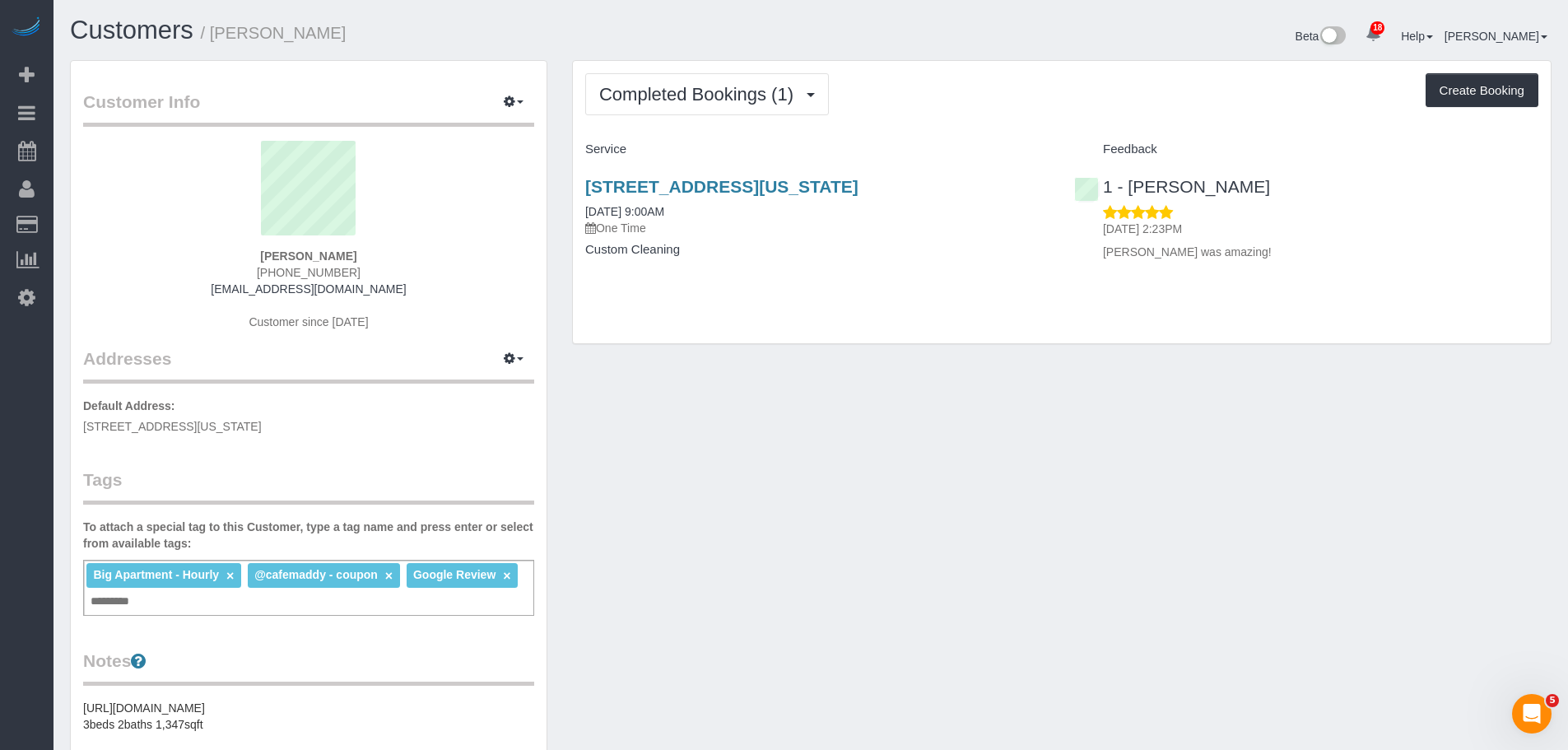
click at [926, 115] on div "Completed Bookings (1) Completed Bookings (1) Upcoming Bookings (0) Cancelled B…" at bounding box center [1062, 202] width 978 height 282
click at [1283, 457] on div "Customer Info Edit Contact Info Send Message Email Preferences Special Sales Ta…" at bounding box center [810, 626] width 1506 height 1131
drag, startPoint x: 149, startPoint y: 416, endPoint x: 801, endPoint y: 349, distance: 655.4
click at [149, 416] on link "Time Tracking Logs" at bounding box center [156, 428] width 206 height 33
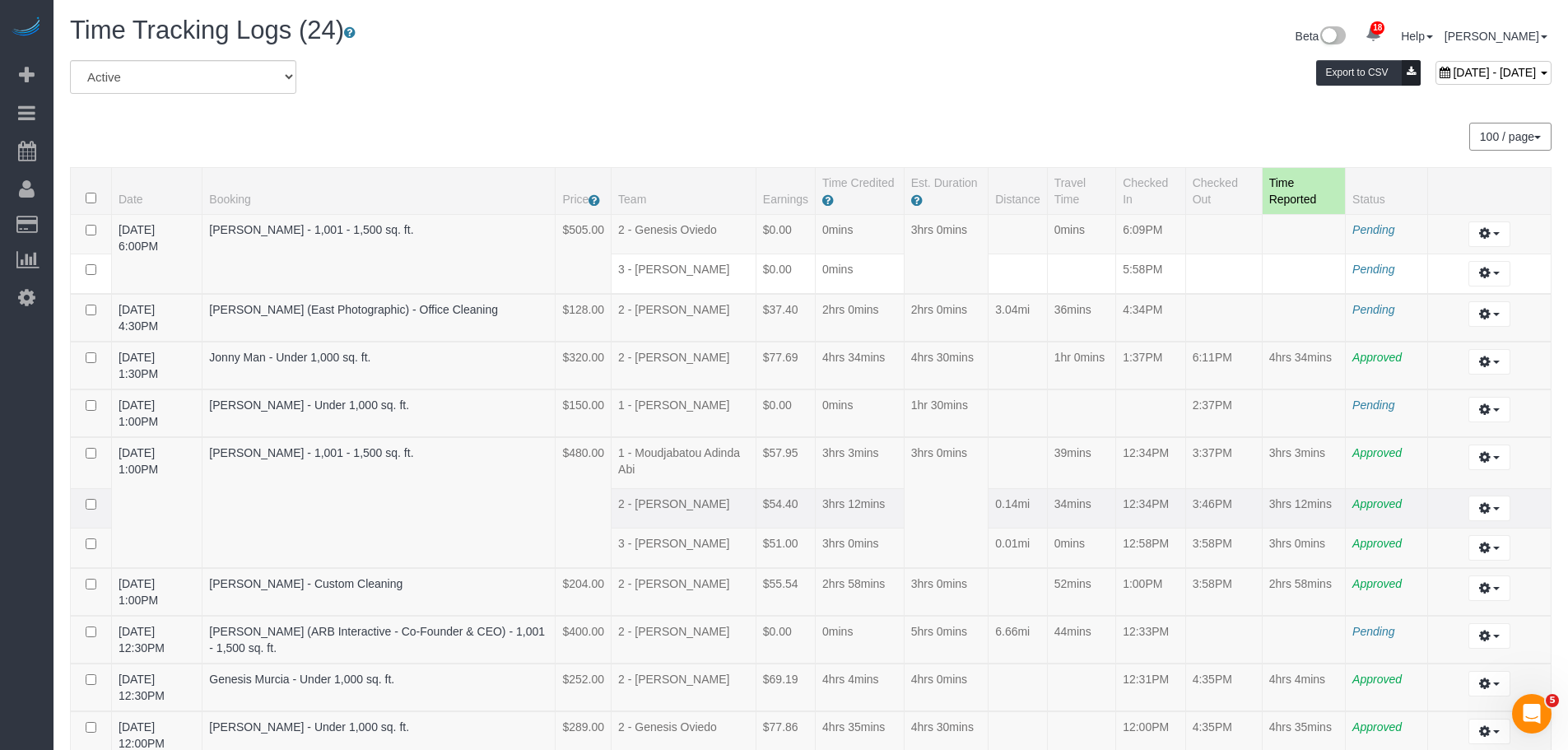
click at [1042, 493] on td "0.14mi" at bounding box center [1018, 507] width 58 height 40
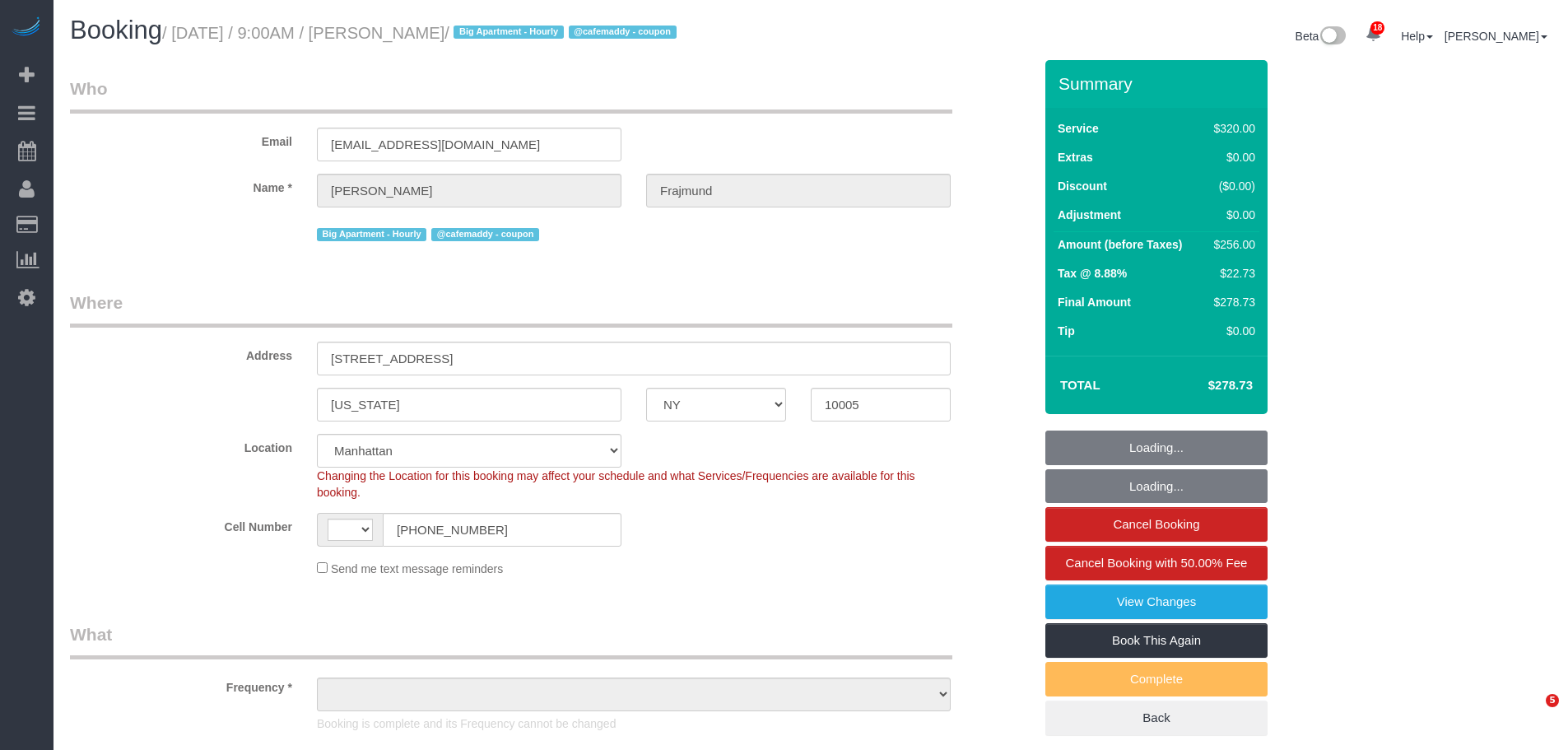
select select "NY"
select select "string:US"
select select "object:797"
select select "string:stripe-pm_1S5GC34VGloSiKo7ZEek08Ff"
select select "number:57"
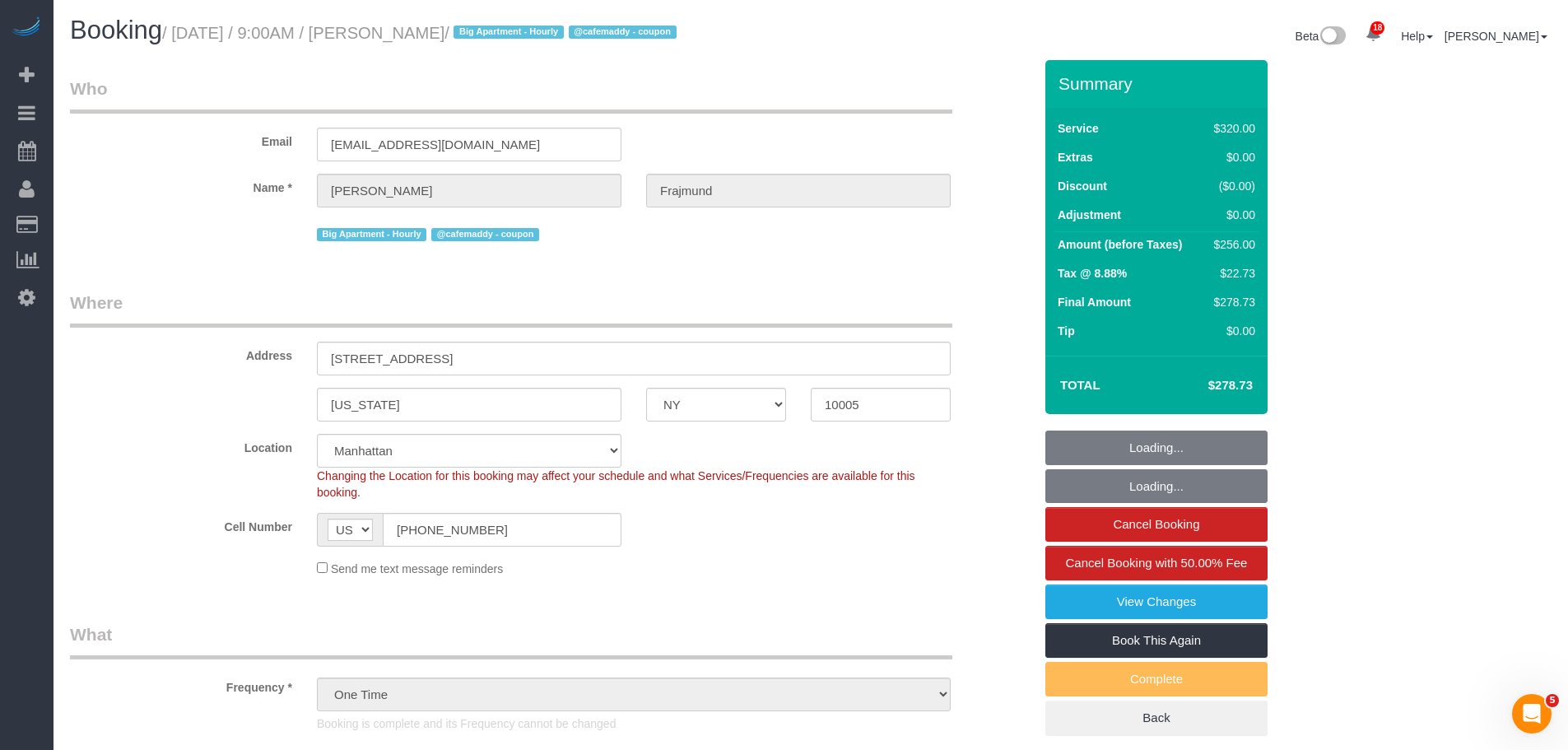
select select "number:72"
select select "number:15"
select select "number:5"
select select "object:1376"
select select "spot1"
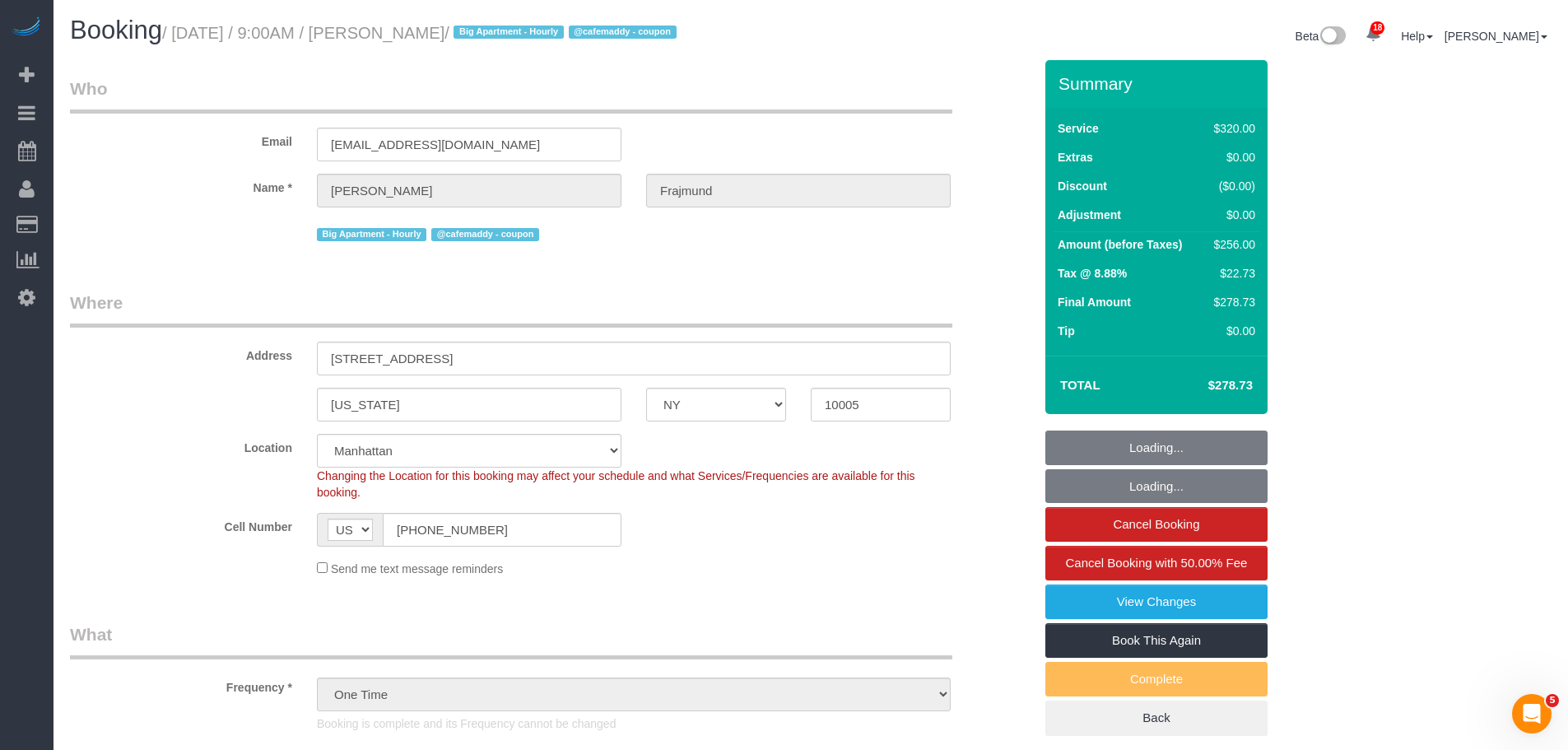
select select "240"
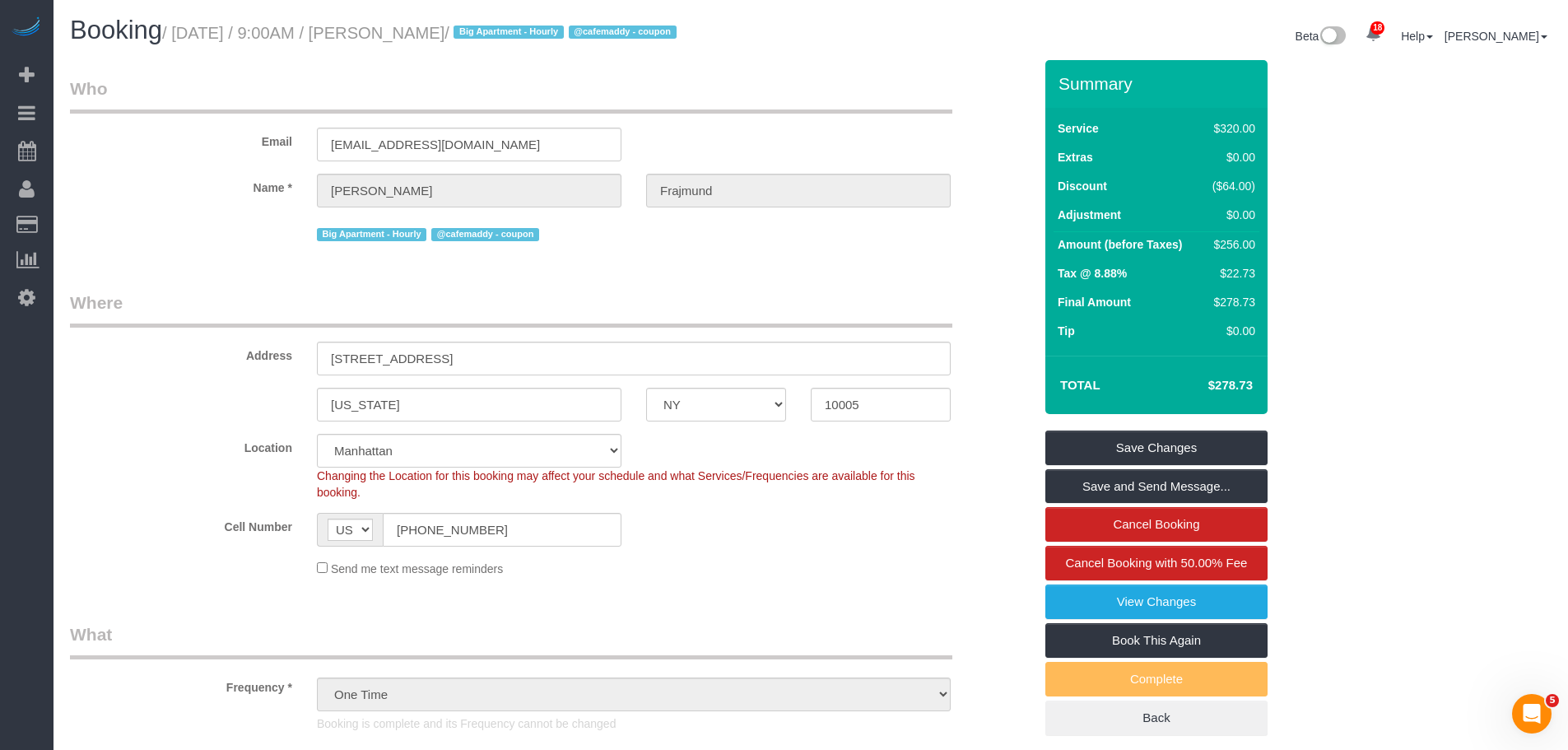
click at [206, 31] on small "/ September 12, 2025 / 9:00AM / Chloe Frajmund / Big Apartment - Hourly @cafema…" at bounding box center [421, 33] width 519 height 18
click at [508, 35] on small "/ September 12, 2025 / 9:00AM / Chloe Frajmund / Big Apartment - Hourly @cafema…" at bounding box center [421, 33] width 519 height 18
copy small "September 12, 2025 / 9:00AM / Chloe Frajmund"
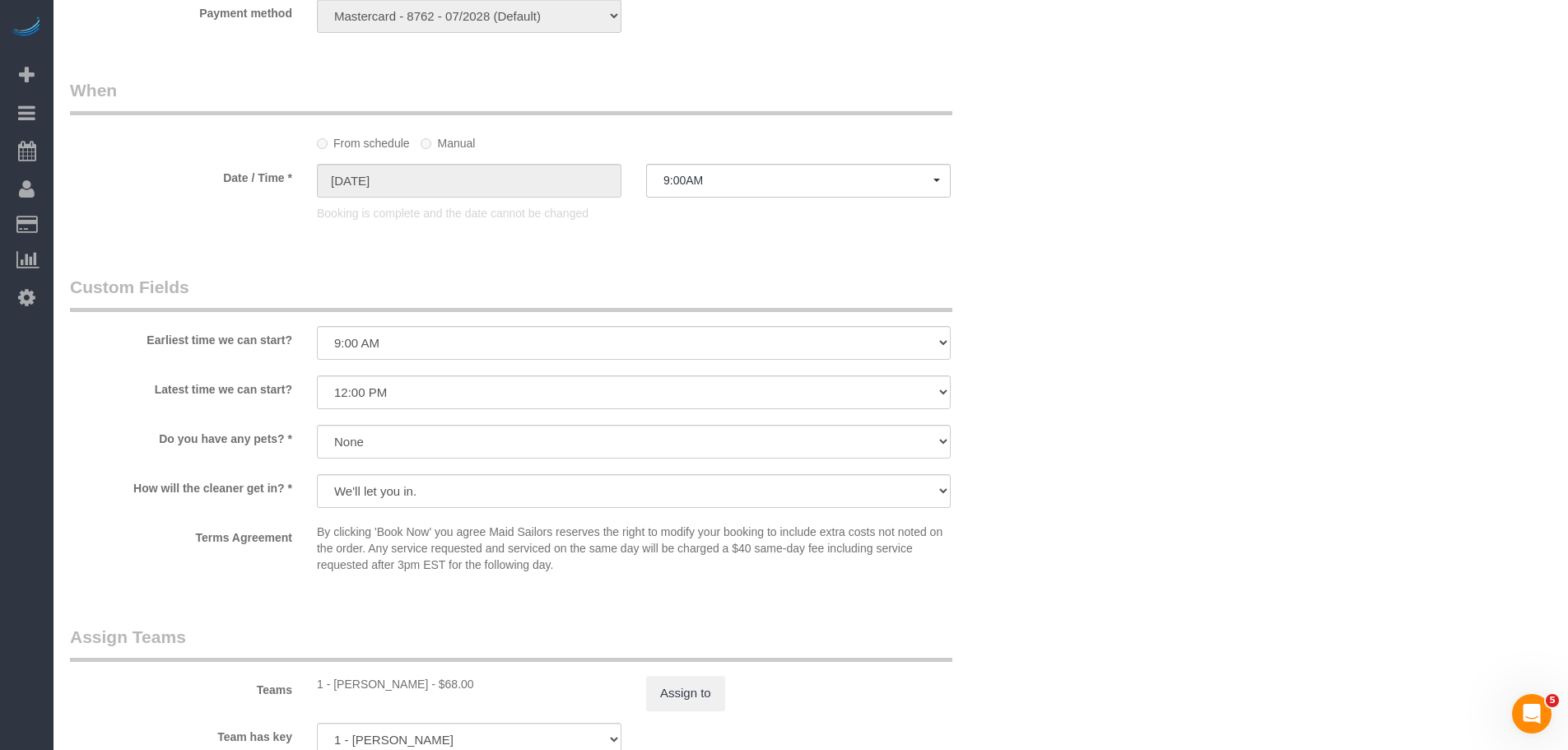
scroll to position [1482, 0]
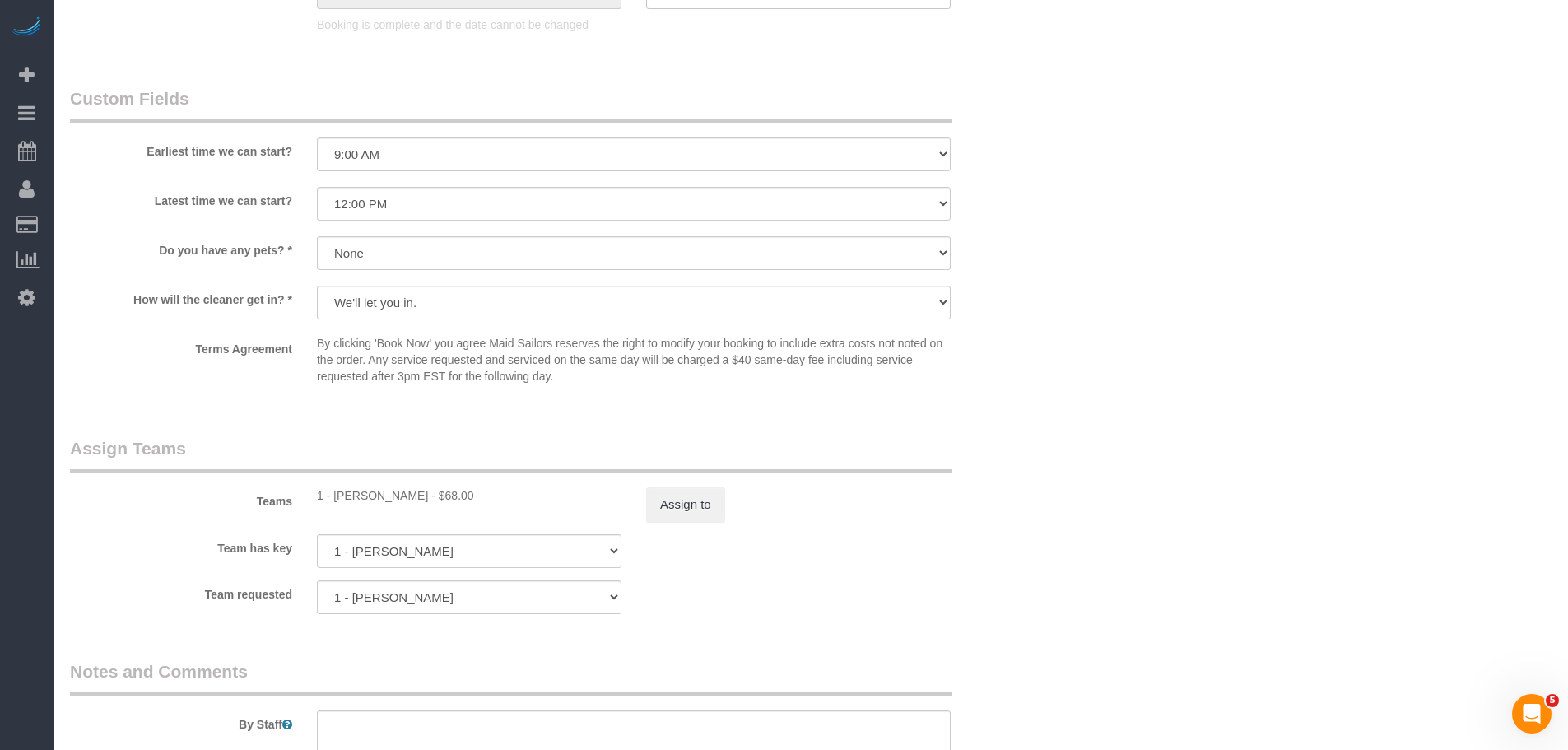
click at [952, 480] on div "Teams 1 - Ingrid Malasi - $68.00 Assign to" at bounding box center [551, 479] width 988 height 85
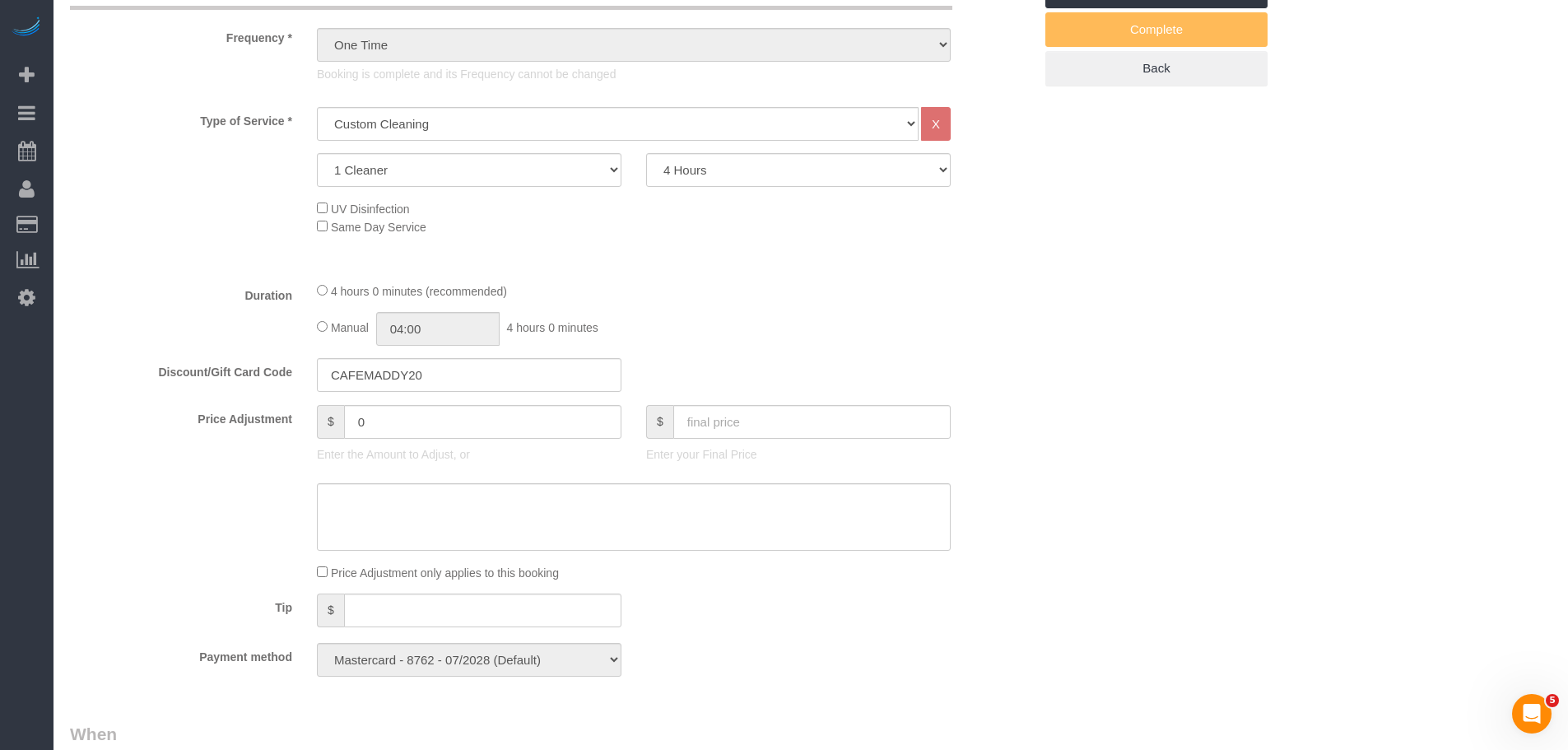
scroll to position [659, 0]
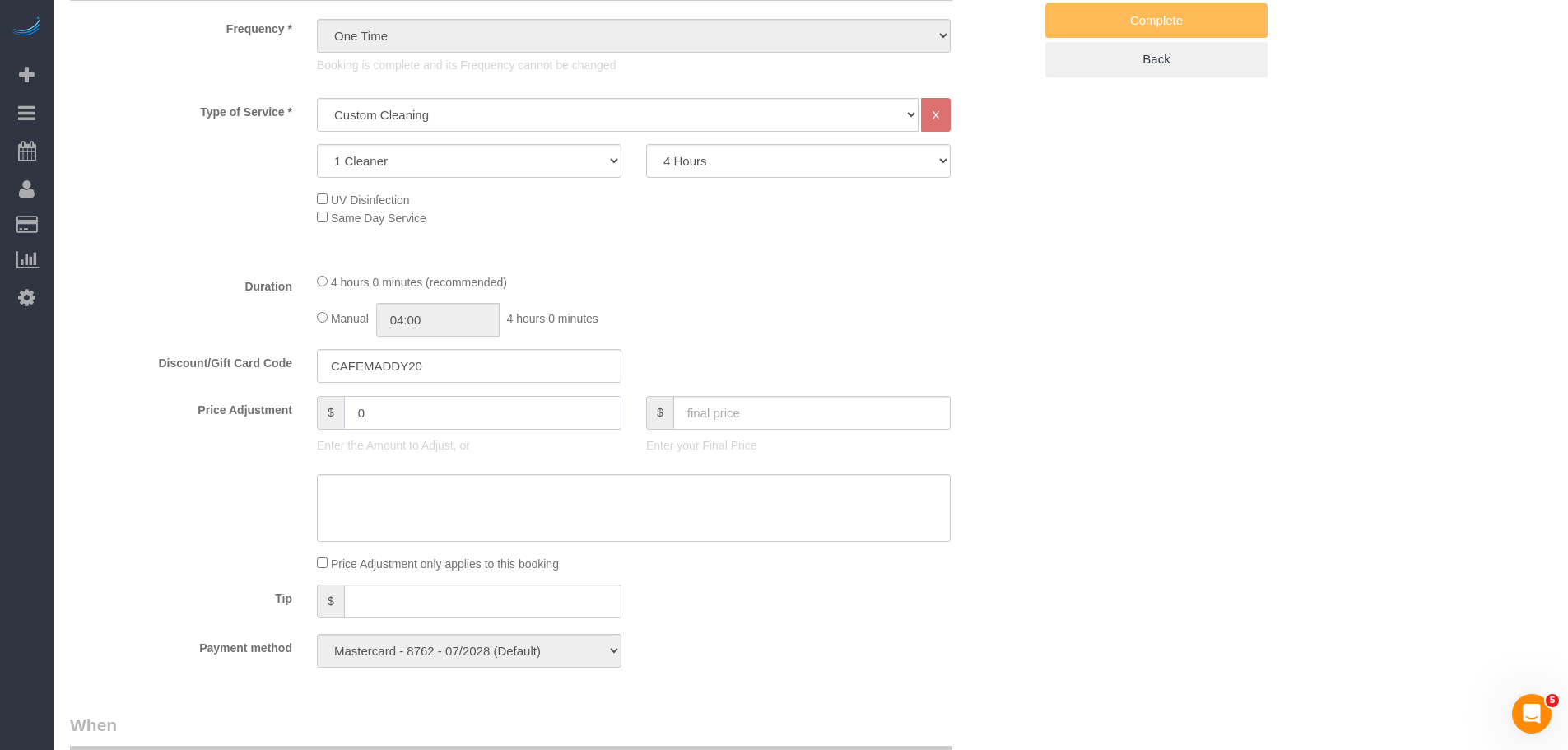
click at [178, 433] on div "Price Adjustment $ 0 Enter the Amount to Adjust, or $ Enter your Final Price" at bounding box center [551, 429] width 988 height 66
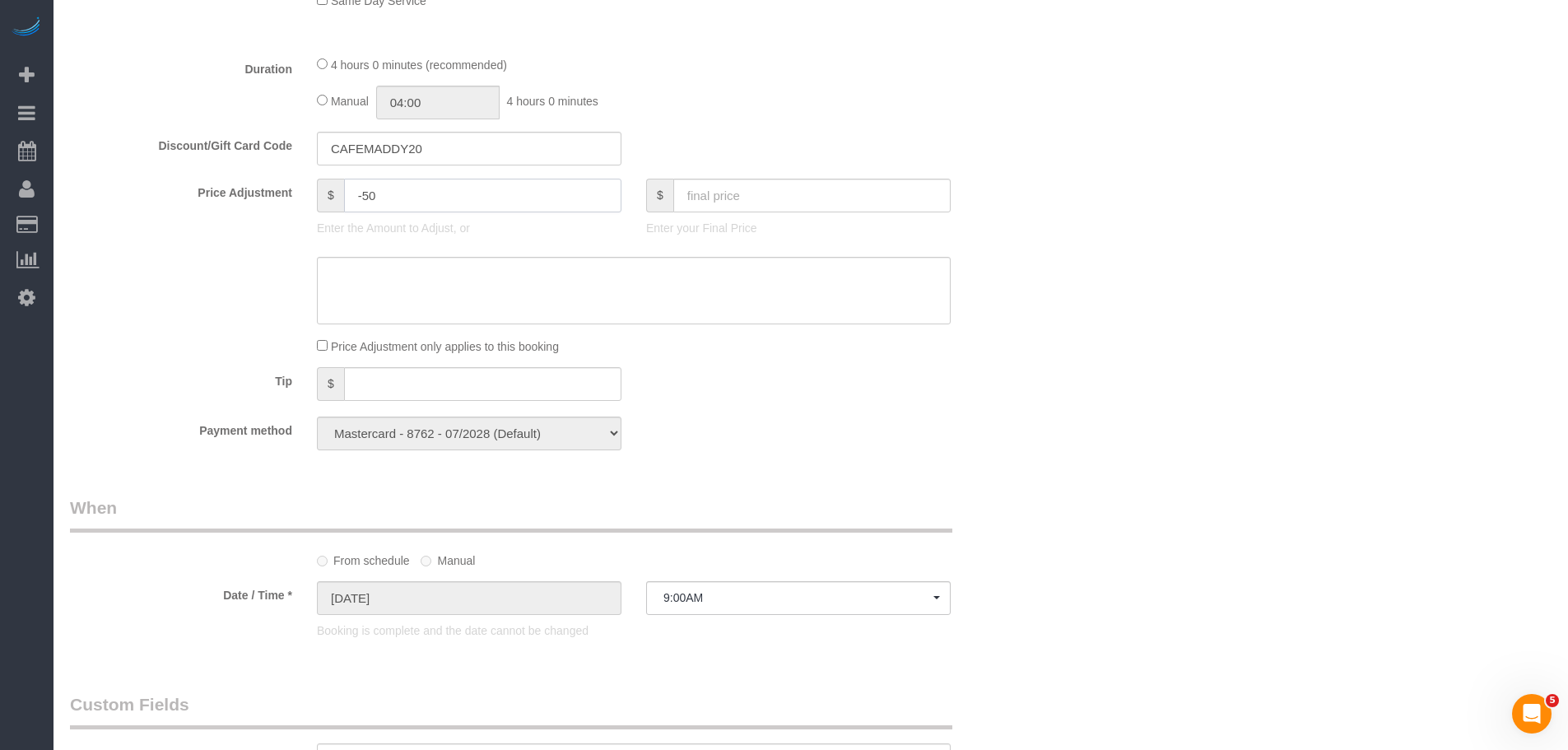
scroll to position [823, 0]
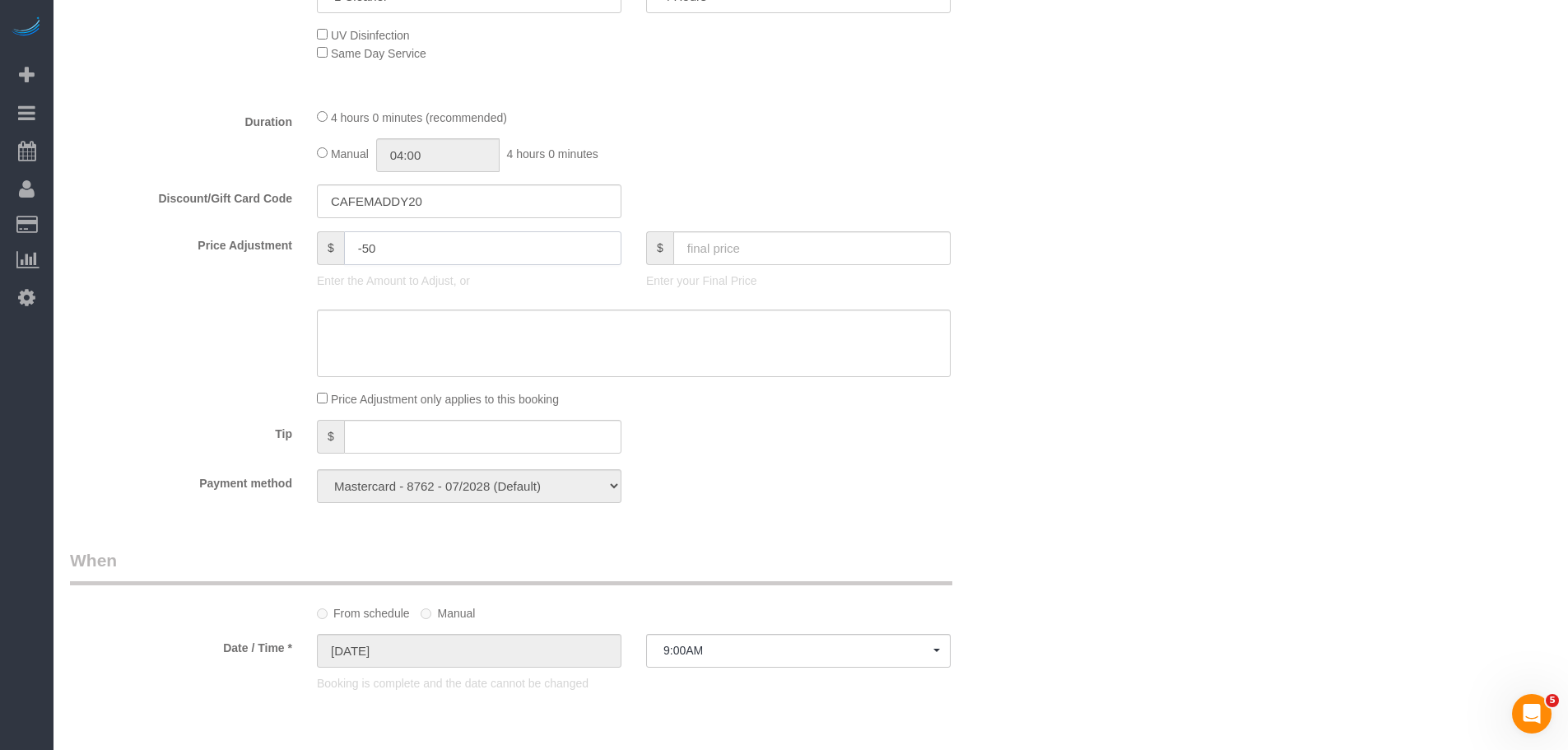
type input "-50"
click at [433, 342] on textarea at bounding box center [634, 343] width 634 height 68
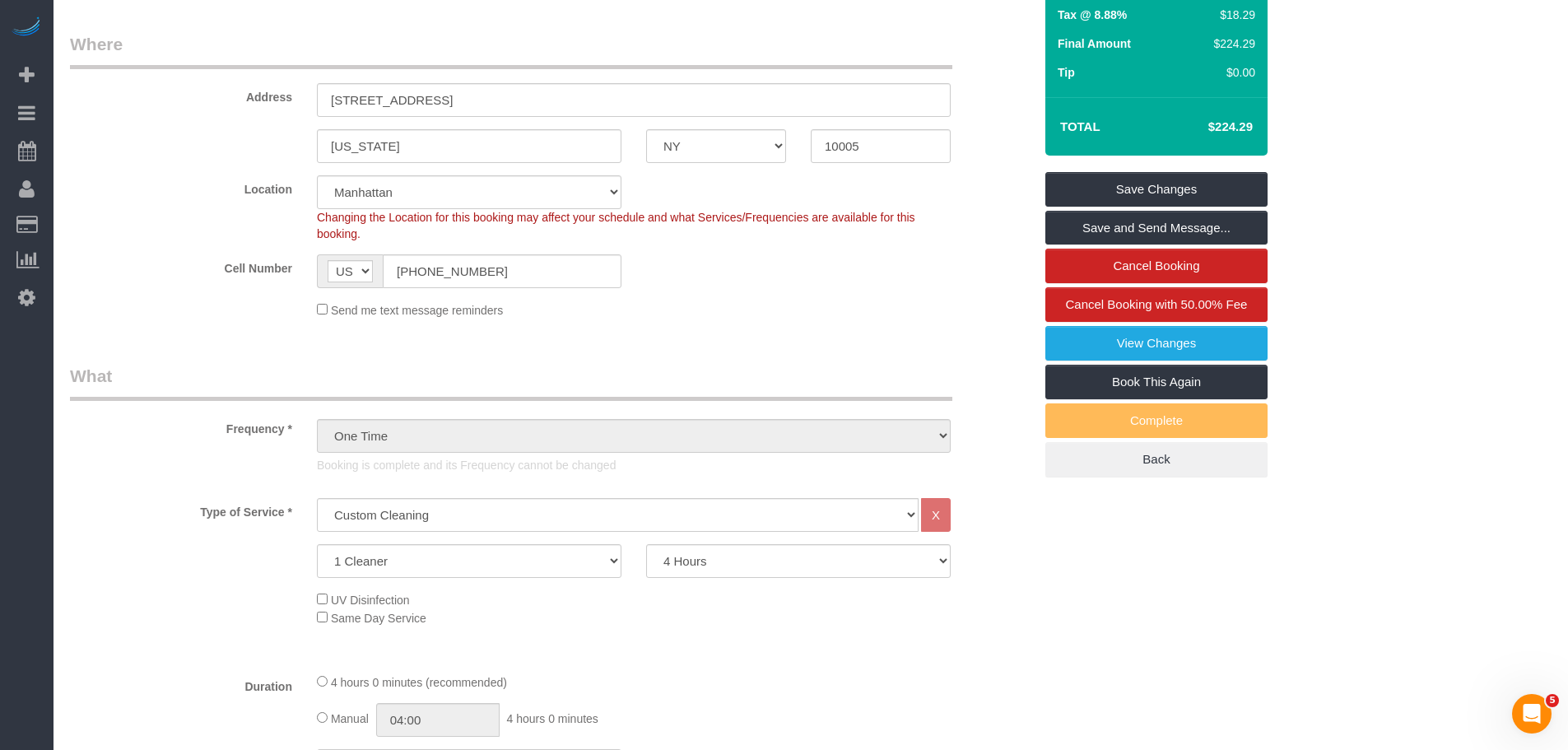
scroll to position [82, 0]
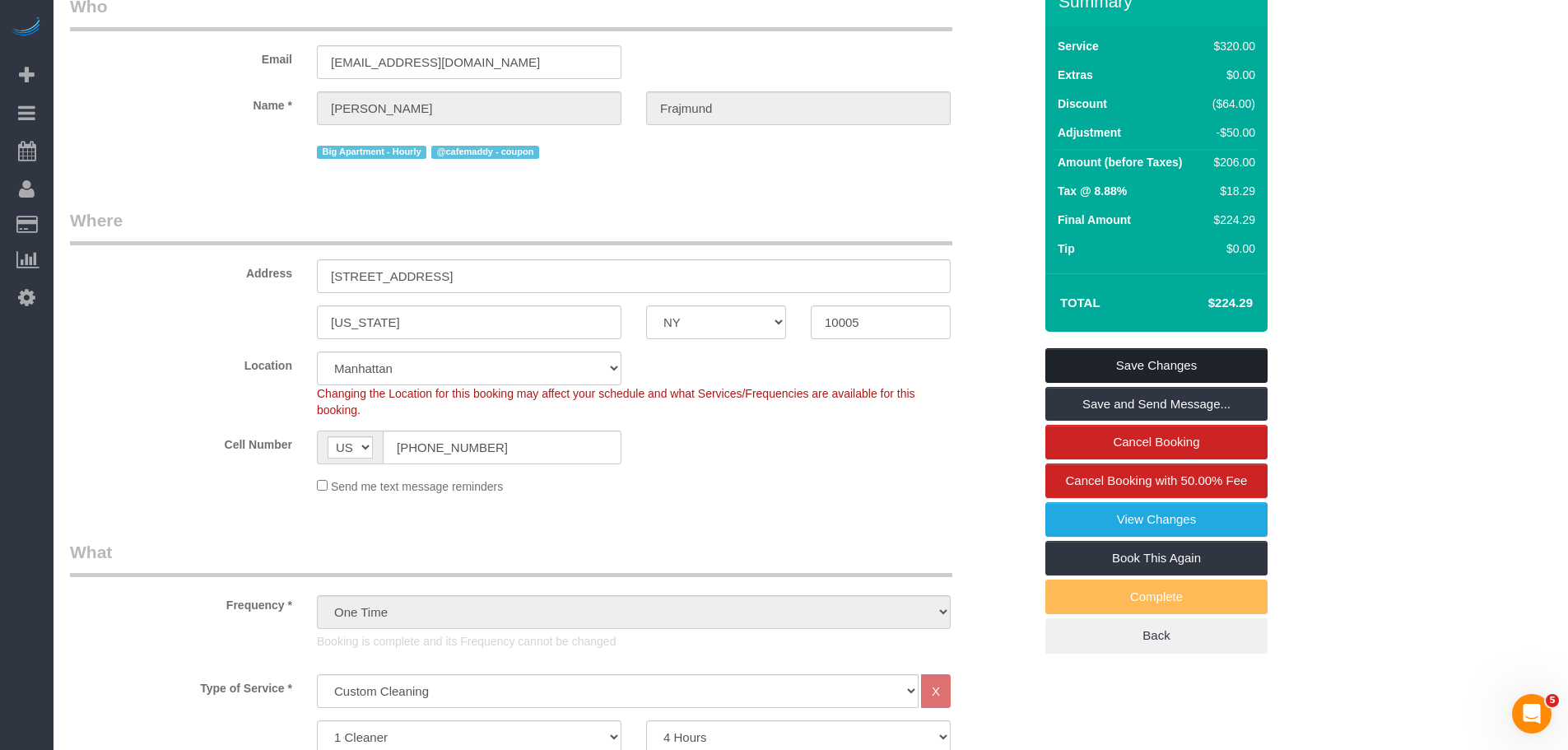
type textarea "Google review"
click at [1180, 357] on link "Save Changes" at bounding box center [1156, 366] width 222 height 35
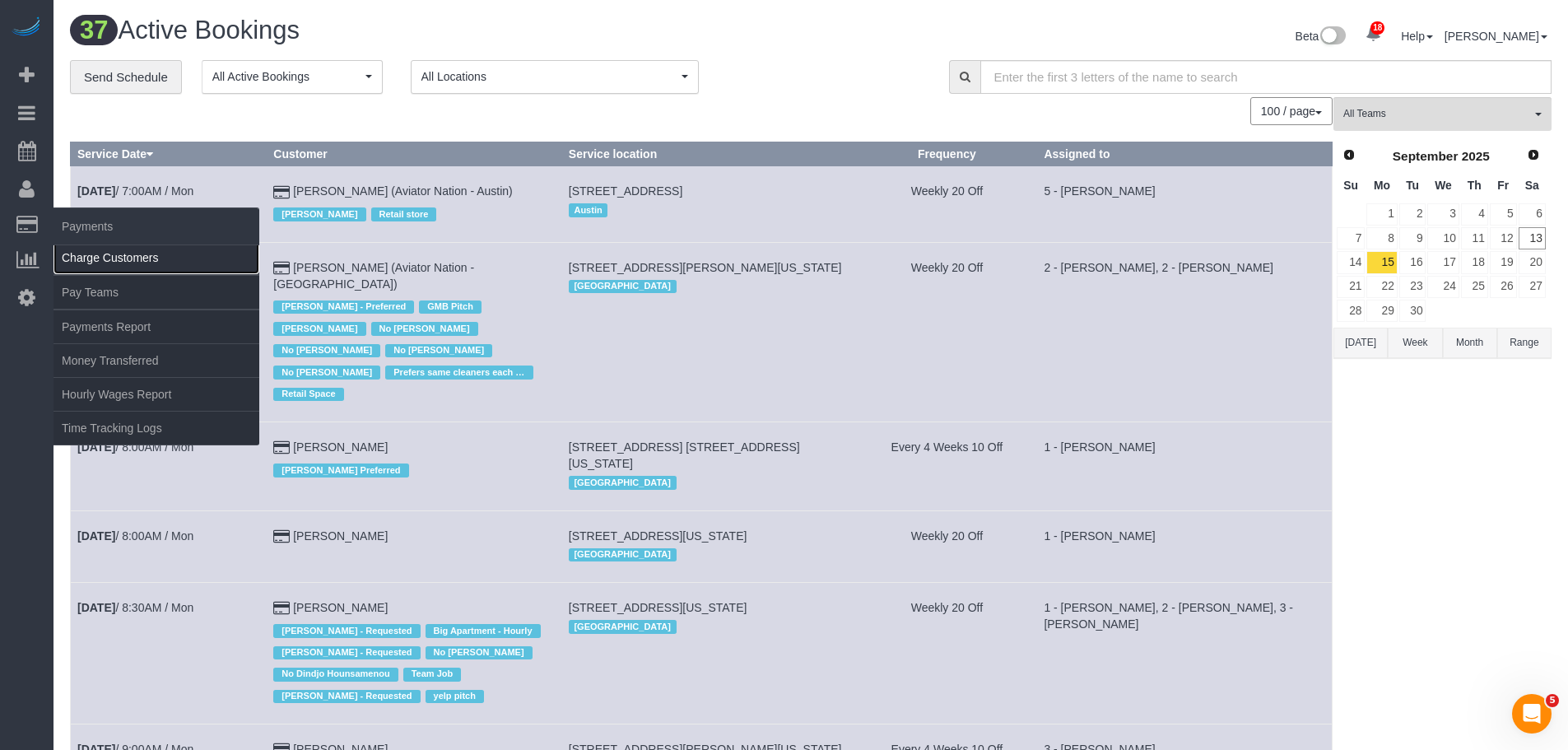
click at [144, 248] on link "Charge Customers" at bounding box center [156, 258] width 206 height 33
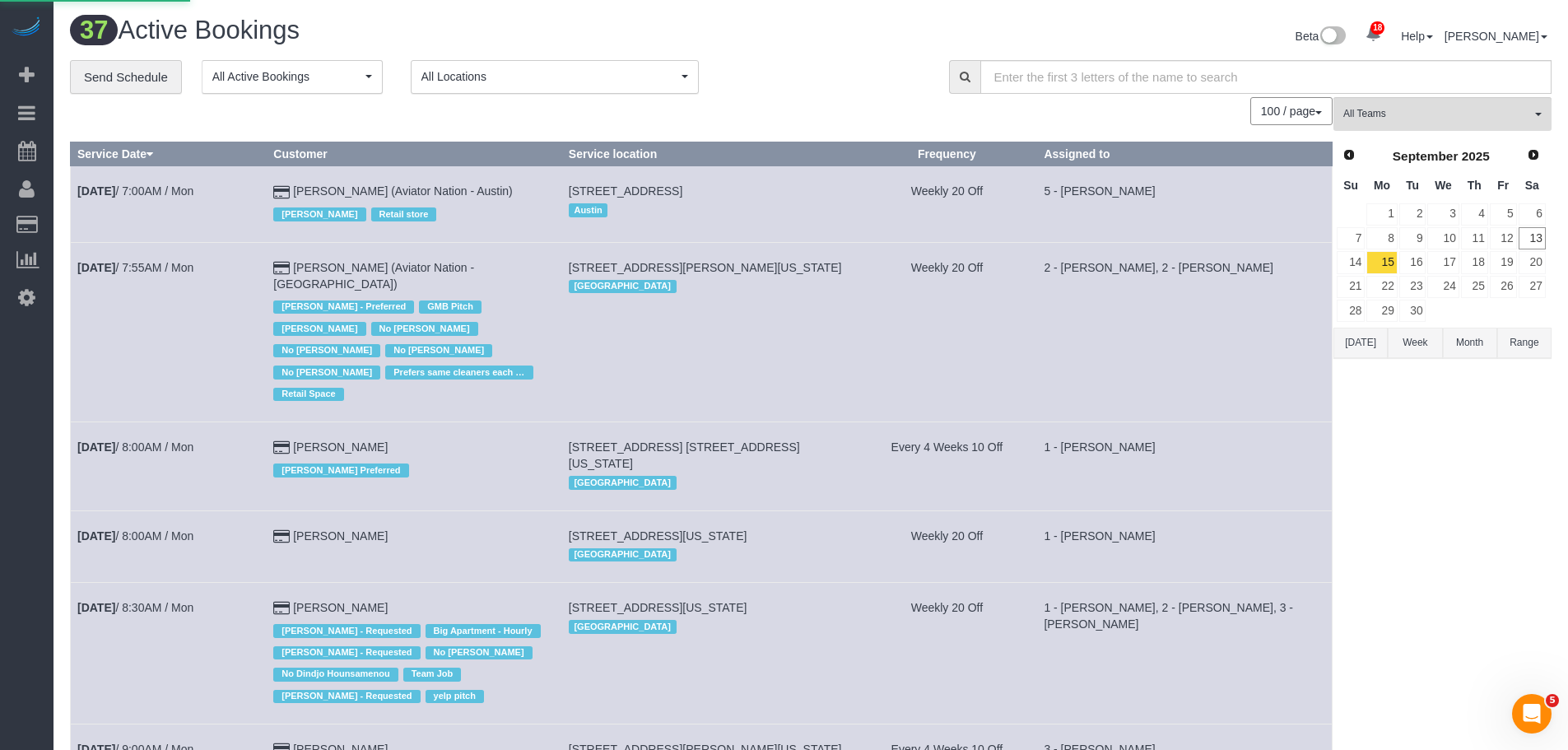
select select
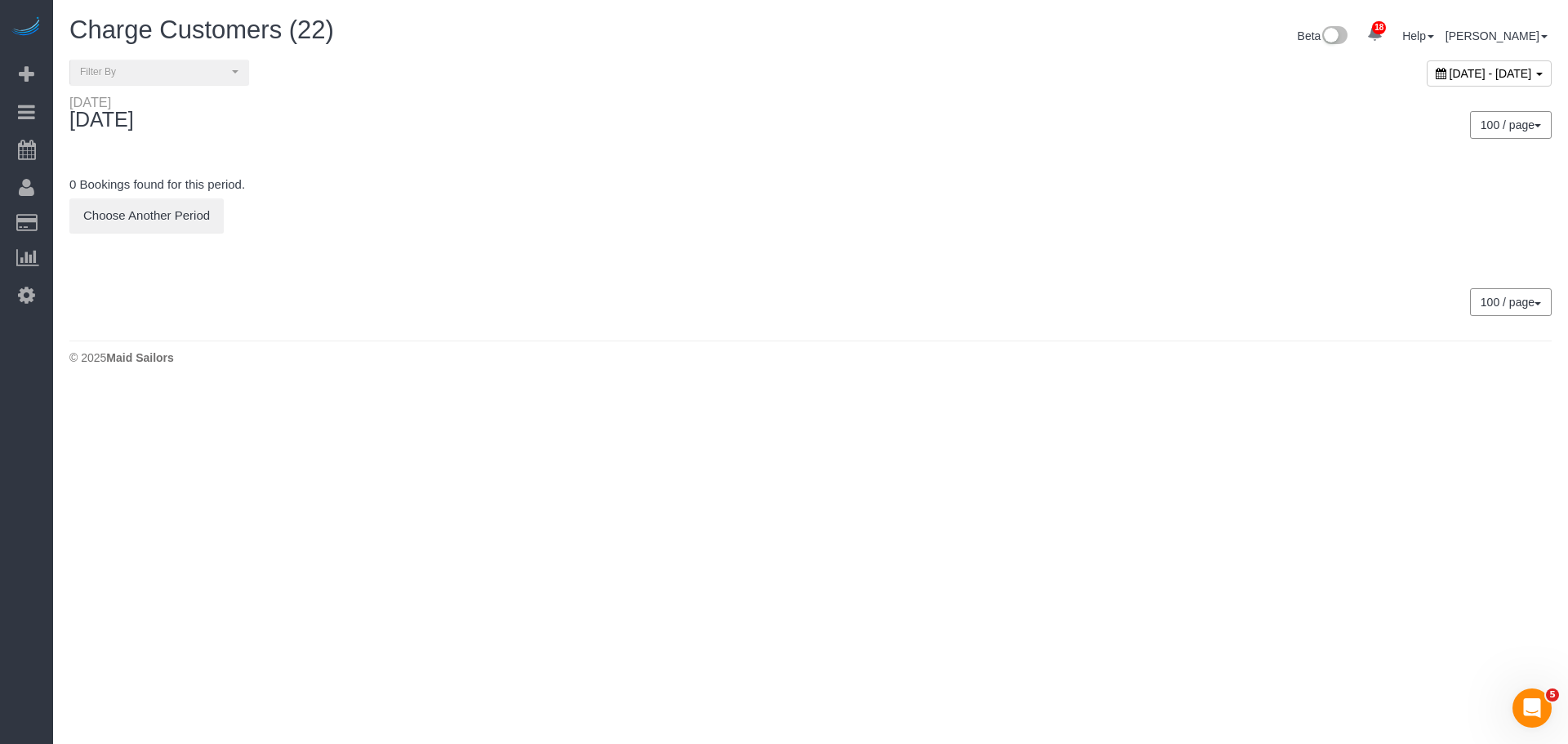
click at [1450, 72] on span "September 13, 2025 - September 13, 2025" at bounding box center [1491, 74] width 83 height 13
type input "**********"
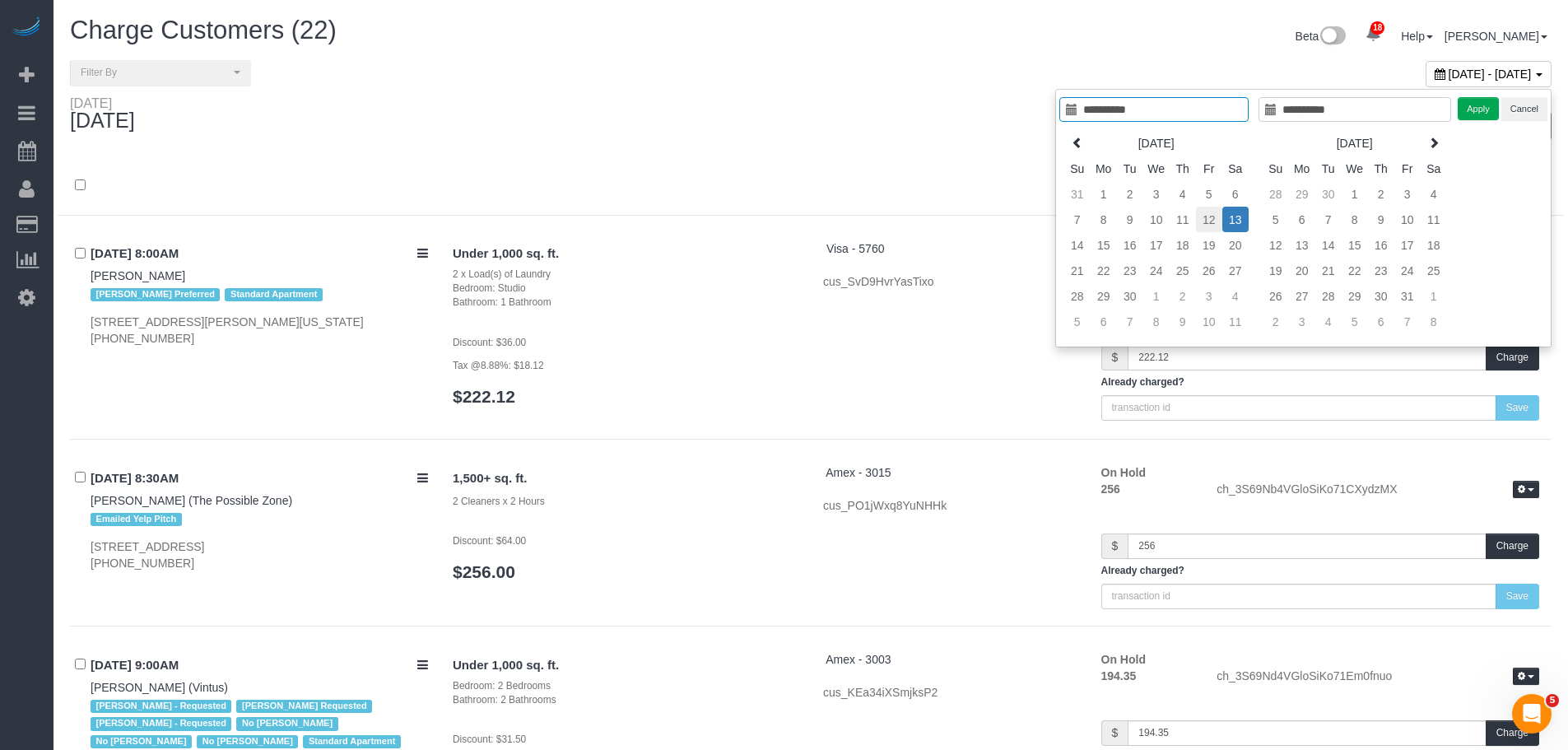
type input "**********"
click at [1202, 219] on td "12" at bounding box center [1209, 219] width 26 height 25
type input "**********"
click at [1478, 105] on button "Apply" at bounding box center [1478, 109] width 41 height 24
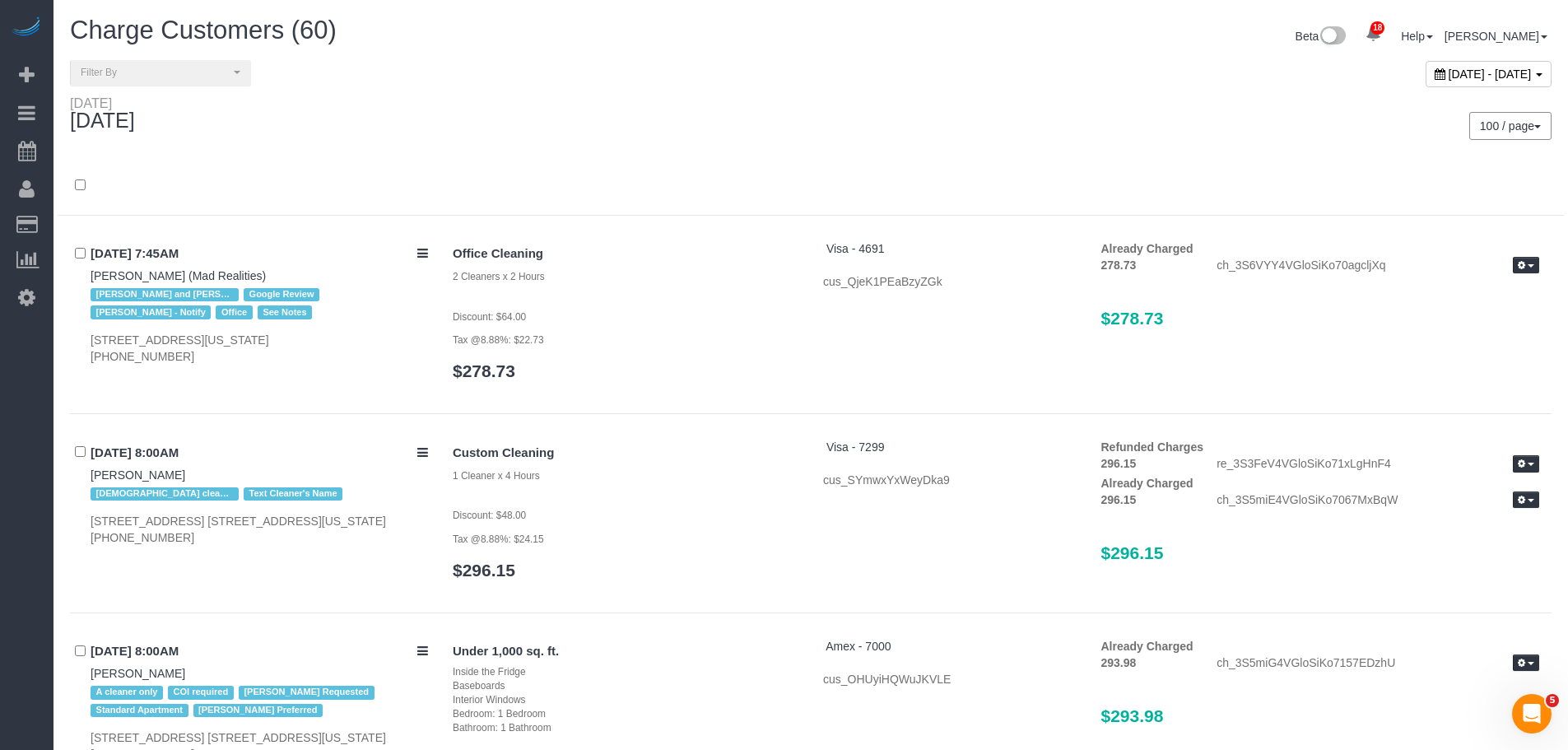
click at [945, 144] on div "100 / page 10 / page 20 / page 30 / page 40 / page 50 / page 100 / page" at bounding box center [1188, 125] width 753 height 61
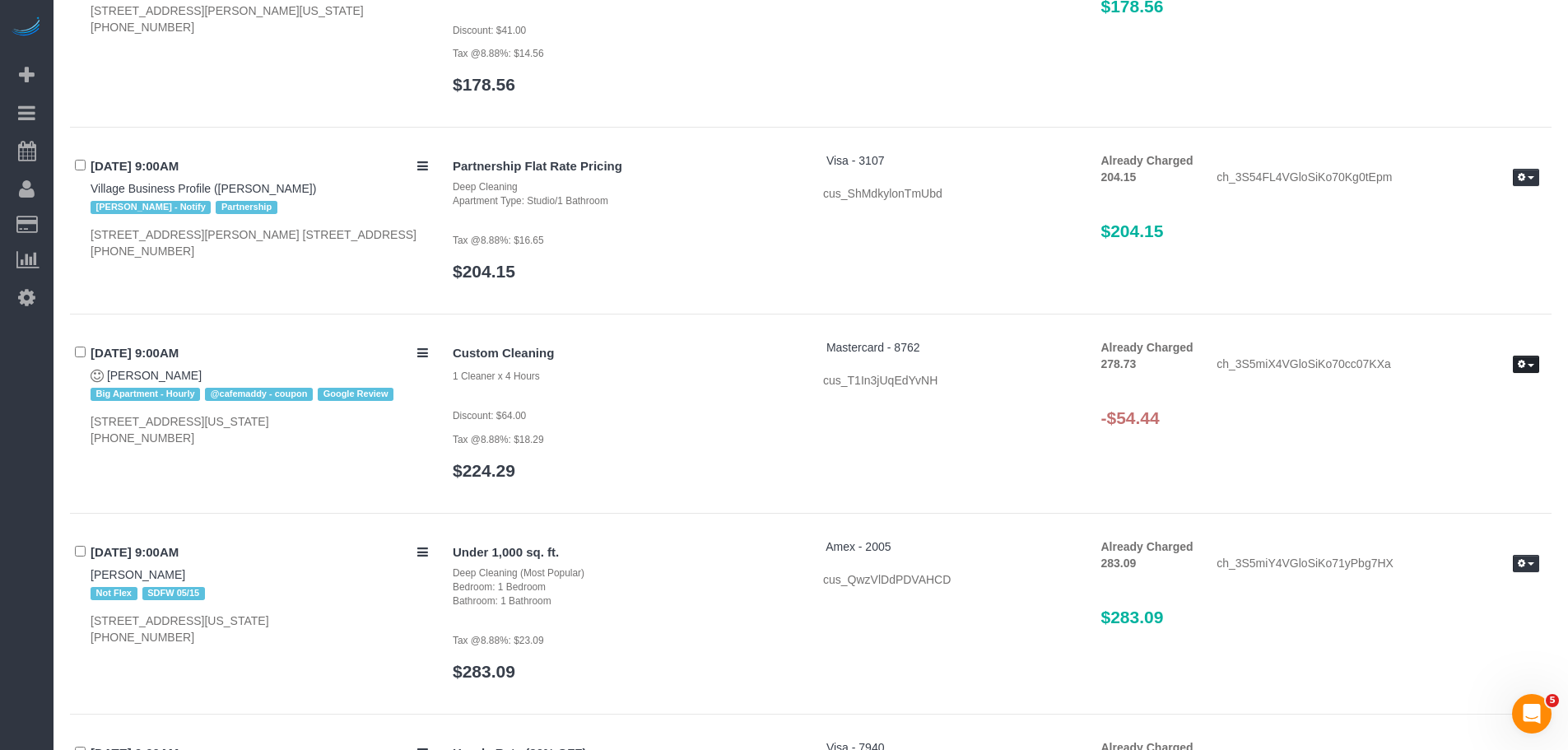
click at [1528, 364] on span "button" at bounding box center [1530, 365] width 7 height 3
click at [1465, 384] on link "Refund" at bounding box center [1473, 393] width 130 height 21
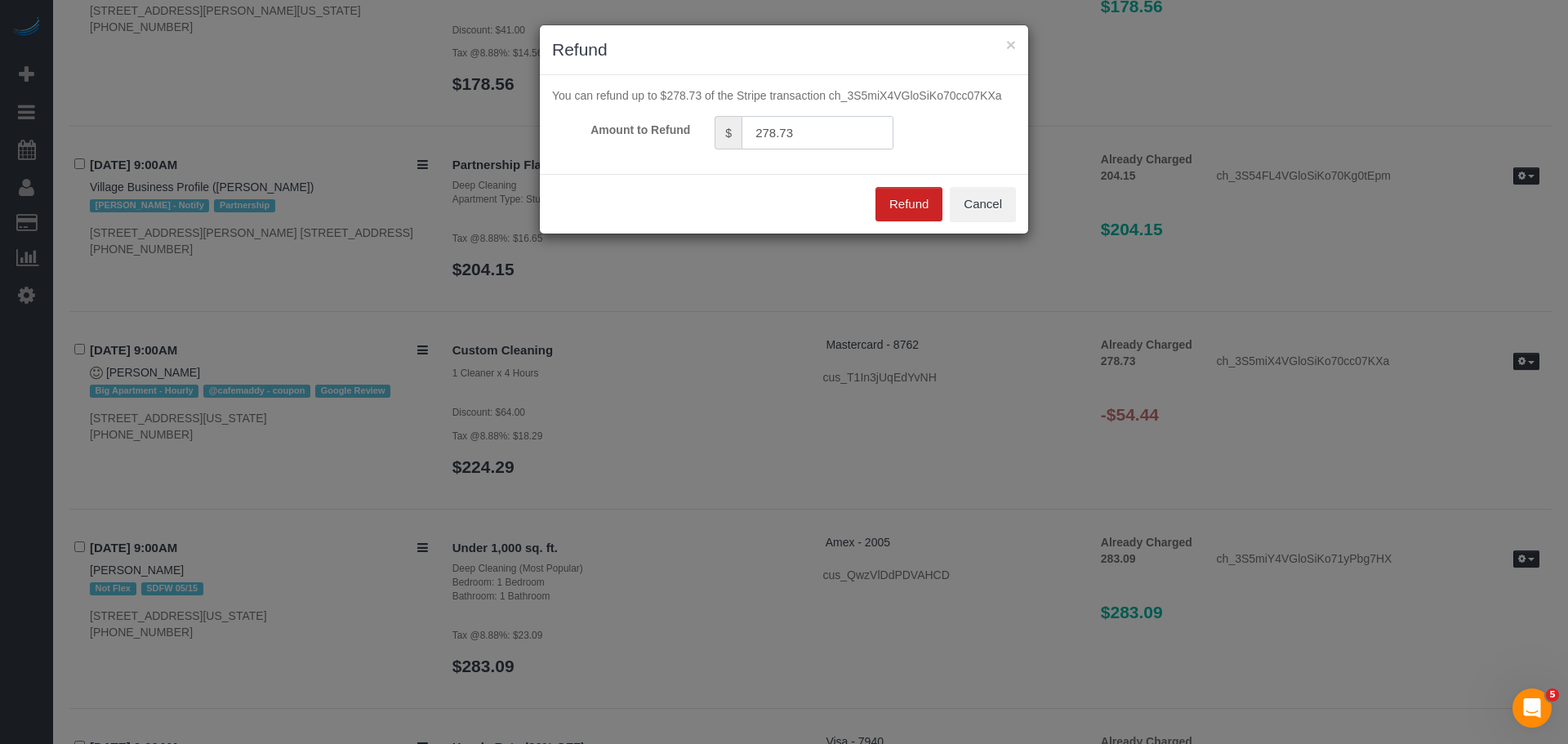
drag, startPoint x: 845, startPoint y: 138, endPoint x: 656, endPoint y: 151, distance: 189.4
click at [520, 145] on div "× Refund You can refund up to $278.73 of the Stripe transaction ch_3S5miX4VGloS…" at bounding box center [784, 372] width 1568 height 744
type input "54.44"
click at [889, 201] on button "Refund" at bounding box center [909, 204] width 67 height 35
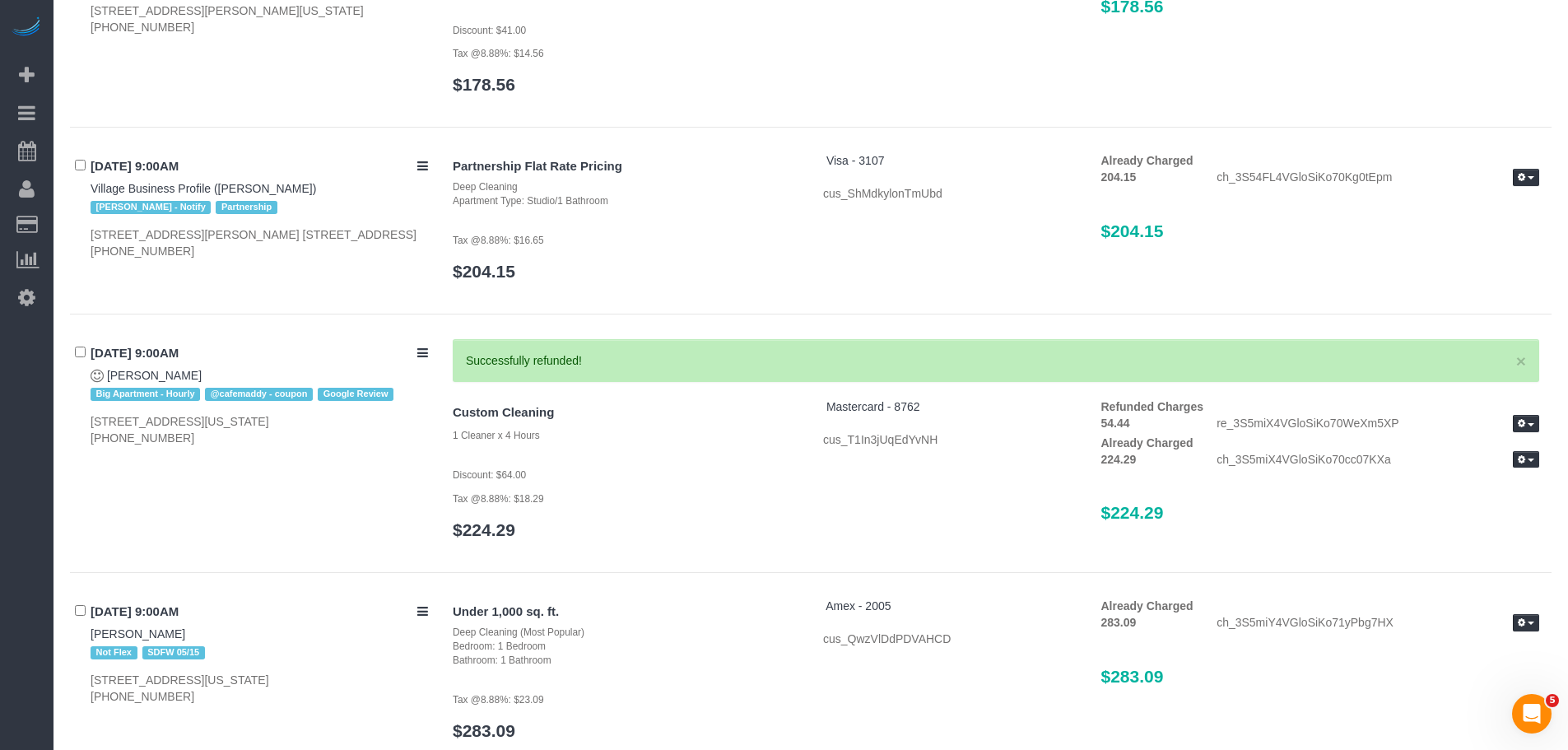
click at [929, 310] on div "09/12/2025 9:00AM Village Business Profile (James Anthony) Jacky Xu - Notify Pa…" at bounding box center [810, 233] width 1482 height 162
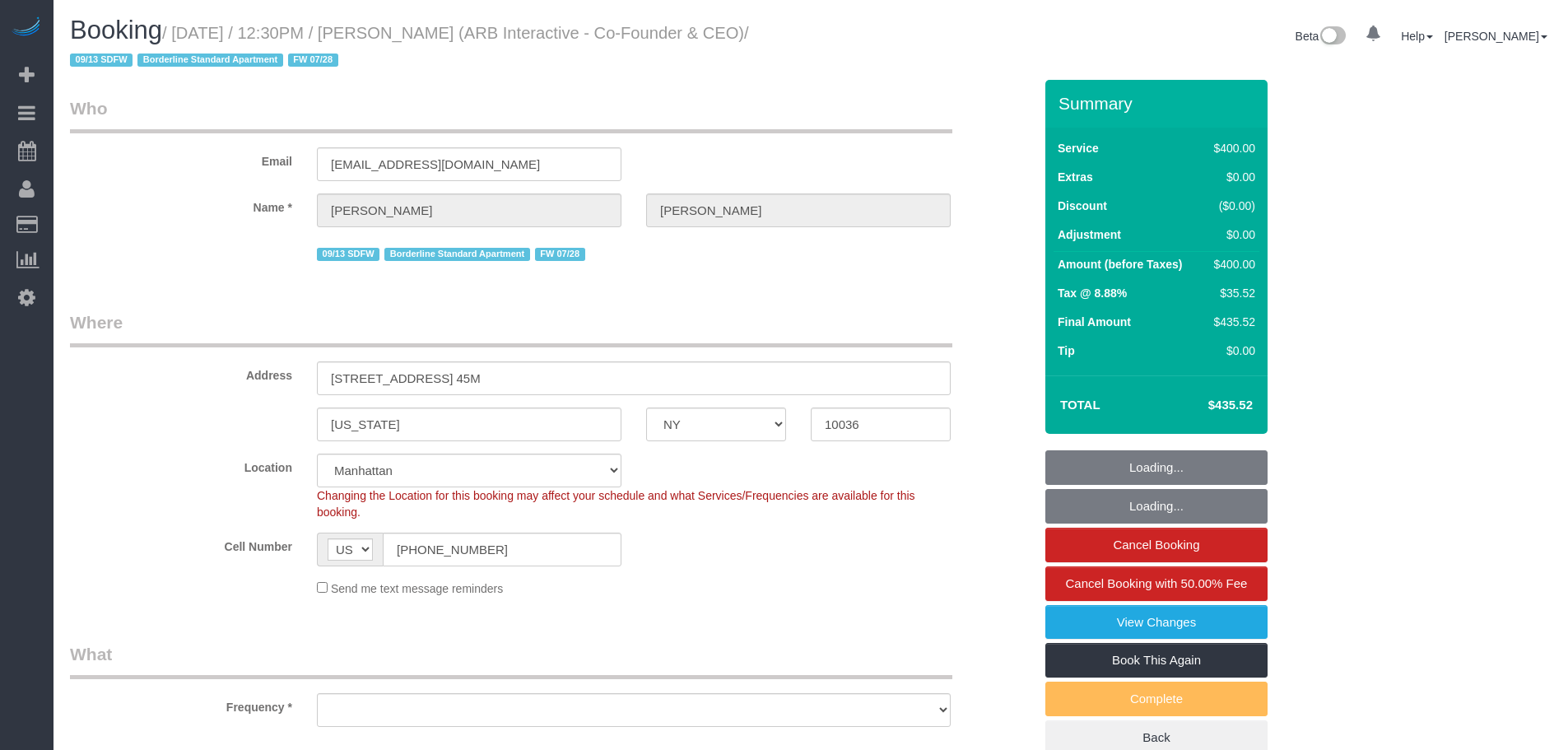
select select "NY"
select select "object:796"
select select "number:89"
select select "number:90"
select select "number:15"
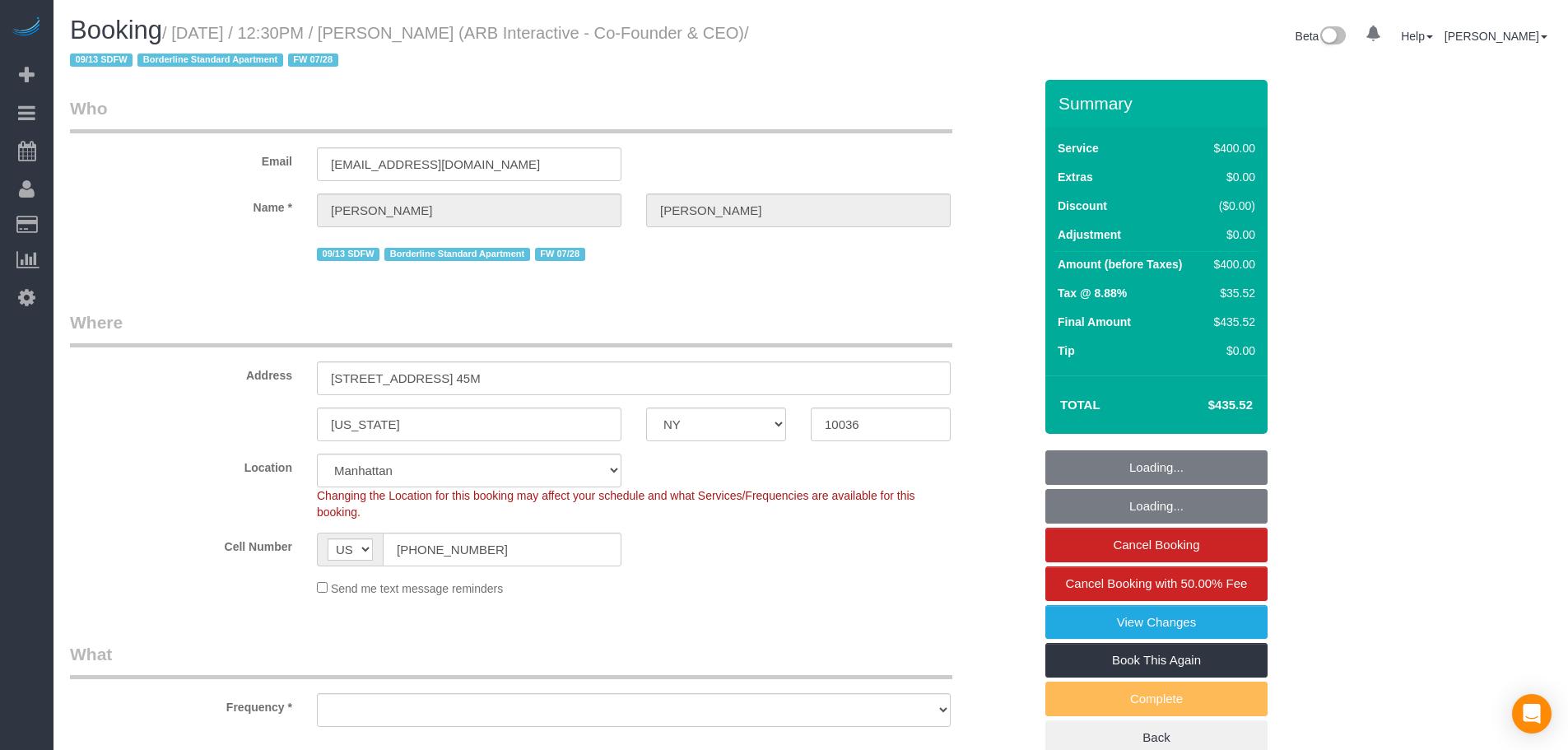
select select "number:5"
select select "object:1463"
select select "string:stripe-pm_1RFNrs4VGloSiKo7r2SlltRK"
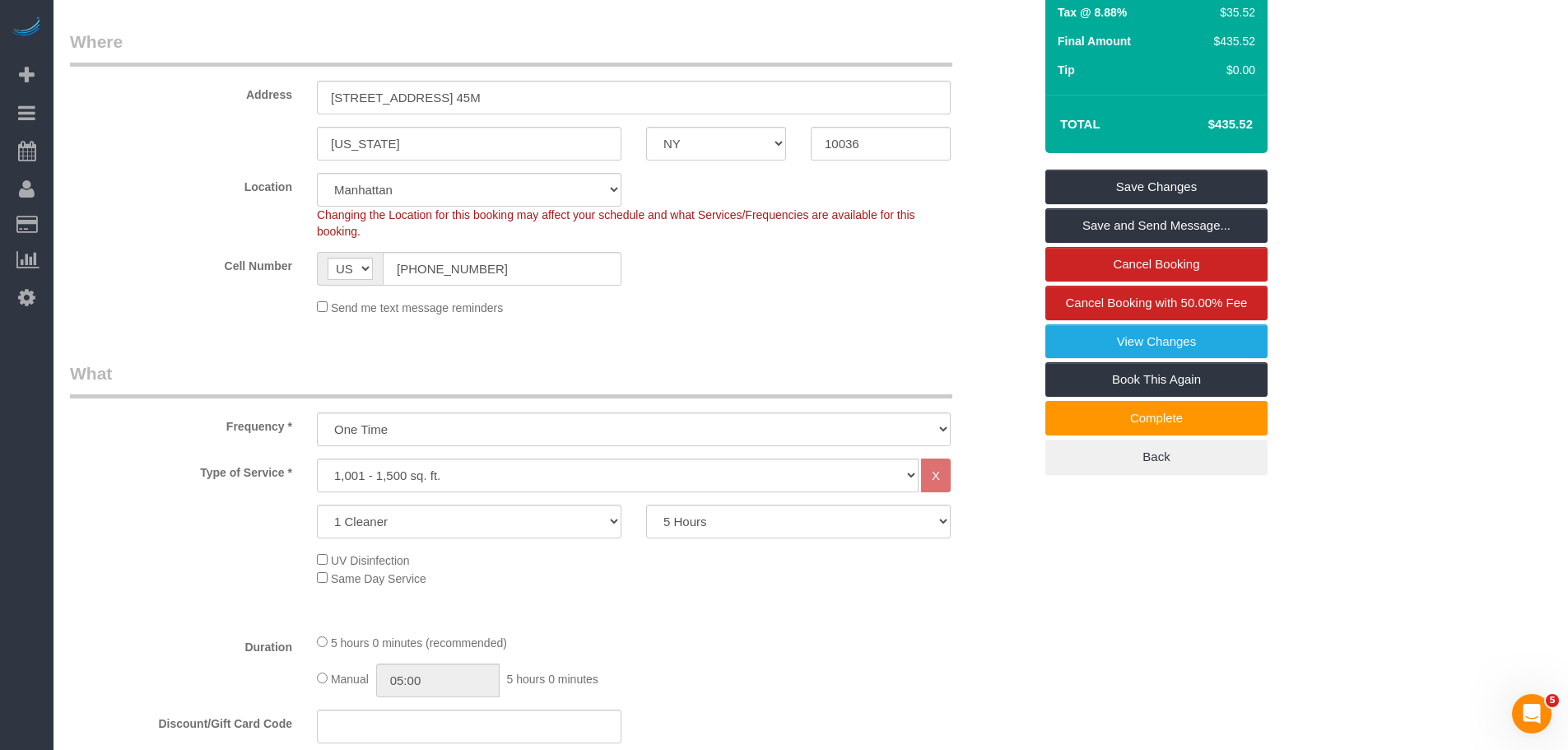
scroll to position [246, 0]
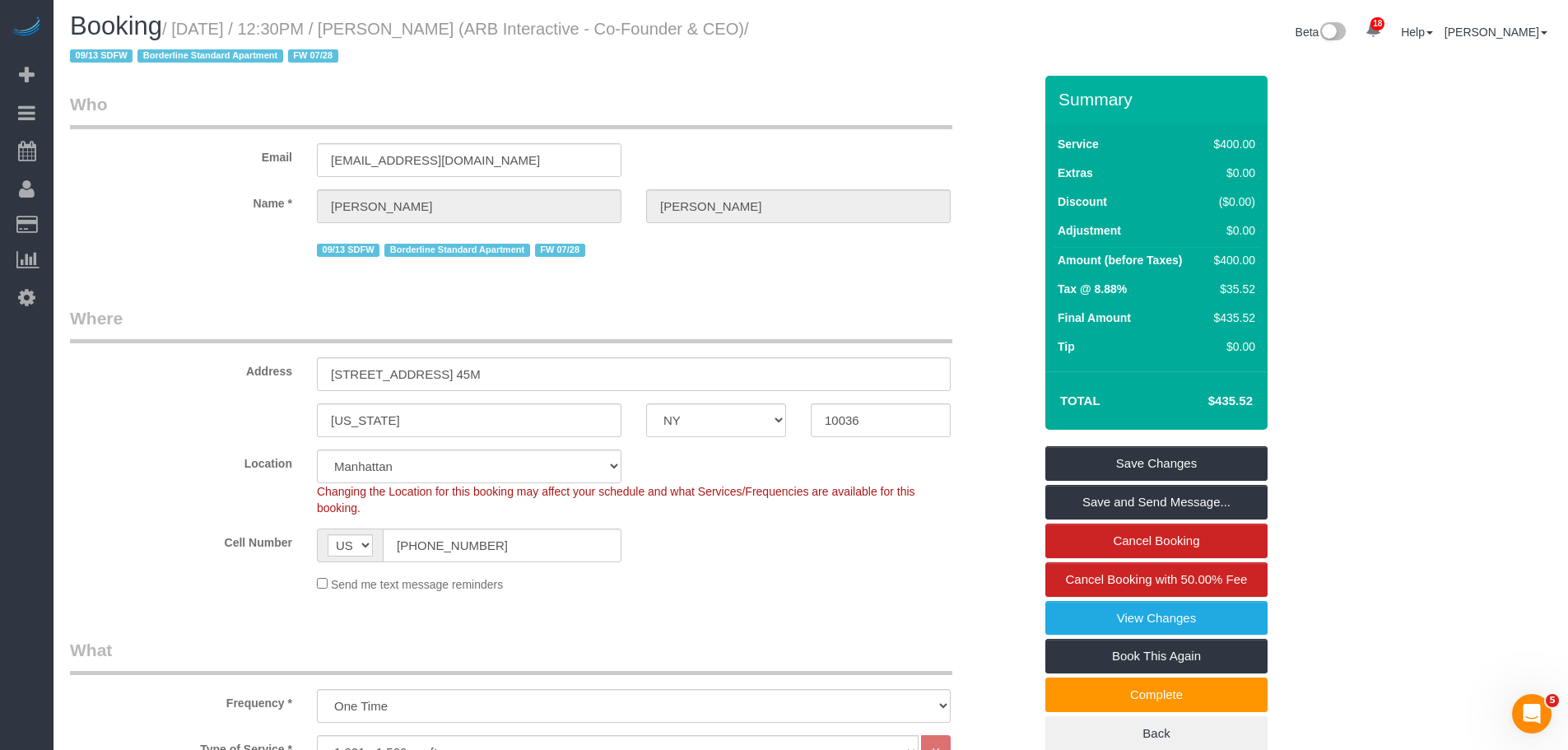
scroll to position [0, 0]
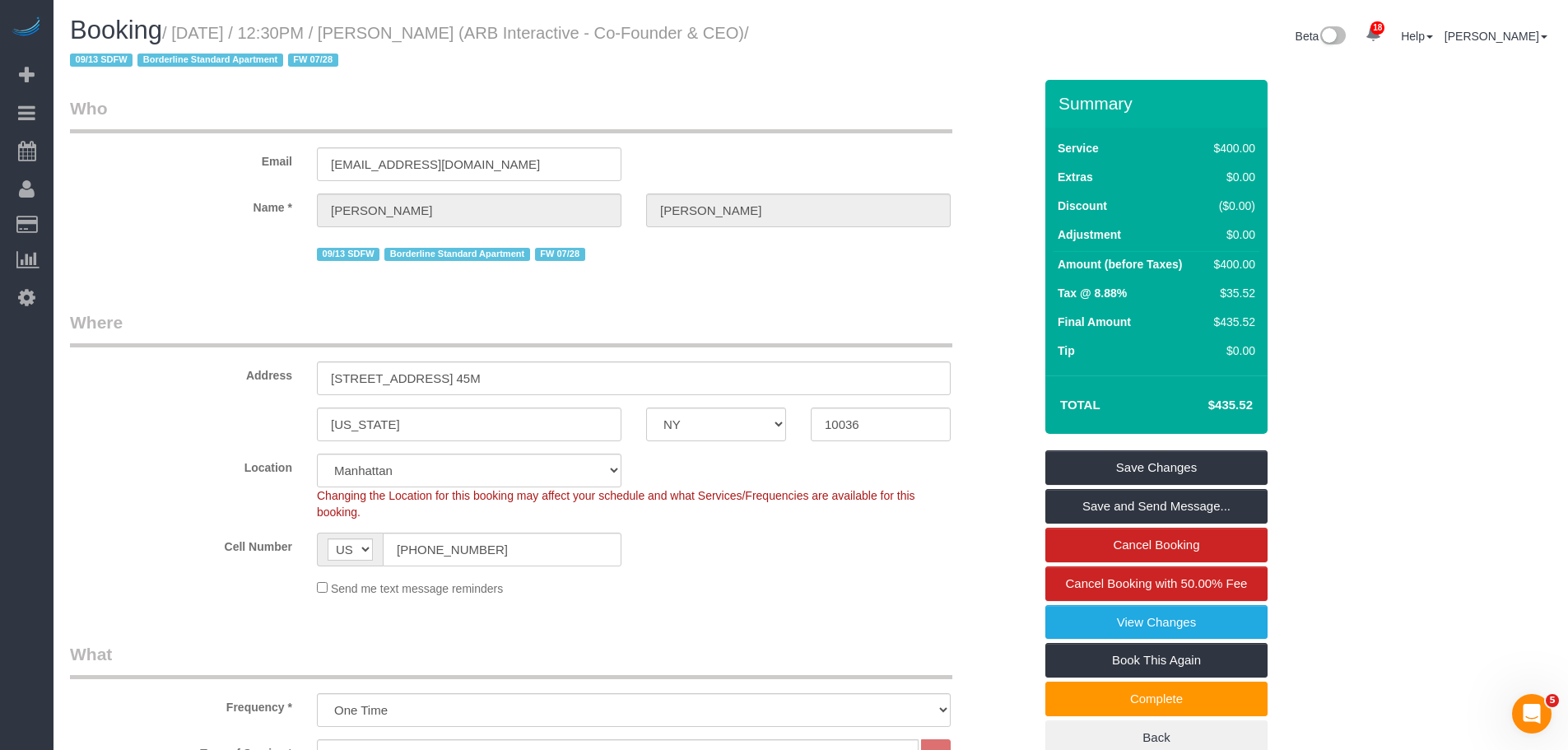
click at [434, 29] on small "/ [DATE] / 12:30PM / [PERSON_NAME] (ARB Interactive - Co-Founder & CEO) / 09/13…" at bounding box center [409, 48] width 679 height 47
click at [539, 38] on small "/ [DATE] / 12:30PM / [PERSON_NAME] (ARB Interactive - Co-Founder & CEO) / 09/13…" at bounding box center [409, 48] width 679 height 47
copy small "[PERSON_NAME]"
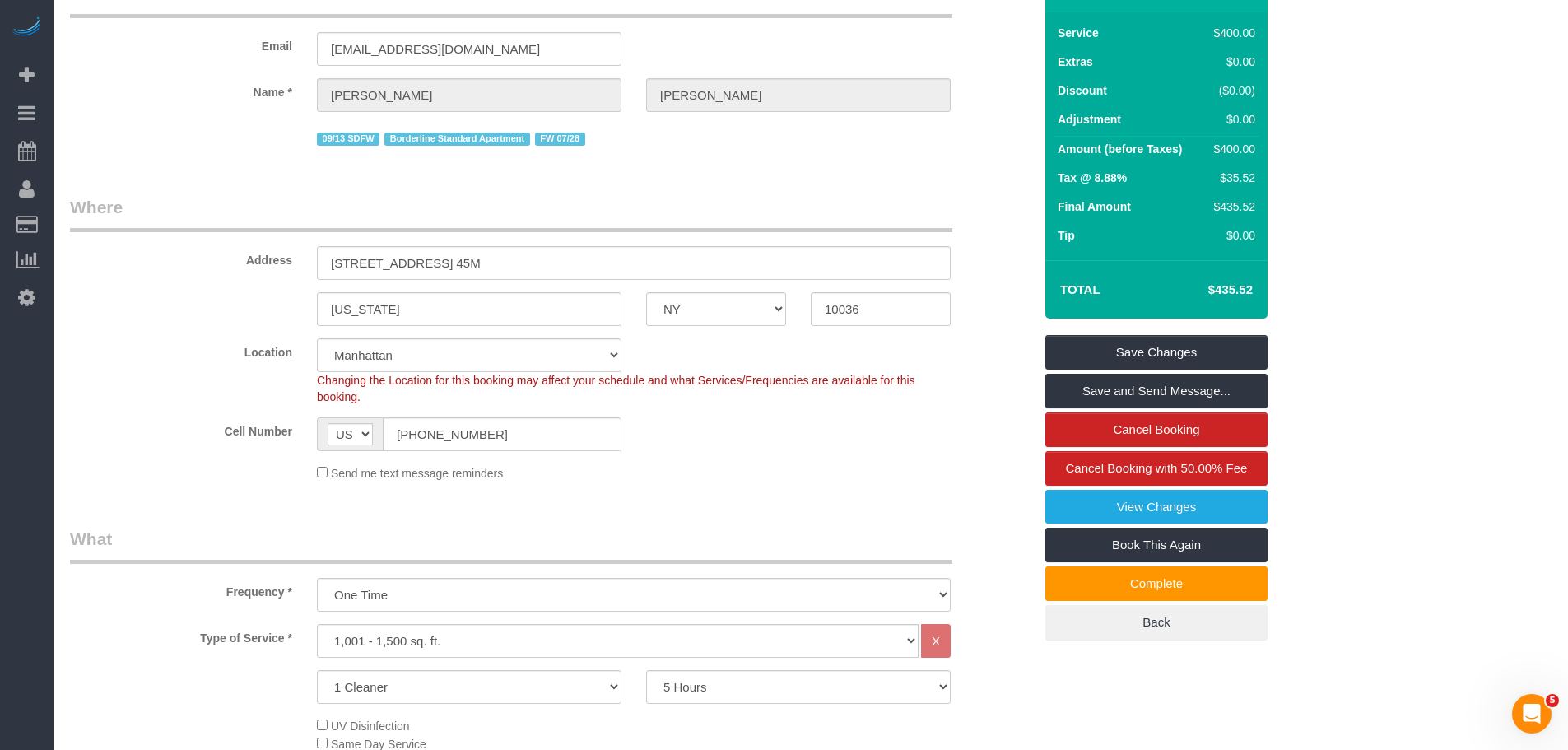
scroll to position [246, 0]
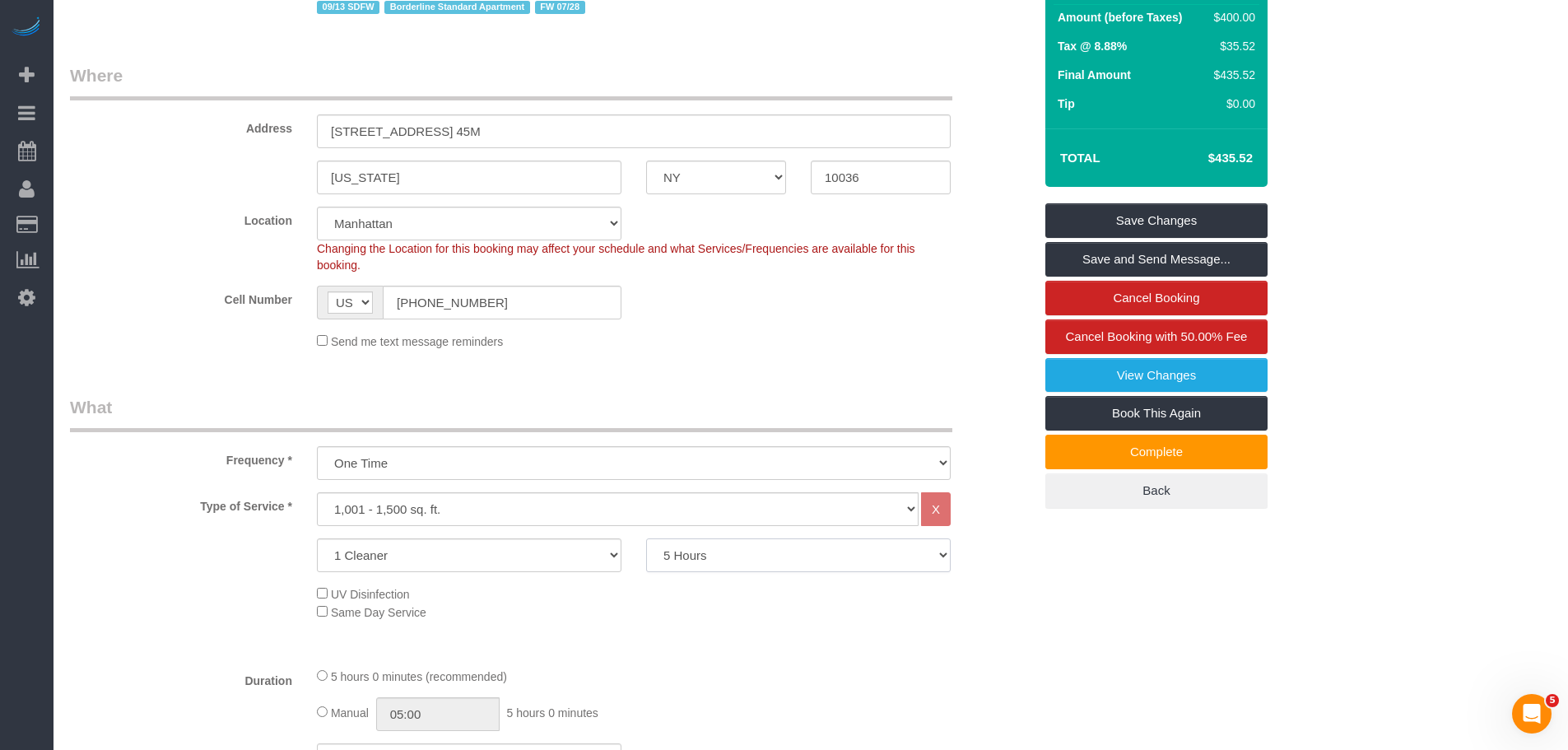
click at [757, 556] on select "2 Hours 2.5 Hours 3 Hours 3.5 Hours 4 Hours 4.5 Hours 5 Hours 5.5 Hours 6 Hours…" at bounding box center [799, 555] width 305 height 34
select select "540"
click at [646, 538] on select "2 Hours 2.5 Hours 3 Hours 3.5 Hours 4 Hours 4.5 Hours 5 Hours 5.5 Hours 6 Hours…" at bounding box center [799, 555] width 305 height 34
drag, startPoint x: 1196, startPoint y: 160, endPoint x: 1277, endPoint y: 160, distance: 81.0
click at [1277, 160] on div "Summary Service $720.00 Extras $0.00 Discount ($0.00) Adjustment $0.00 Amount (…" at bounding box center [1219, 187] width 371 height 708
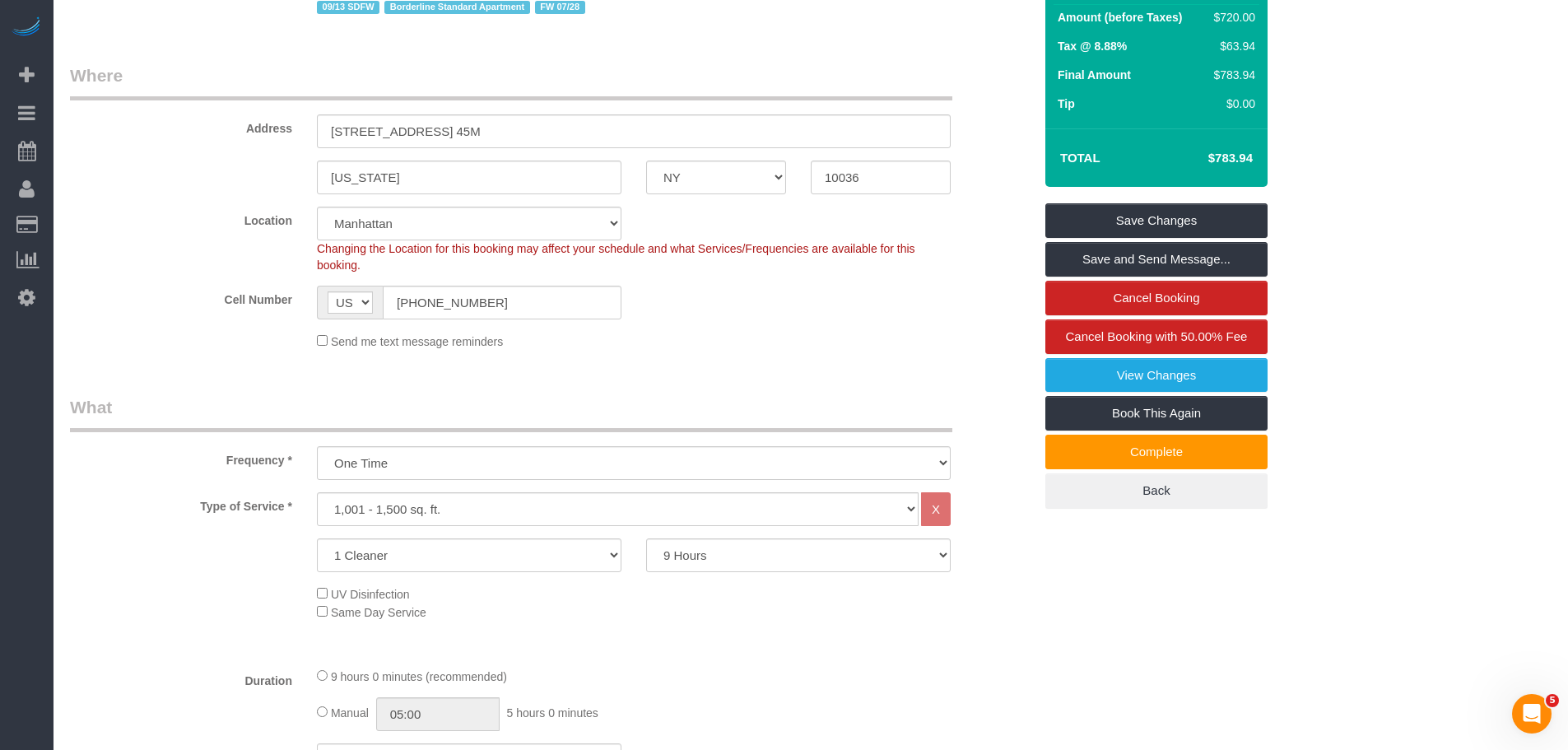
copy table "Total"
click at [674, 419] on legend "What" at bounding box center [510, 413] width 882 height 37
